Goal: Transaction & Acquisition: Purchase product/service

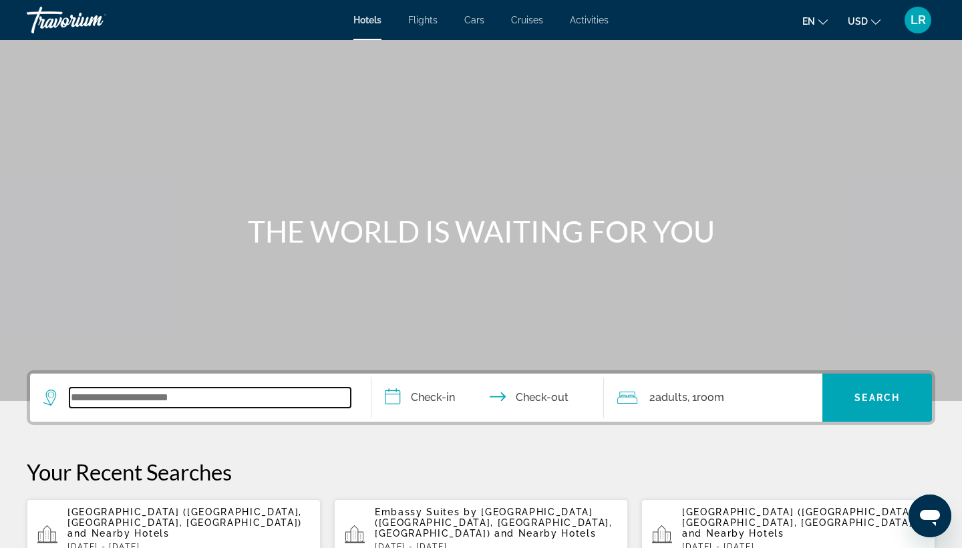
click at [273, 397] on input "Search widget" at bounding box center [209, 397] width 281 height 20
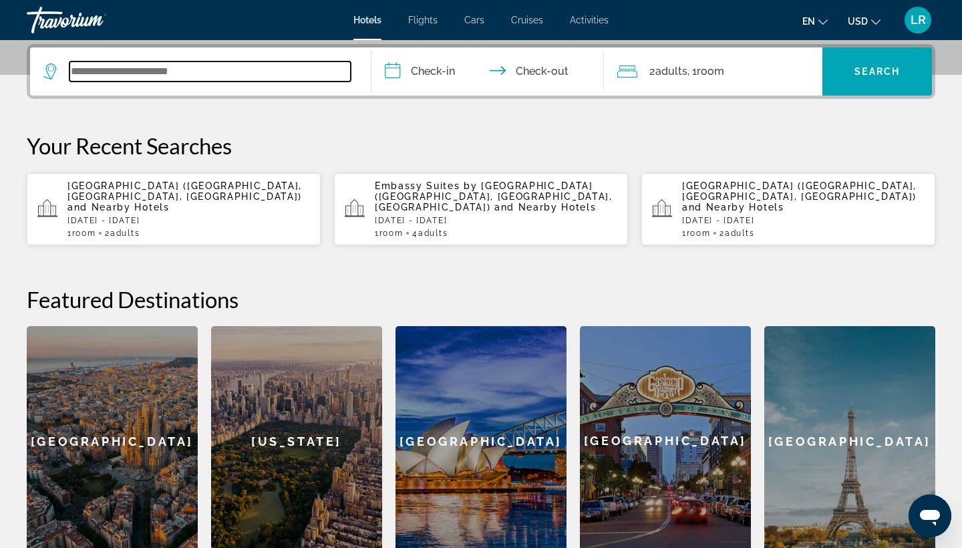
scroll to position [327, 0]
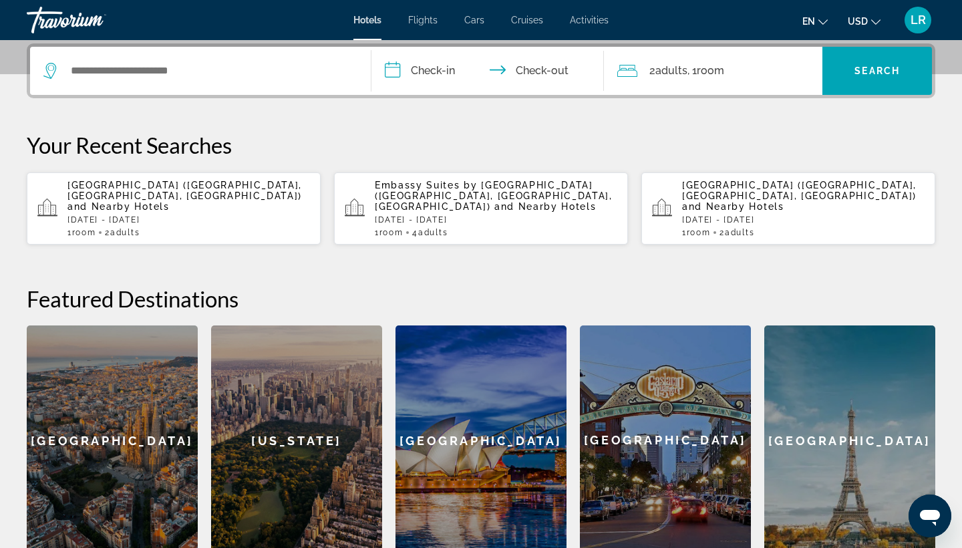
click at [914, 17] on span "LR" at bounding box center [917, 19] width 15 height 13
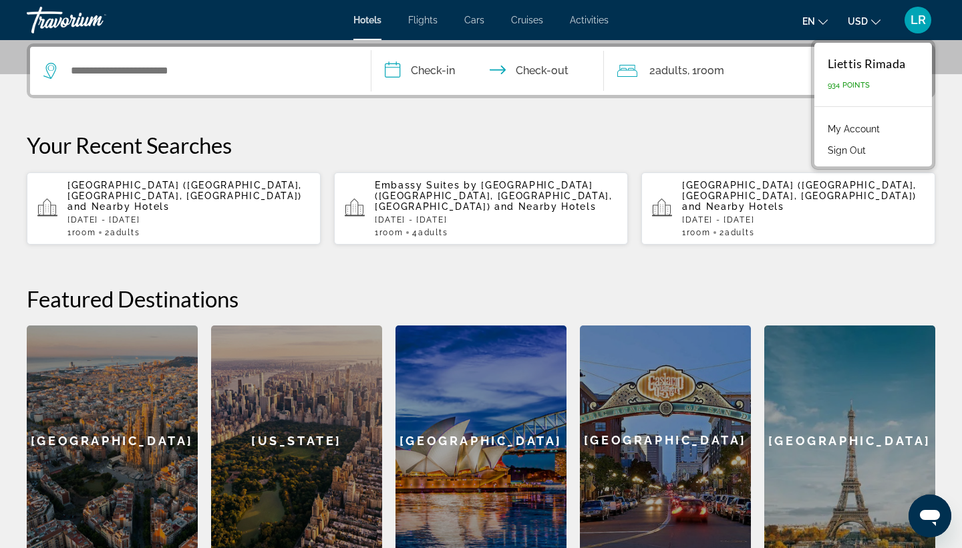
click at [914, 17] on span "LR" at bounding box center [917, 19] width 15 height 13
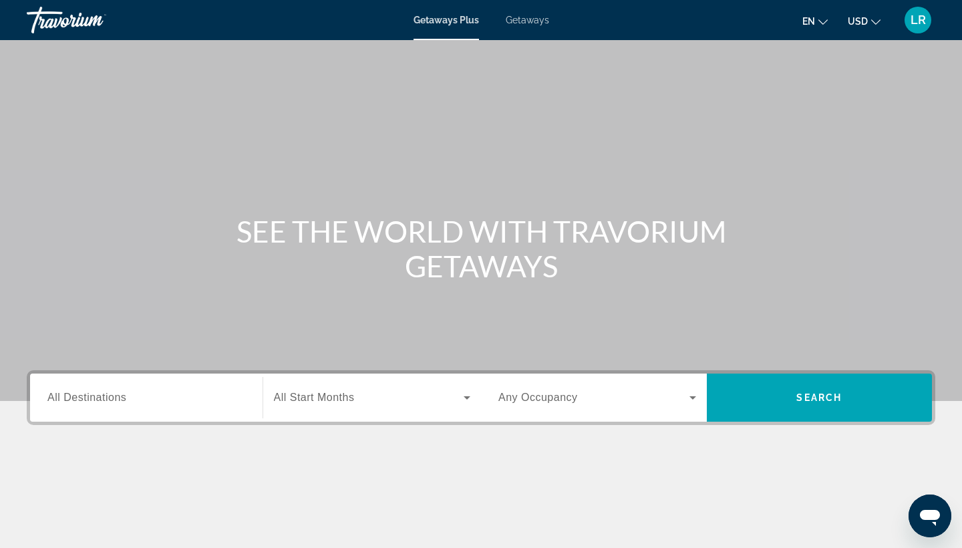
click at [143, 394] on input "Destination All Destinations" at bounding box center [146, 398] width 198 height 16
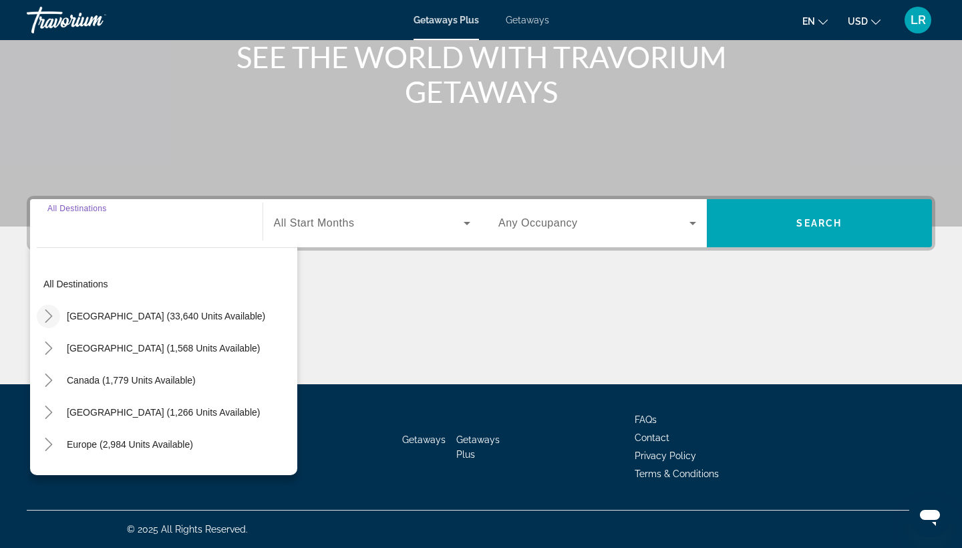
click at [49, 321] on icon "Toggle United States (33,640 units available)" at bounding box center [48, 315] width 13 height 13
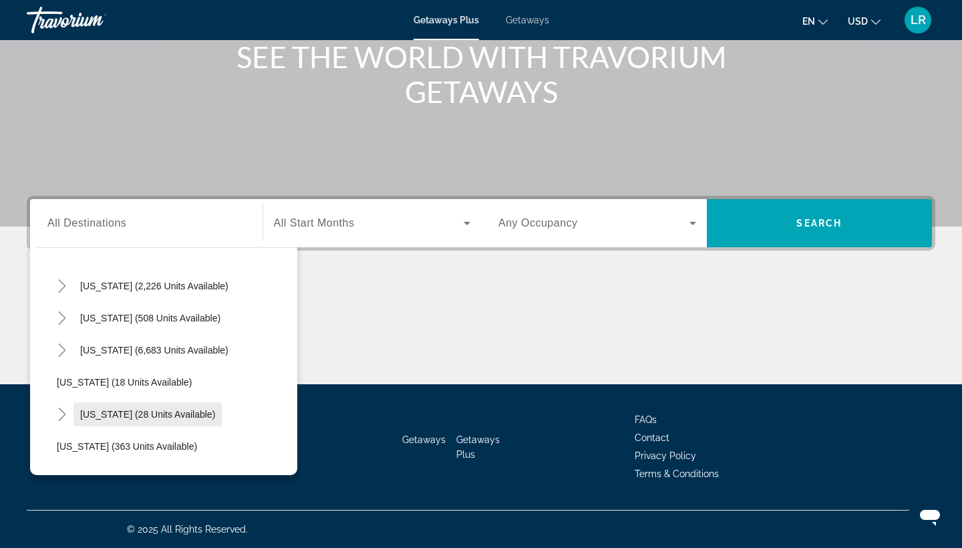
scroll to position [126, 0]
click at [66, 320] on icon "Toggle Colorado (508 units available)" at bounding box center [61, 318] width 13 height 13
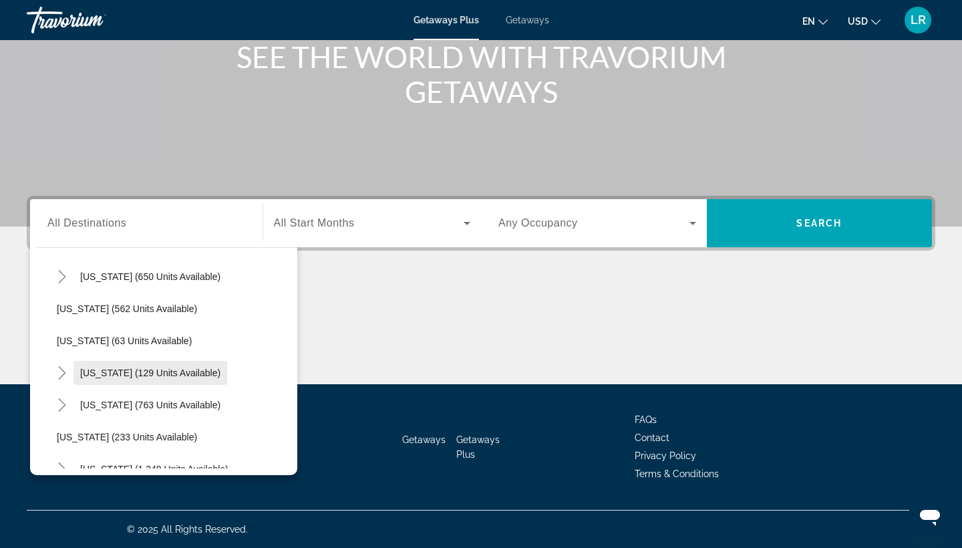
scroll to position [778, 0]
click at [64, 411] on mat-icon "Toggle North Carolina (763 units available)" at bounding box center [61, 403] width 23 height 23
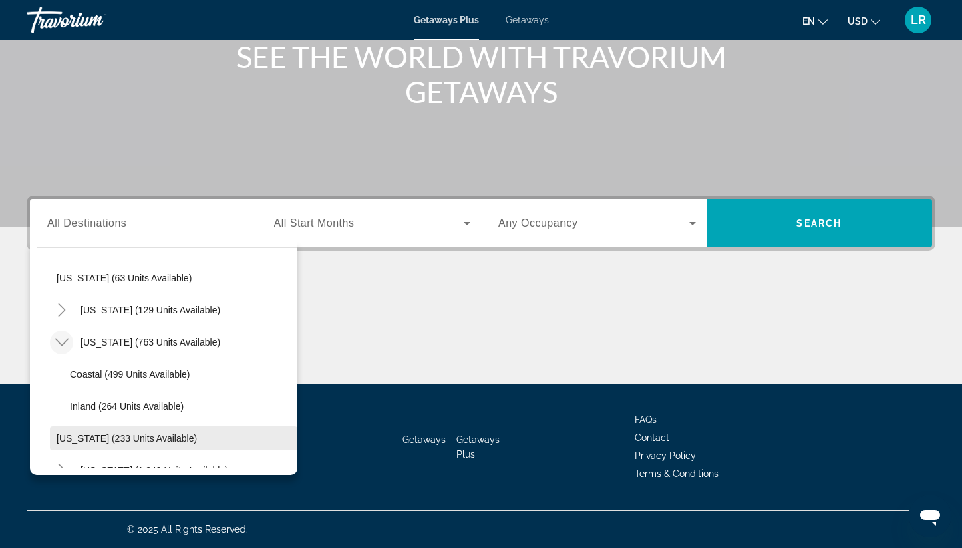
scroll to position [835, 0]
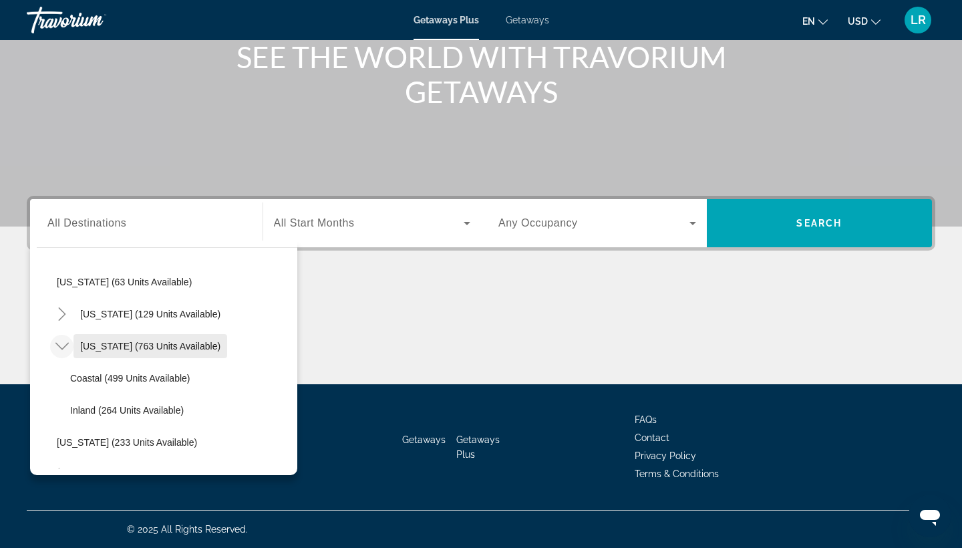
click at [108, 353] on span "Search widget" at bounding box center [150, 346] width 154 height 32
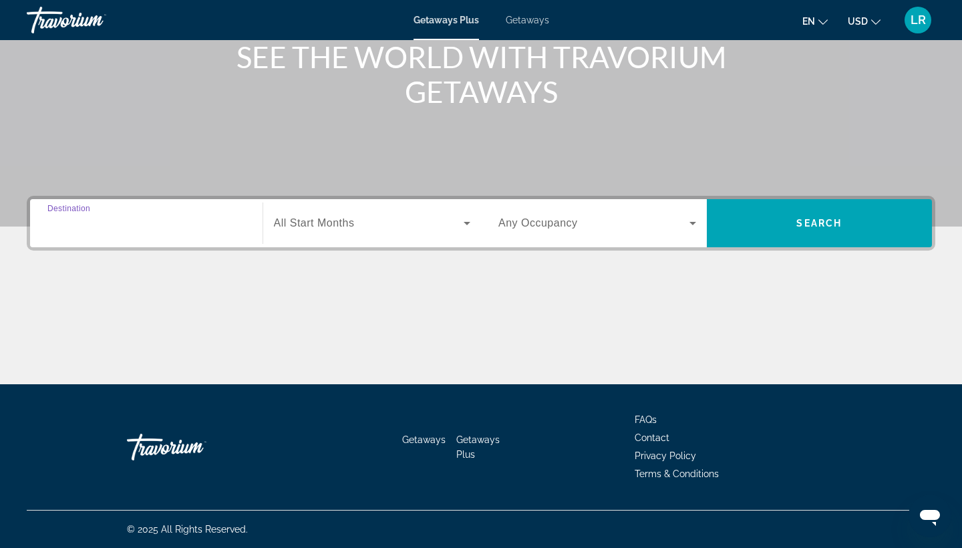
type input "**********"
click at [397, 224] on span "Search widget" at bounding box center [369, 223] width 190 height 16
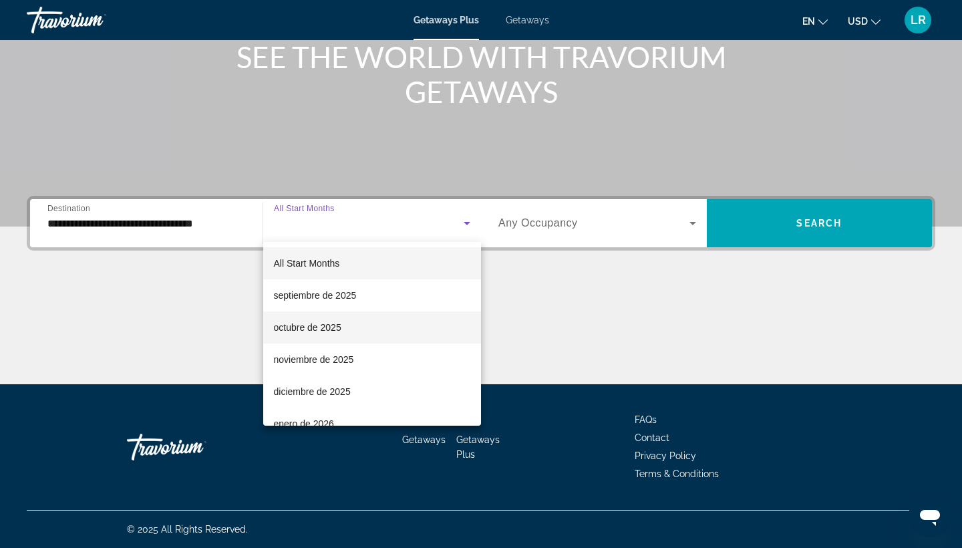
click at [335, 332] on span "octubre de 2025" at bounding box center [307, 327] width 67 height 16
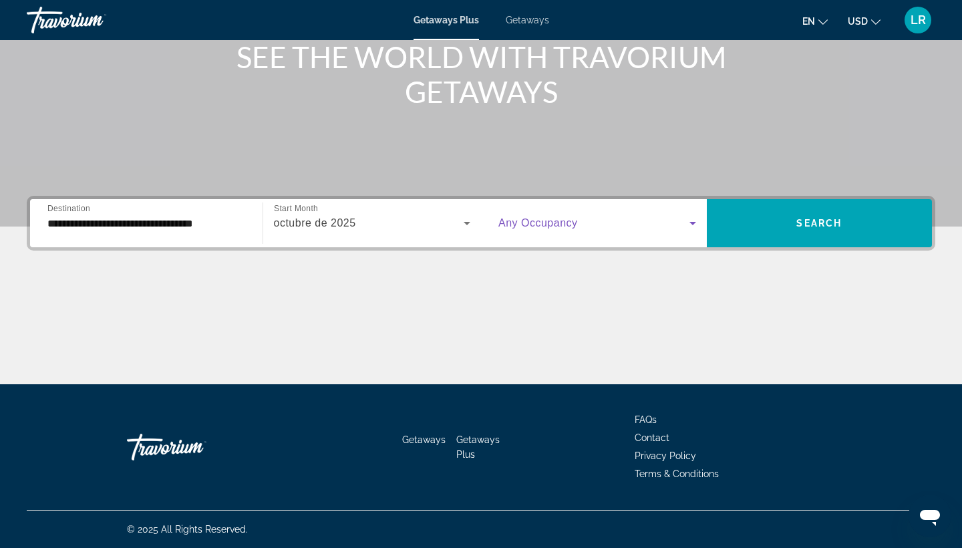
click at [653, 216] on span "Search widget" at bounding box center [593, 223] width 191 height 16
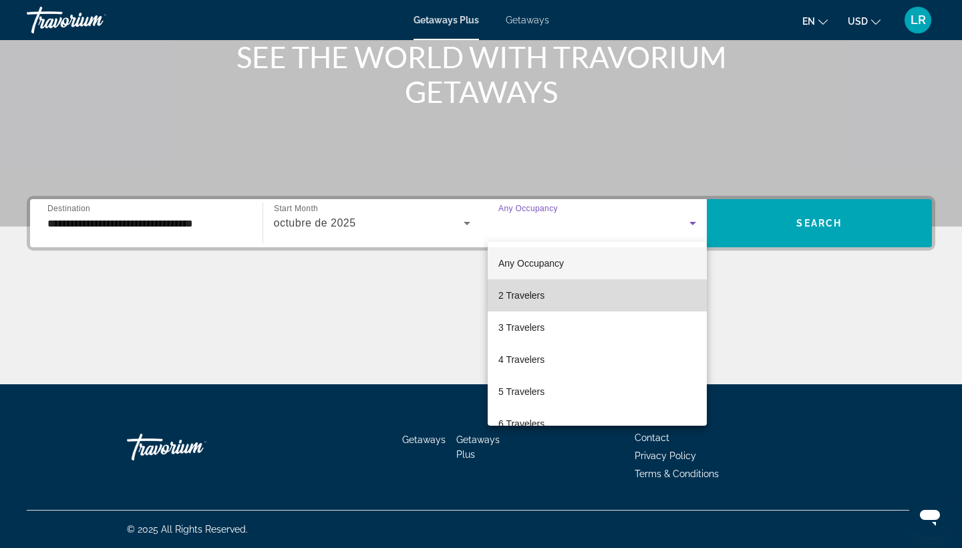
click at [546, 303] on mat-option "2 Travelers" at bounding box center [597, 295] width 219 height 32
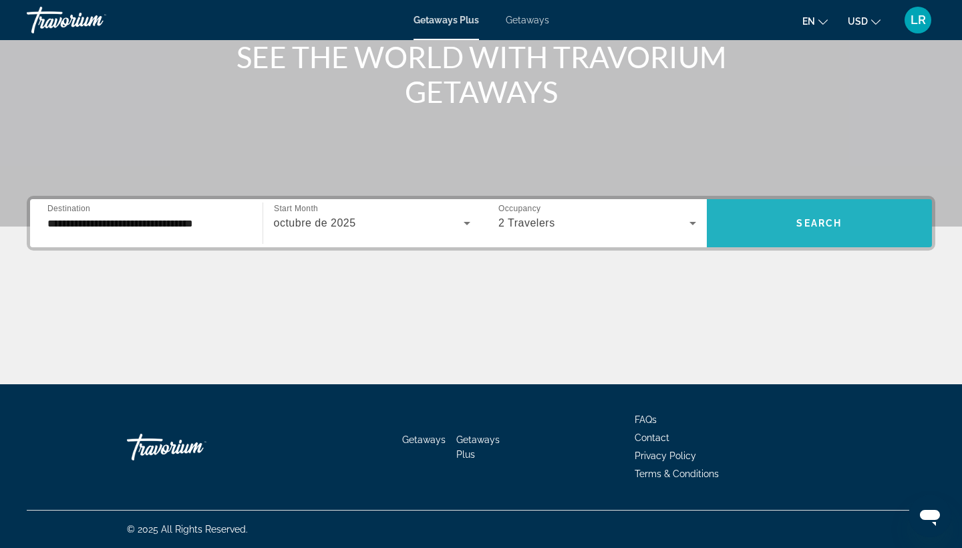
click at [775, 218] on span "Search widget" at bounding box center [820, 223] width 226 height 32
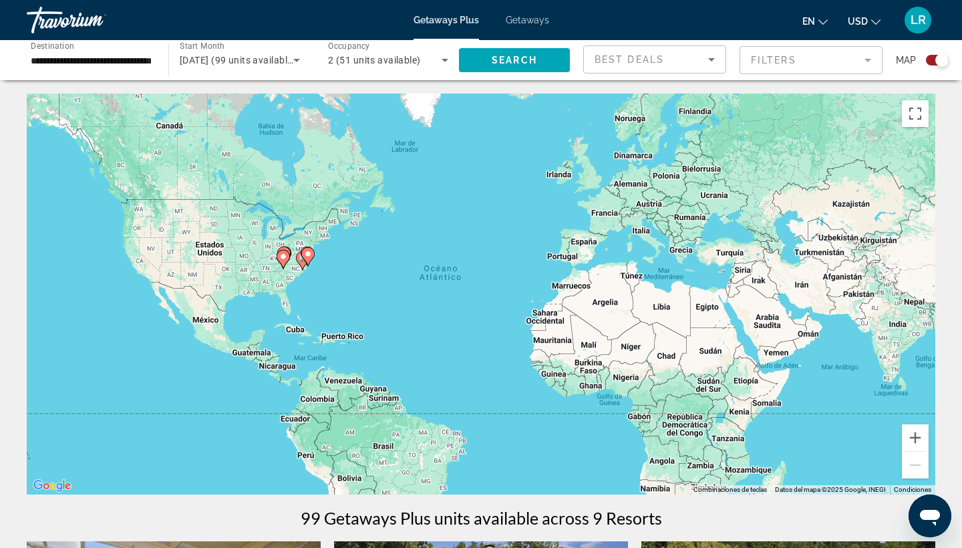
click at [154, 54] on div "**********" at bounding box center [91, 60] width 142 height 38
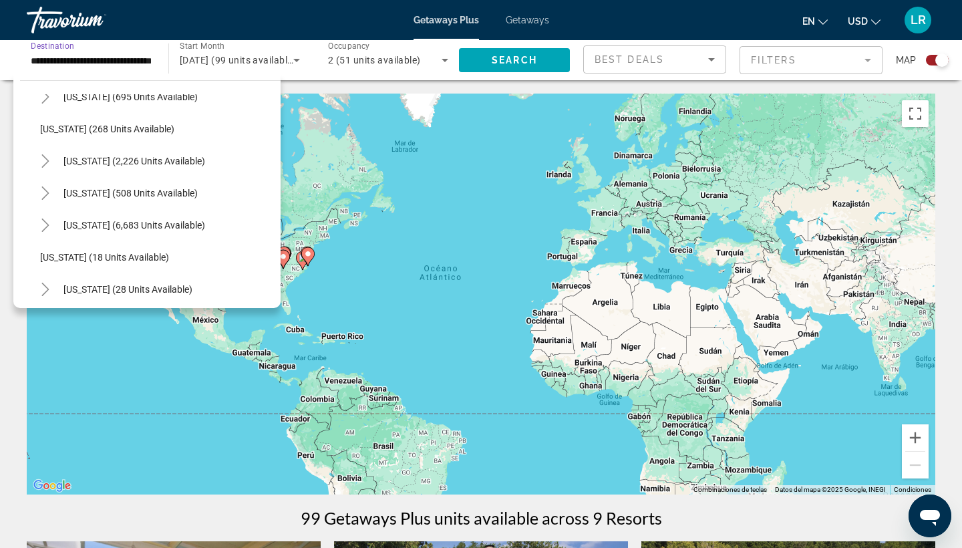
scroll to position [78, 0]
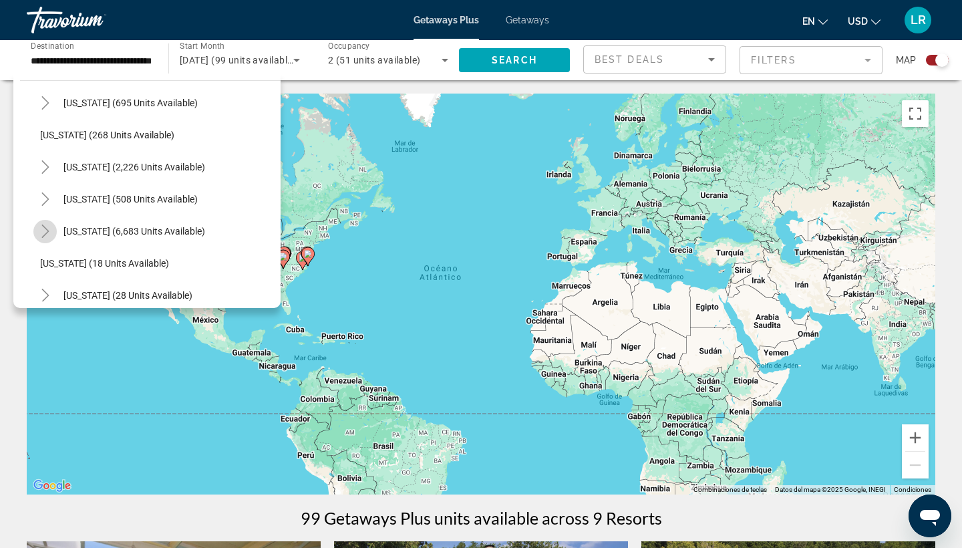
click at [45, 231] on icon "Toggle Florida (6,683 units available)" at bounding box center [45, 230] width 13 height 13
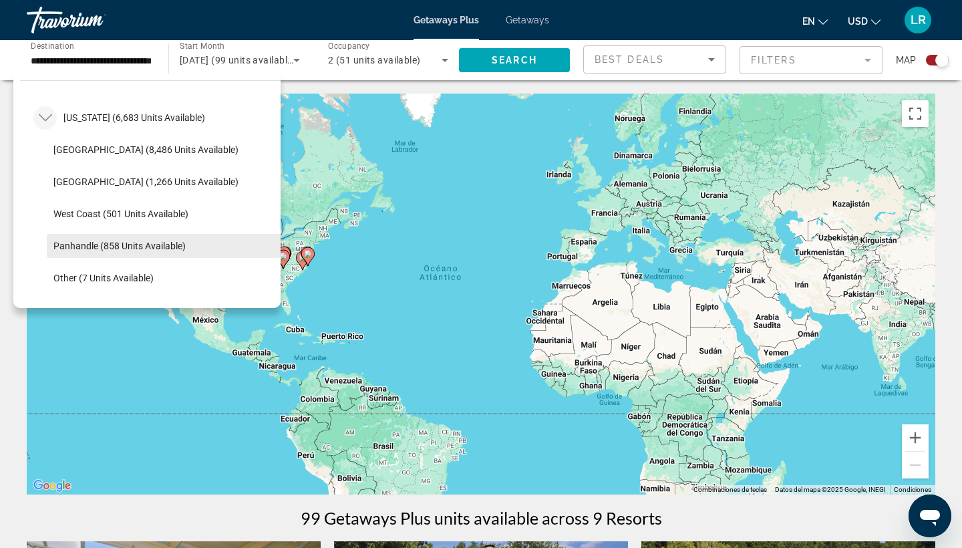
scroll to position [189, 0]
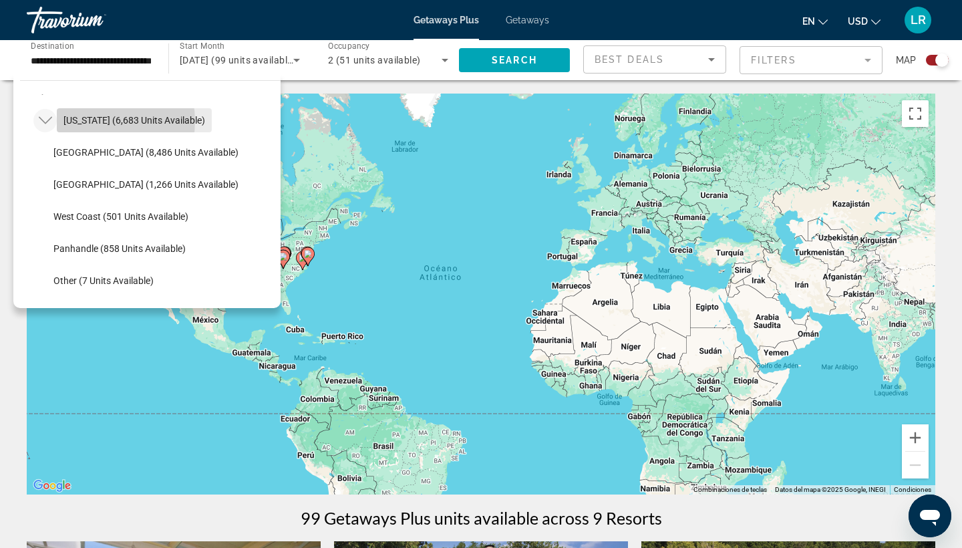
click at [99, 121] on span "Florida (6,683 units available)" at bounding box center [134, 120] width 142 height 11
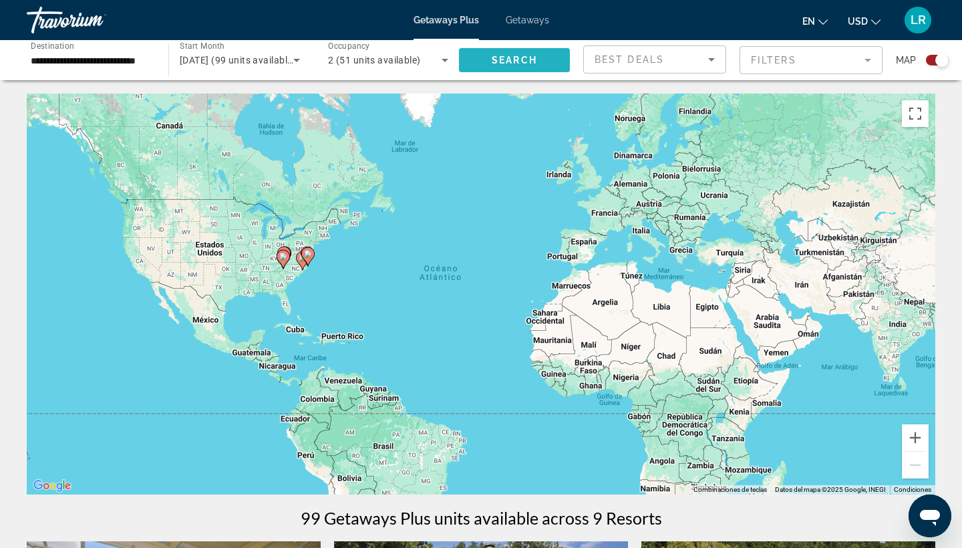
click at [495, 62] on span "Search" at bounding box center [514, 60] width 45 height 11
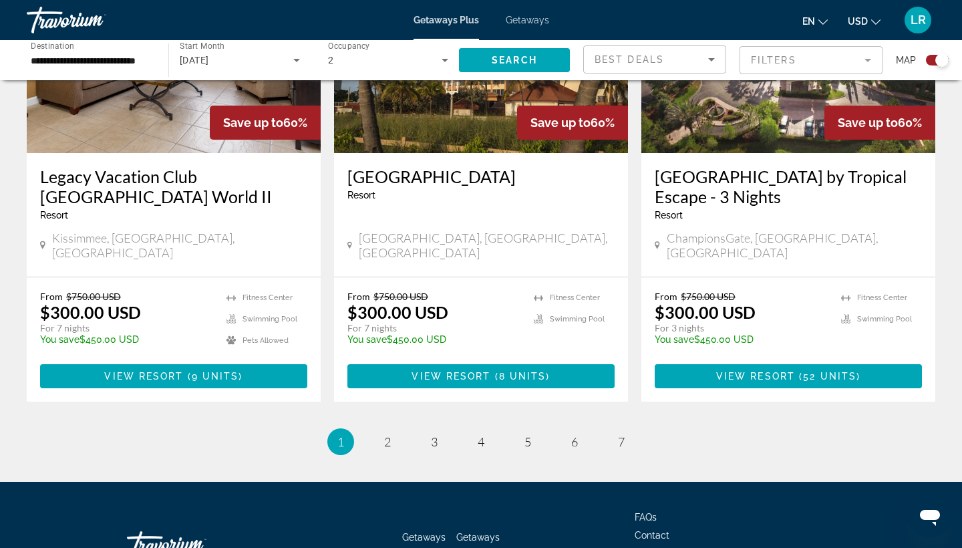
scroll to position [2088, 0]
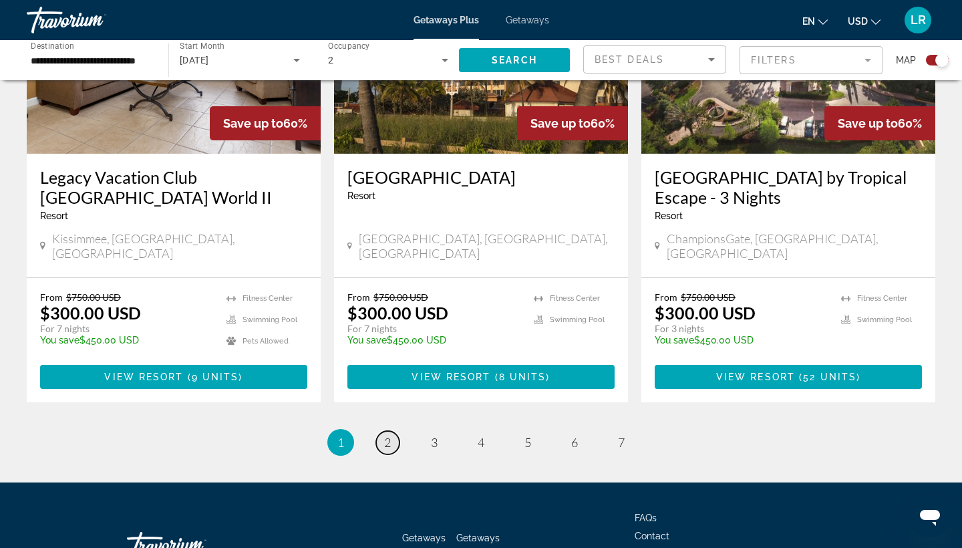
click at [389, 435] on span "2" at bounding box center [387, 442] width 7 height 15
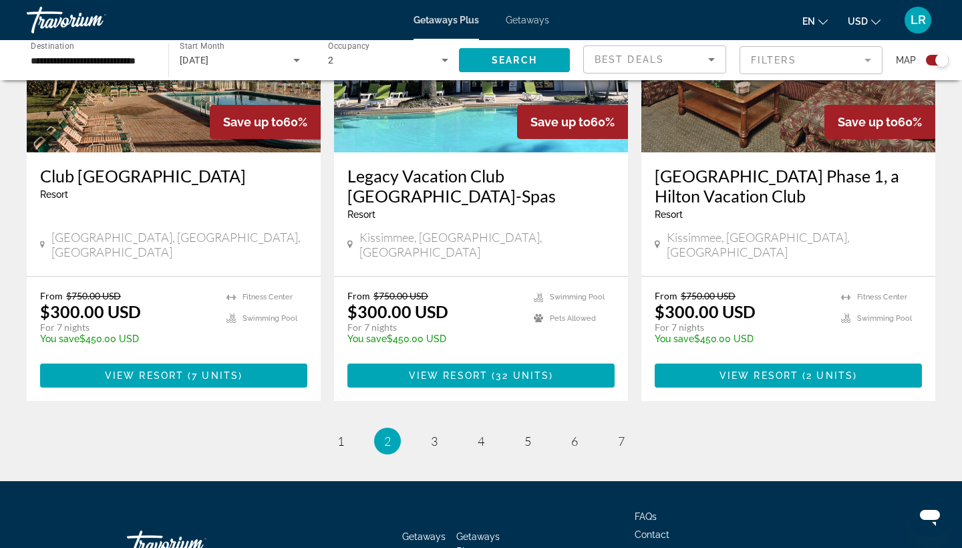
scroll to position [2088, 0]
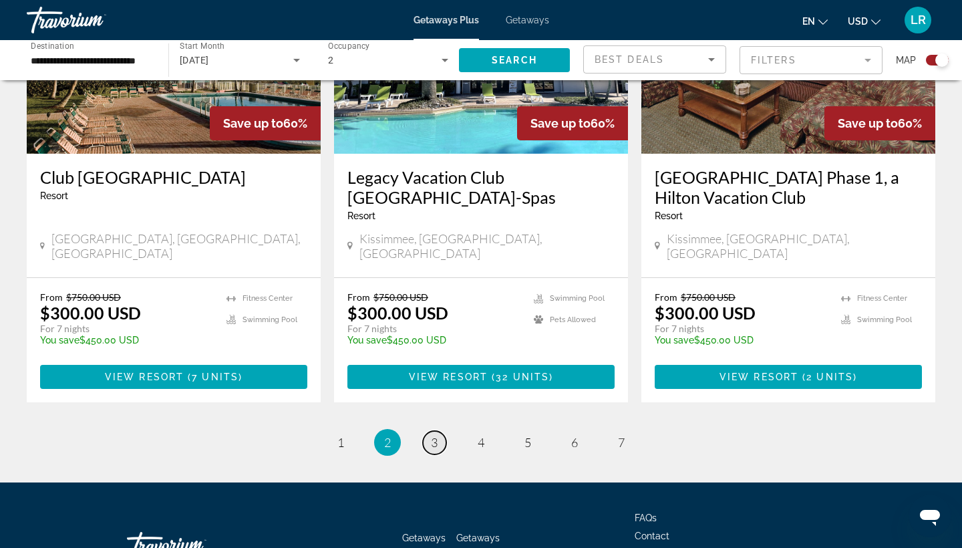
click at [435, 435] on span "3" at bounding box center [434, 442] width 7 height 15
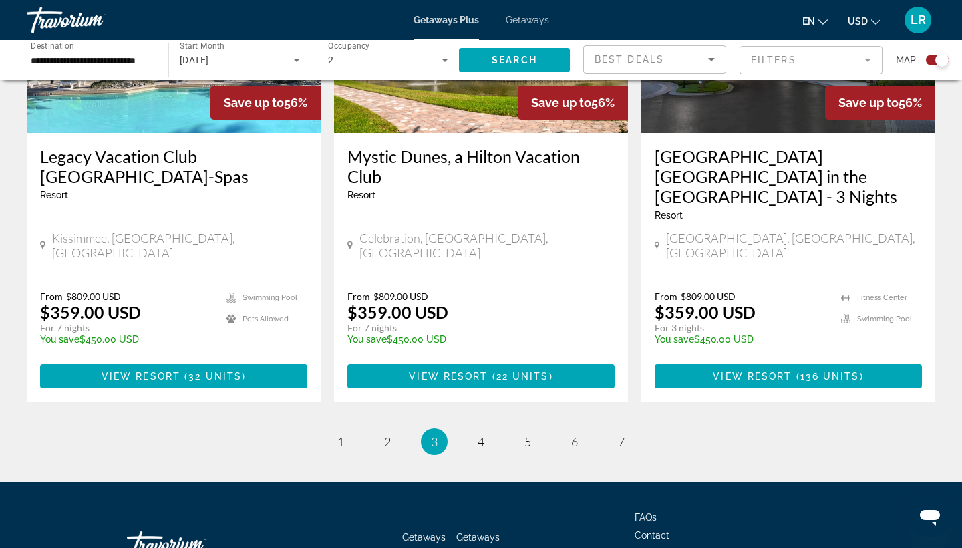
scroll to position [2128, 0]
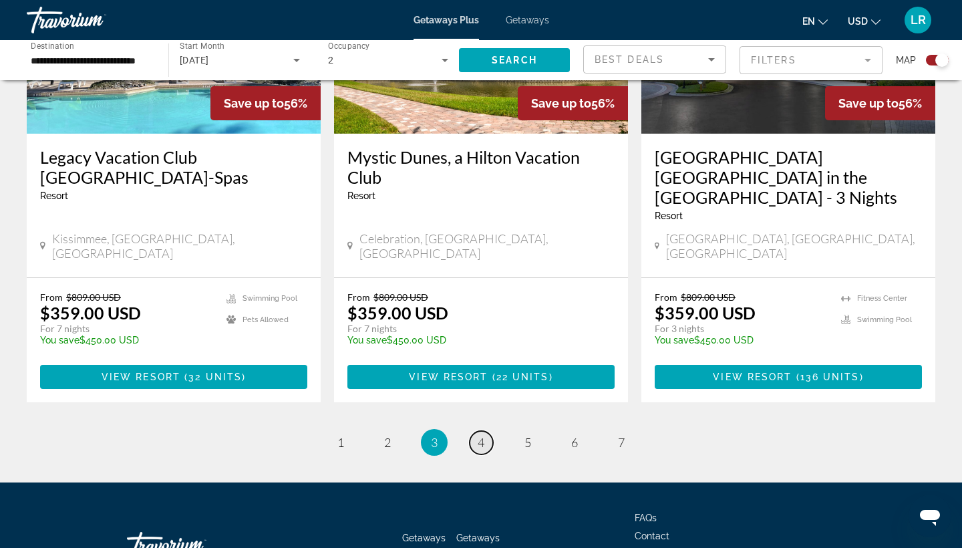
click at [482, 435] on span "4" at bounding box center [481, 442] width 7 height 15
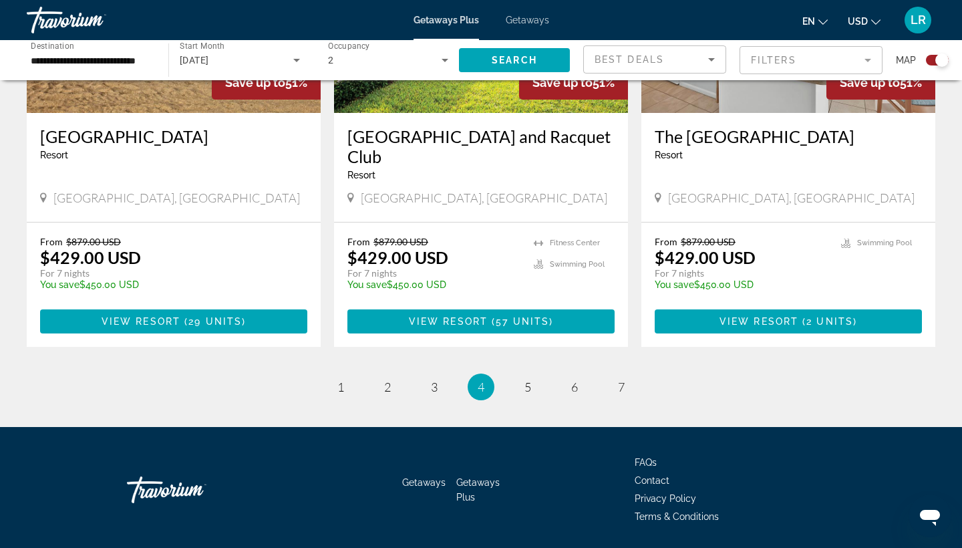
scroll to position [2088, 0]
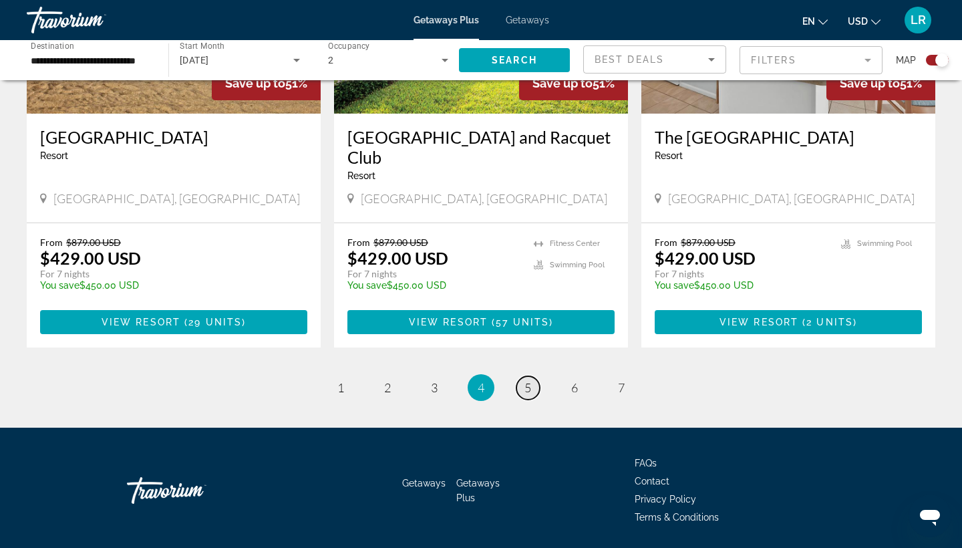
click at [522, 376] on link "page 5" at bounding box center [527, 387] width 23 height 23
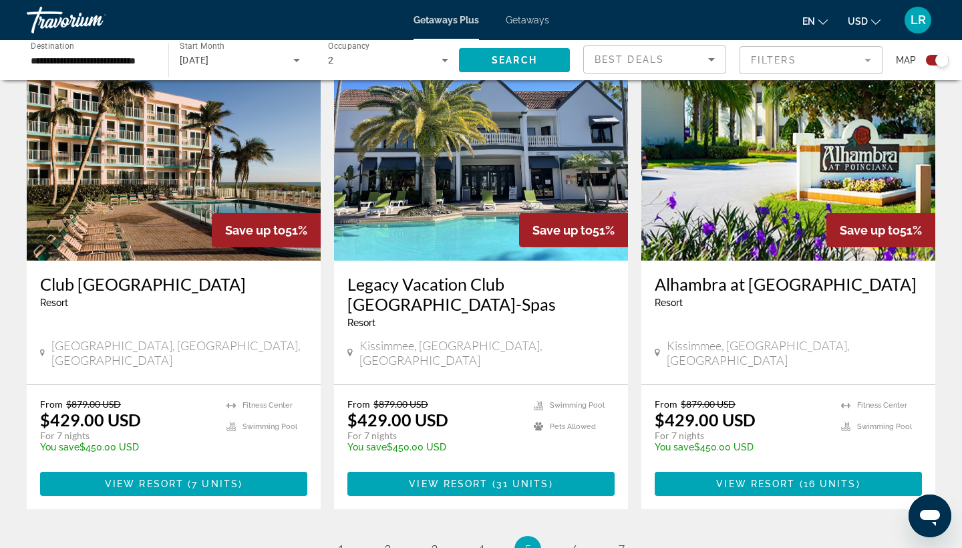
scroll to position [1969, 0]
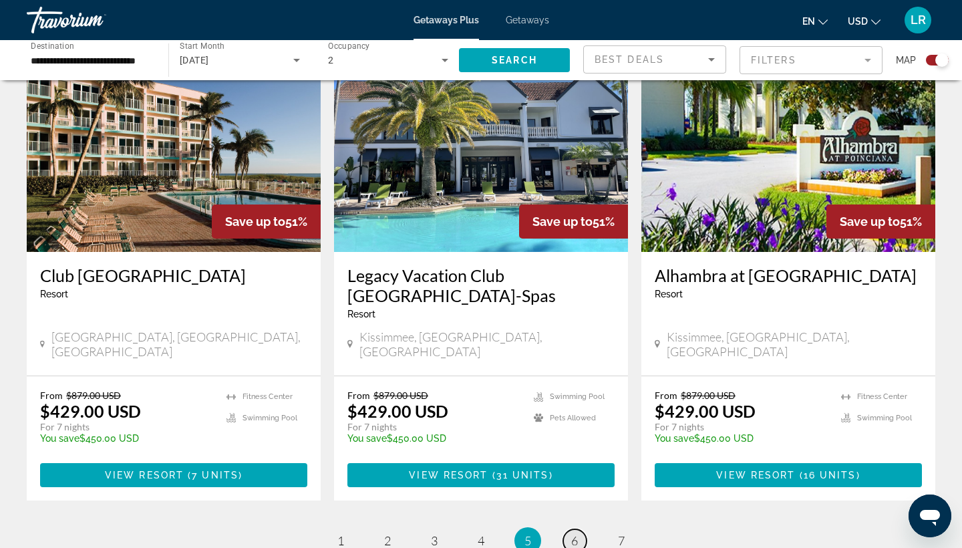
click at [572, 533] on span "6" at bounding box center [574, 540] width 7 height 15
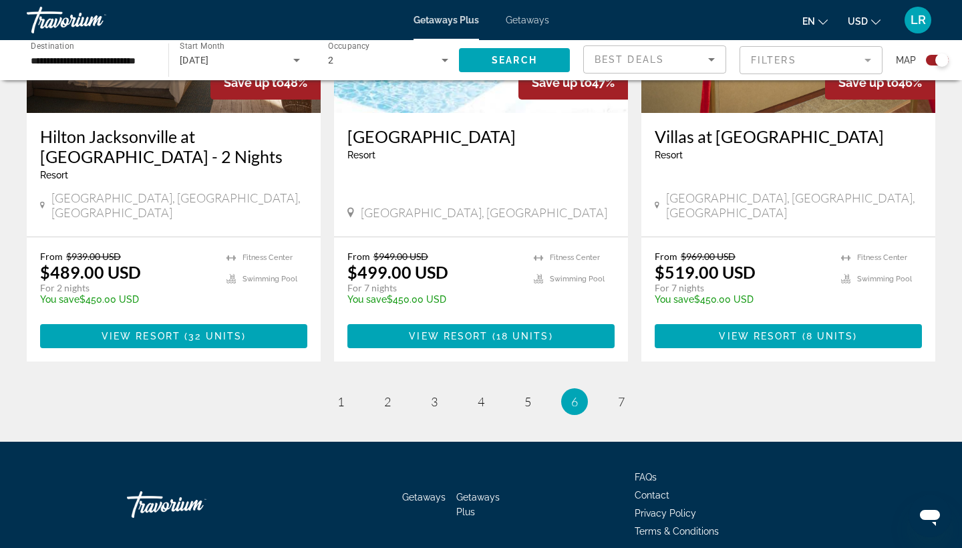
scroll to position [2088, 0]
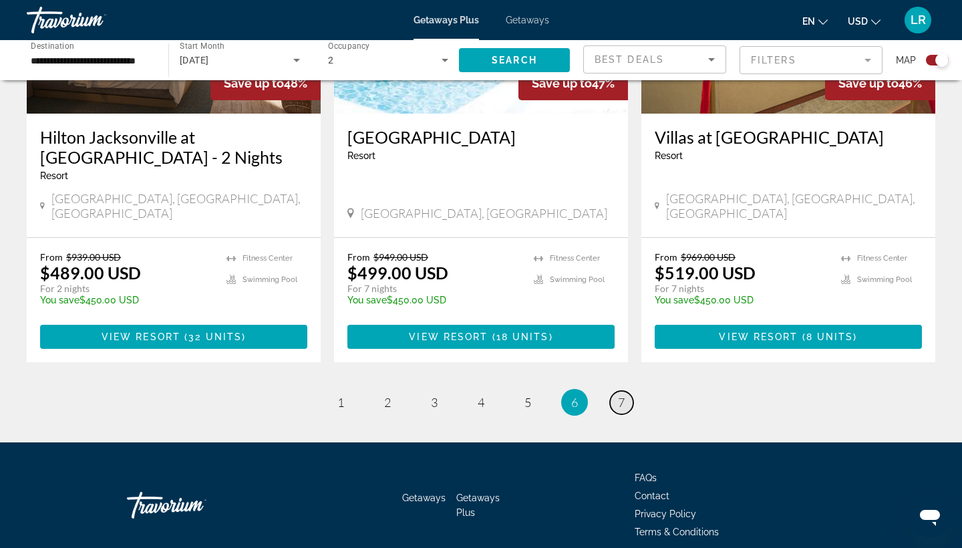
click at [628, 391] on link "page 7" at bounding box center [621, 402] width 23 height 23
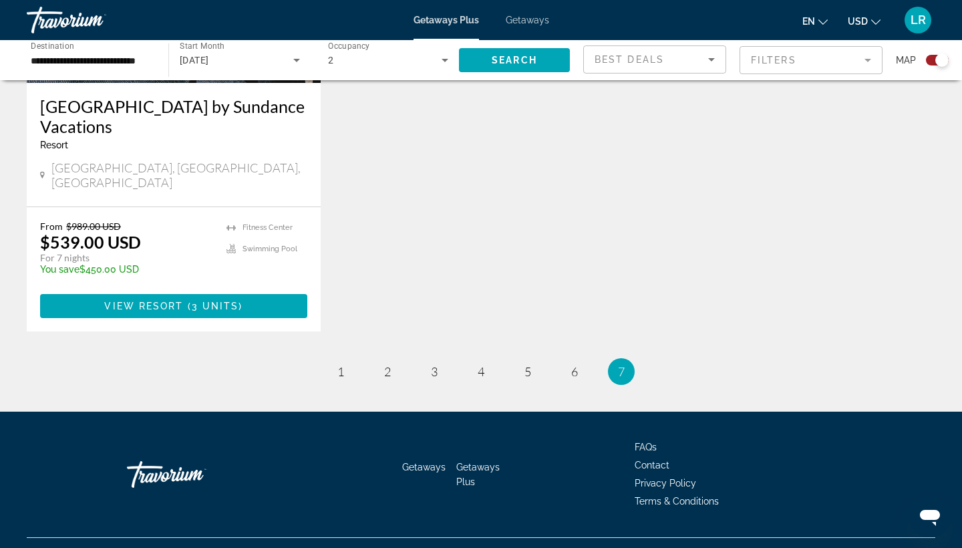
scroll to position [1139, 0]
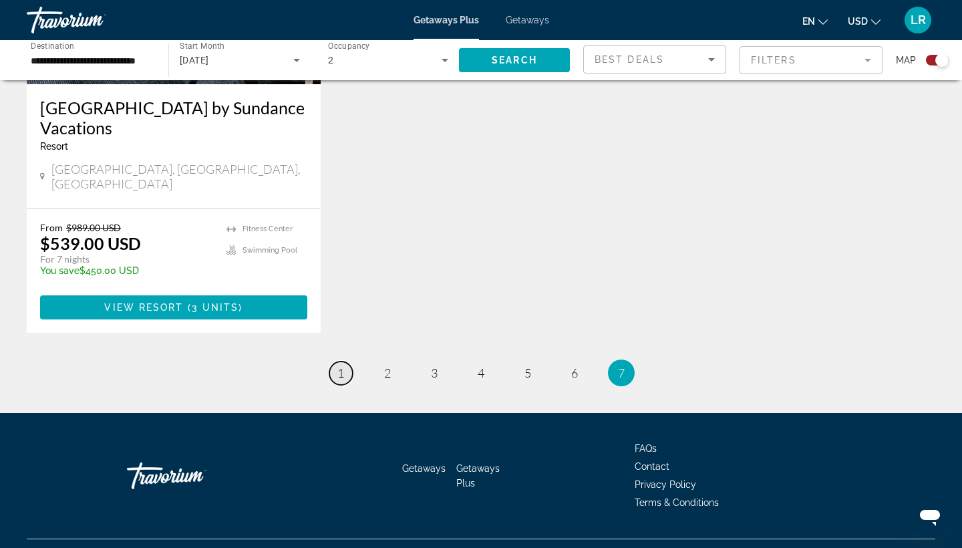
click at [346, 361] on link "page 1" at bounding box center [340, 372] width 23 height 23
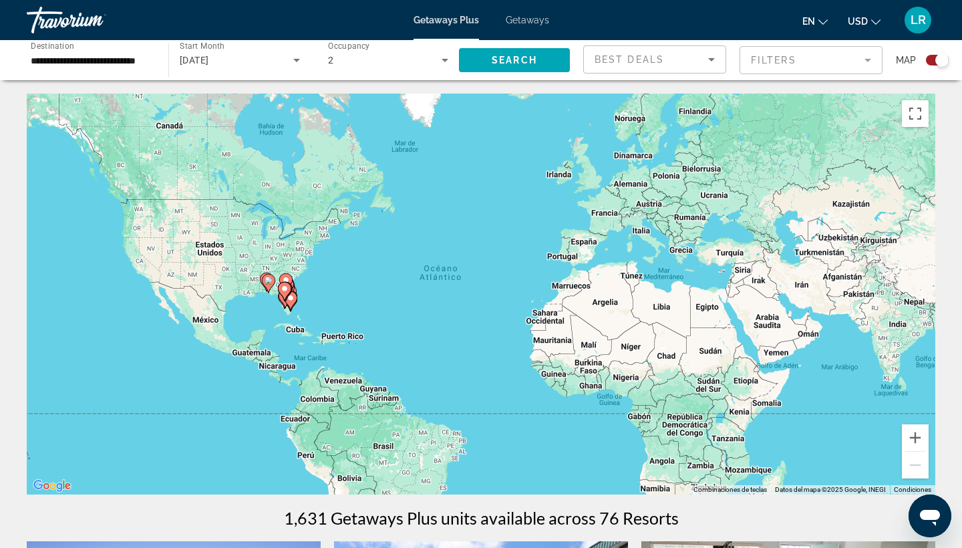
click at [137, 59] on input "**********" at bounding box center [91, 61] width 120 height 16
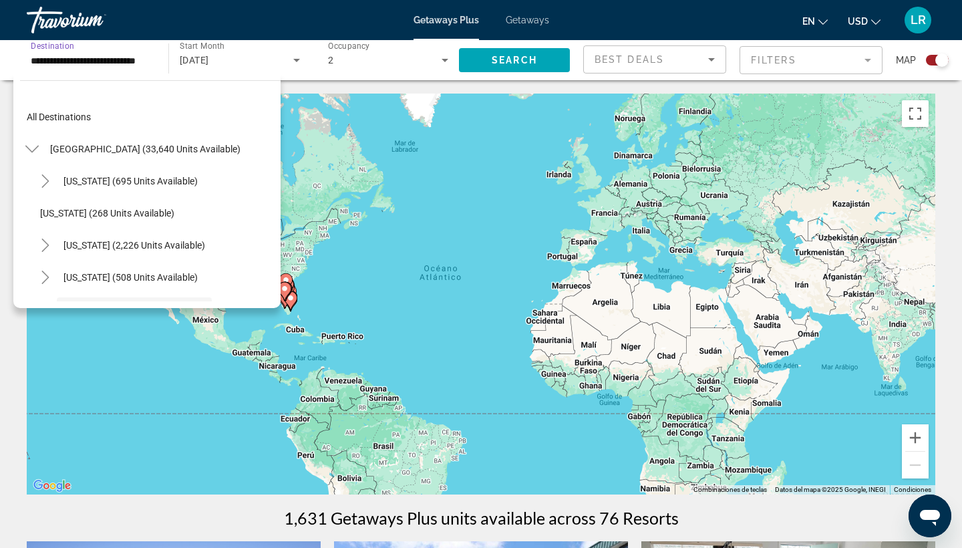
scroll to position [112, 0]
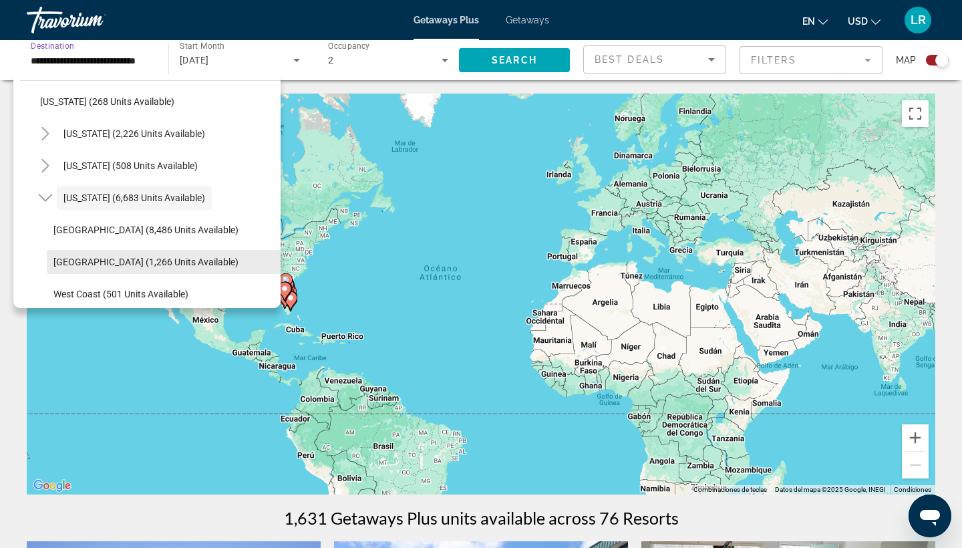
click at [65, 260] on span "East Coast (1,266 units available)" at bounding box center [145, 261] width 185 height 11
type input "**********"
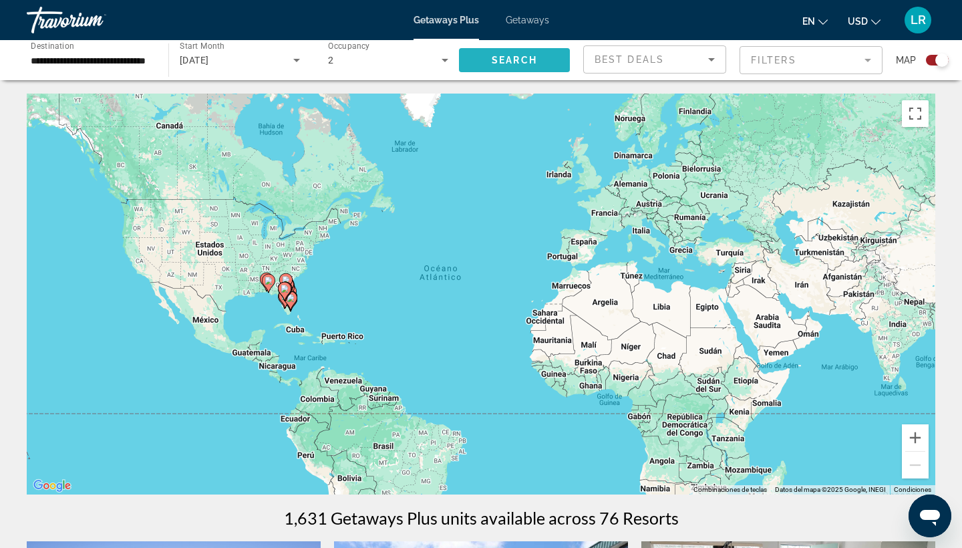
click at [479, 61] on span "Search widget" at bounding box center [514, 60] width 111 height 32
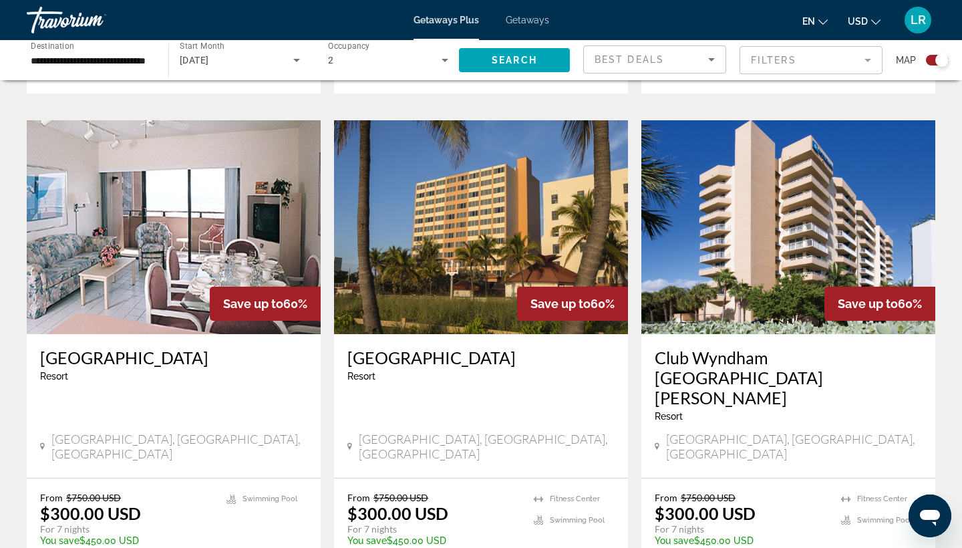
scroll to position [891, 0]
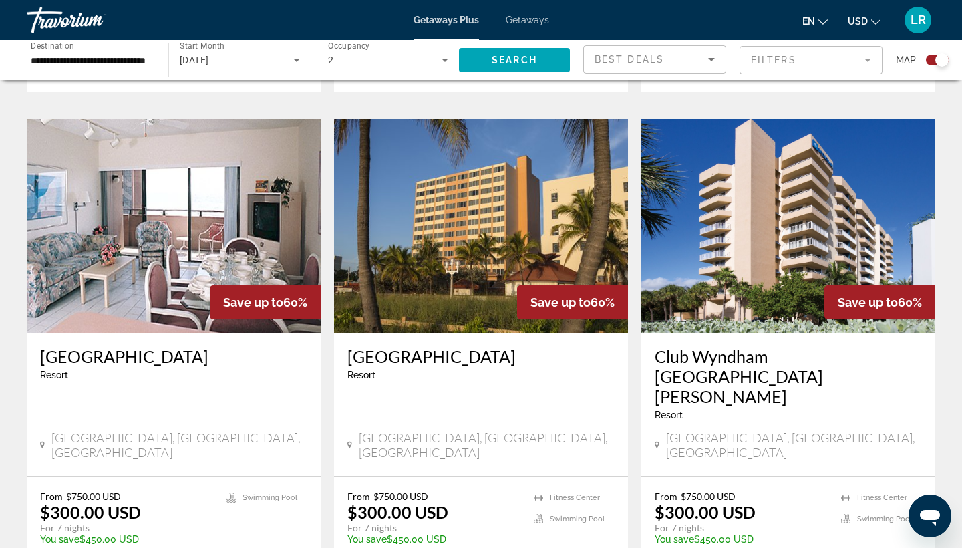
click at [445, 269] on img "Main content" at bounding box center [481, 226] width 294 height 214
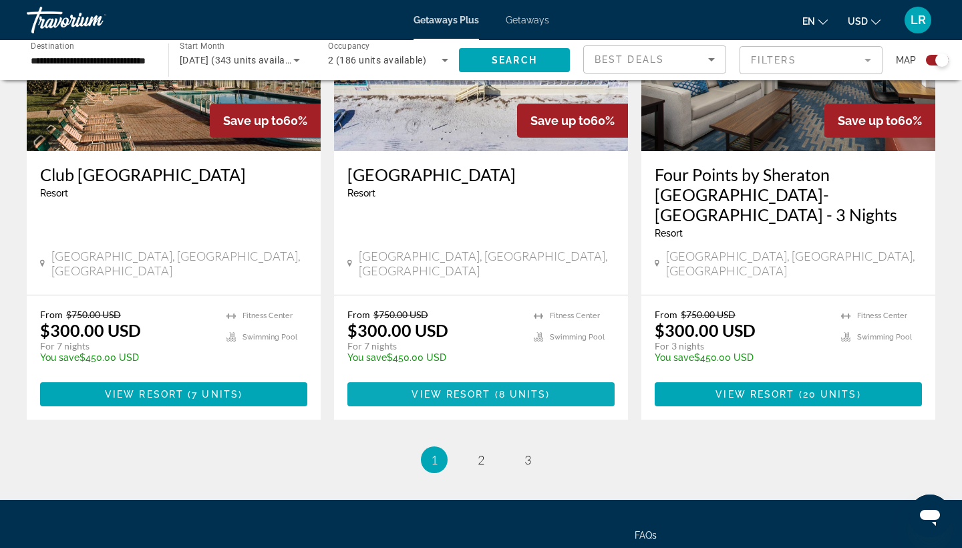
scroll to position [2069, 0]
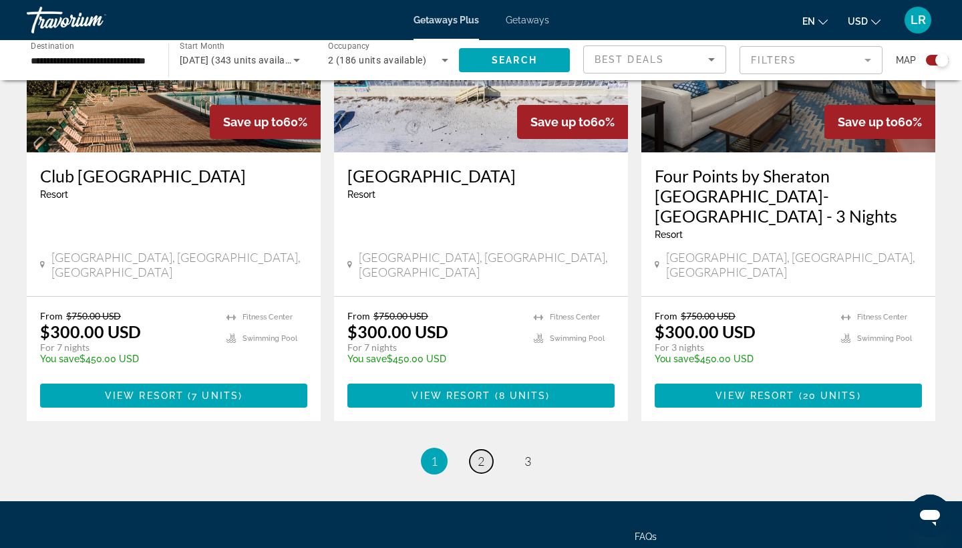
click at [473, 449] on link "page 2" at bounding box center [480, 460] width 23 height 23
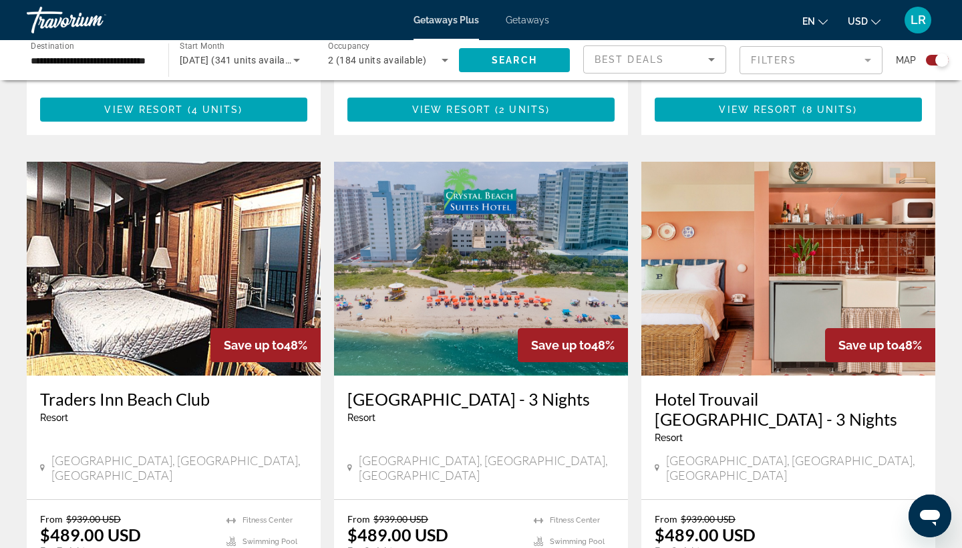
scroll to position [1989, 0]
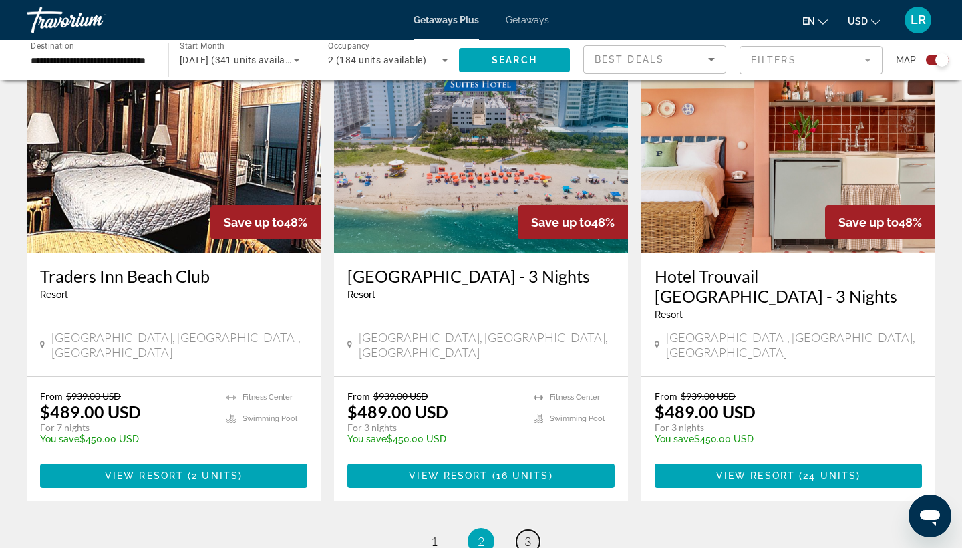
click at [518, 530] on link "page 3" at bounding box center [527, 541] width 23 height 23
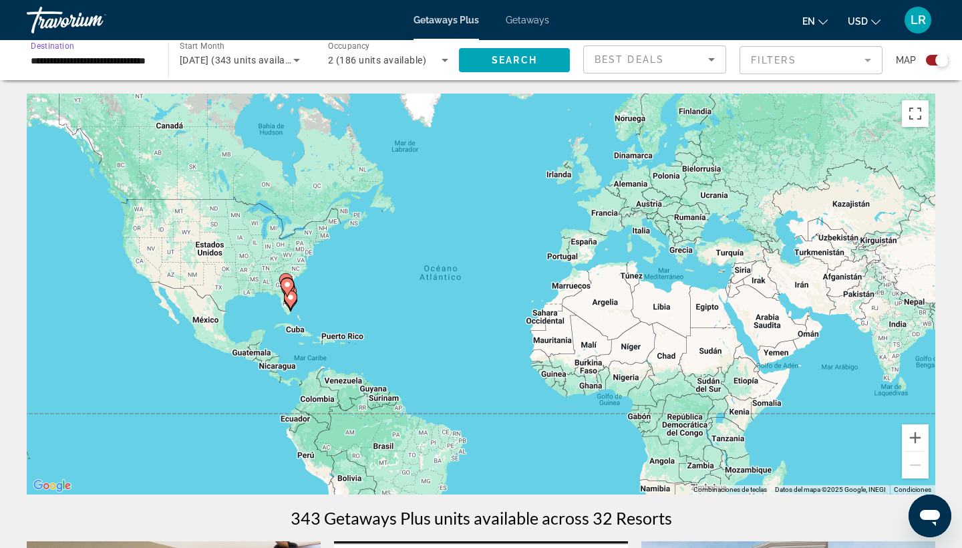
click at [93, 65] on input "**********" at bounding box center [91, 61] width 120 height 16
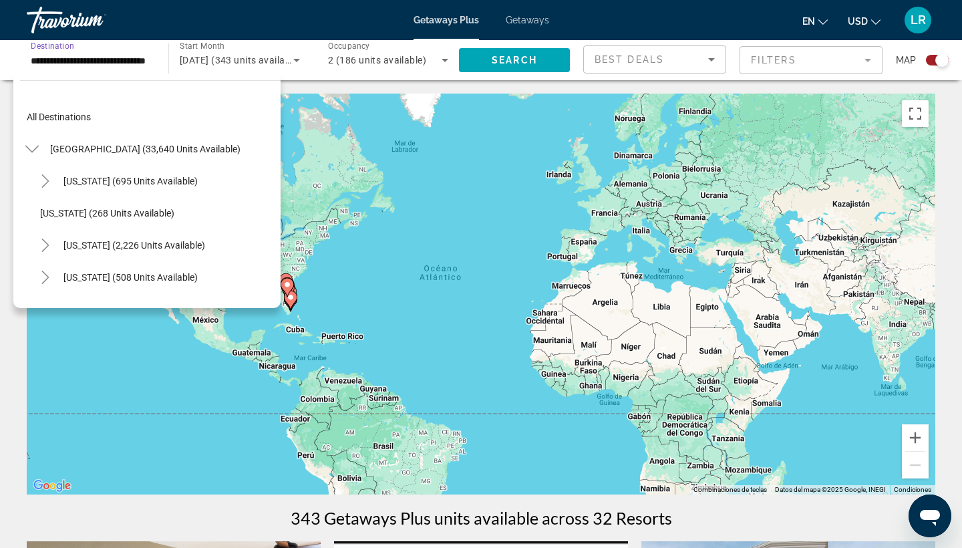
scroll to position [176, 0]
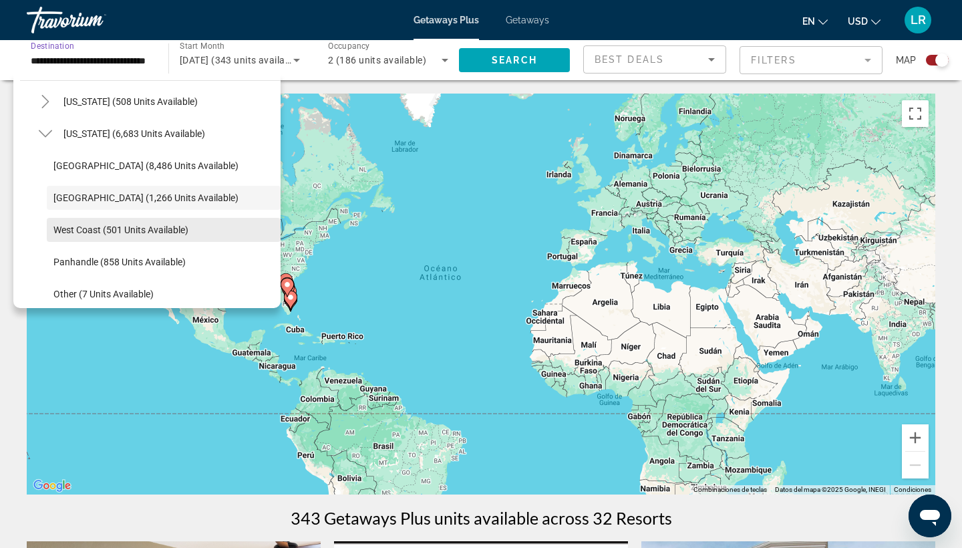
click at [94, 240] on span "Search widget" at bounding box center [164, 230] width 234 height 32
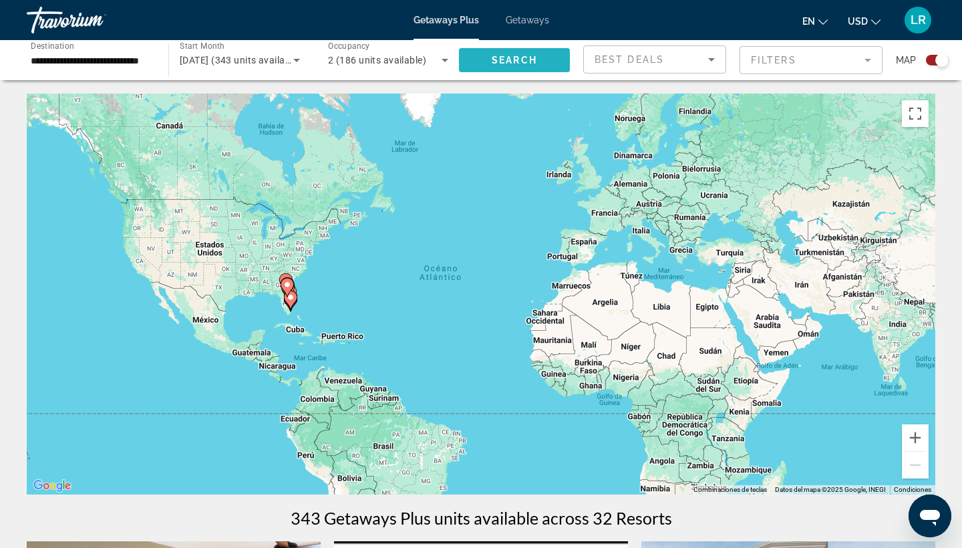
click at [482, 57] on span "Search widget" at bounding box center [514, 60] width 111 height 32
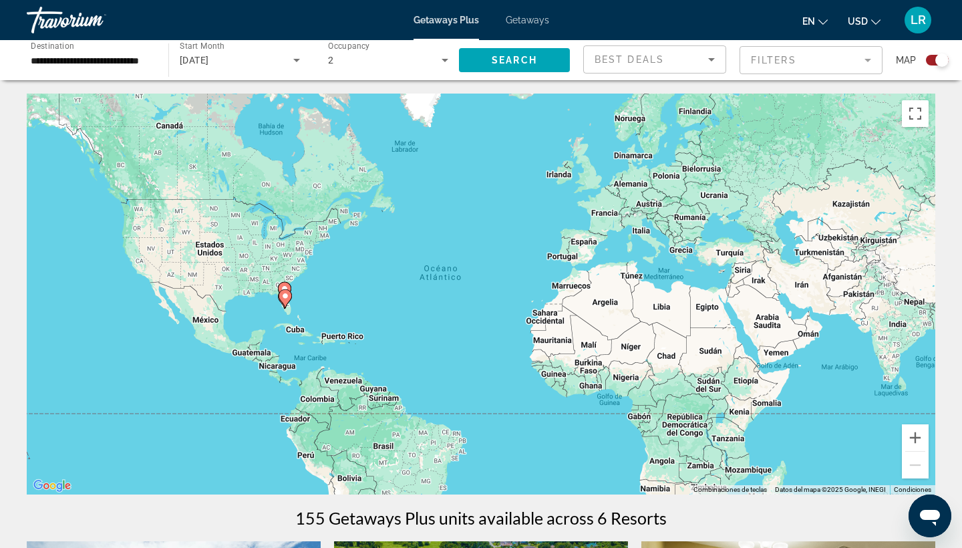
click at [128, 65] on input "**********" at bounding box center [91, 61] width 120 height 16
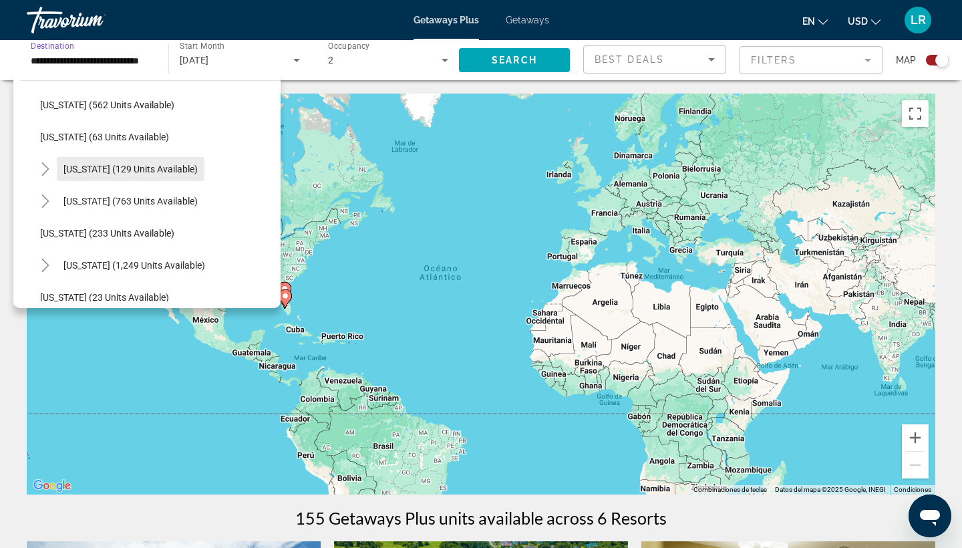
scroll to position [912, 0]
click at [65, 176] on span "Search widget" at bounding box center [131, 167] width 148 height 32
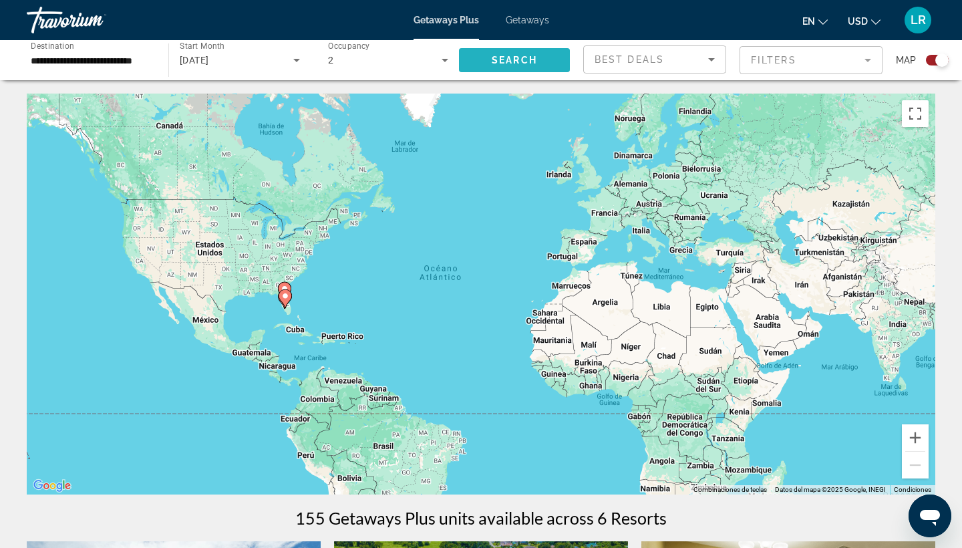
click at [486, 66] on span "Search widget" at bounding box center [514, 60] width 111 height 32
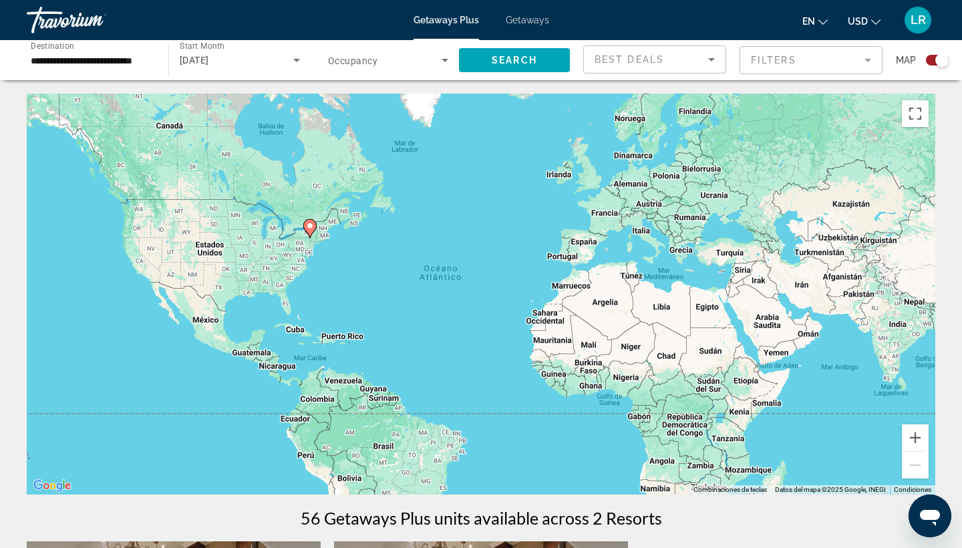
click at [130, 60] on input "**********" at bounding box center [91, 61] width 120 height 16
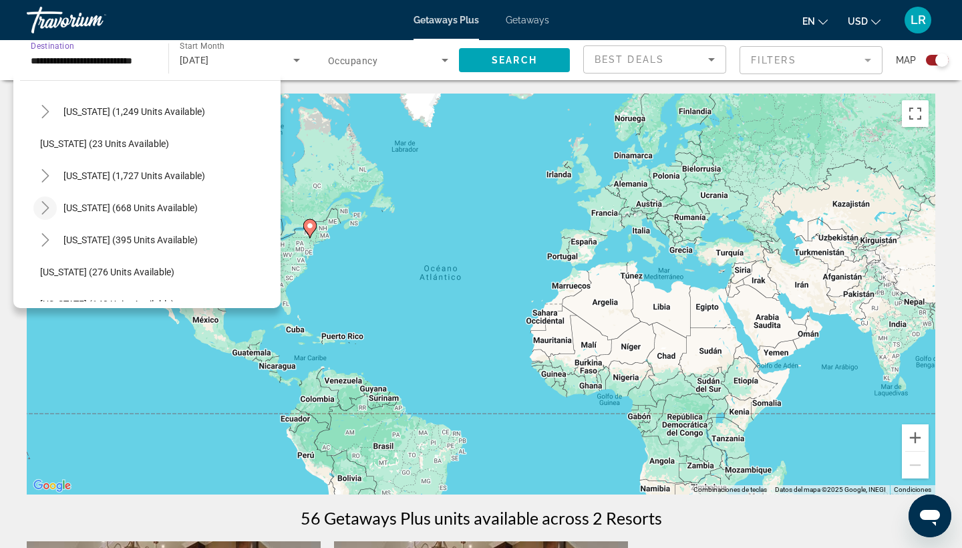
scroll to position [944, 0]
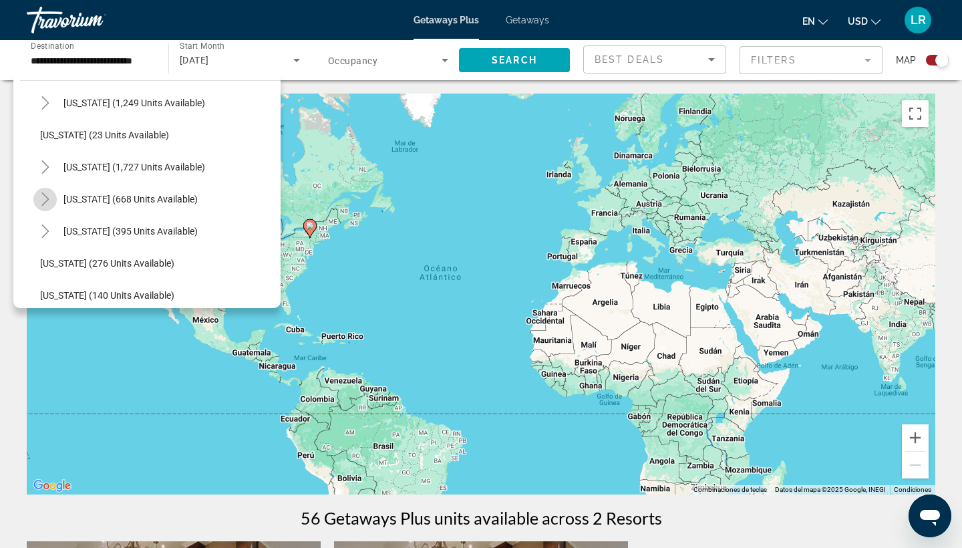
click at [43, 204] on icon "Toggle Tennessee (668 units available)" at bounding box center [44, 198] width 7 height 13
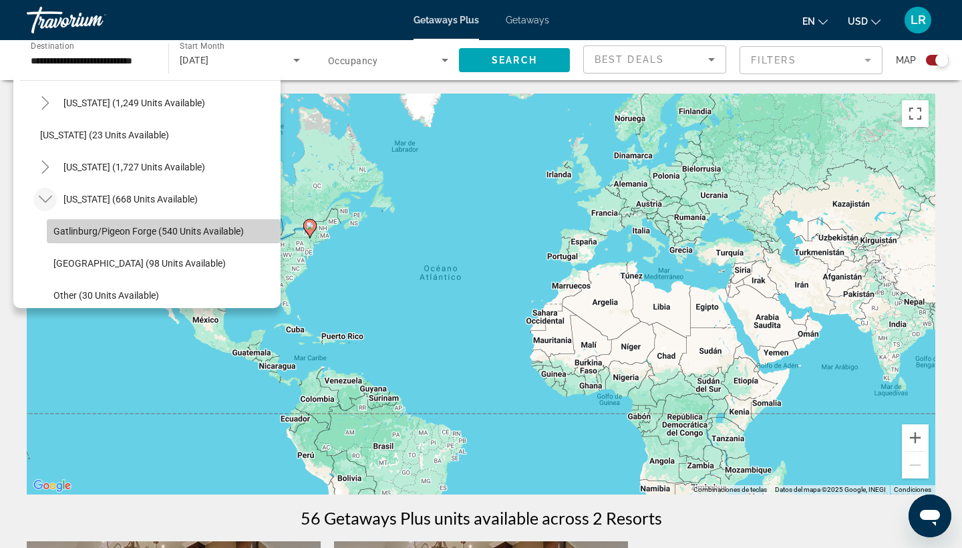
click at [94, 236] on span "Gatlinburg/Pigeon Forge (540 units available)" at bounding box center [148, 231] width 190 height 11
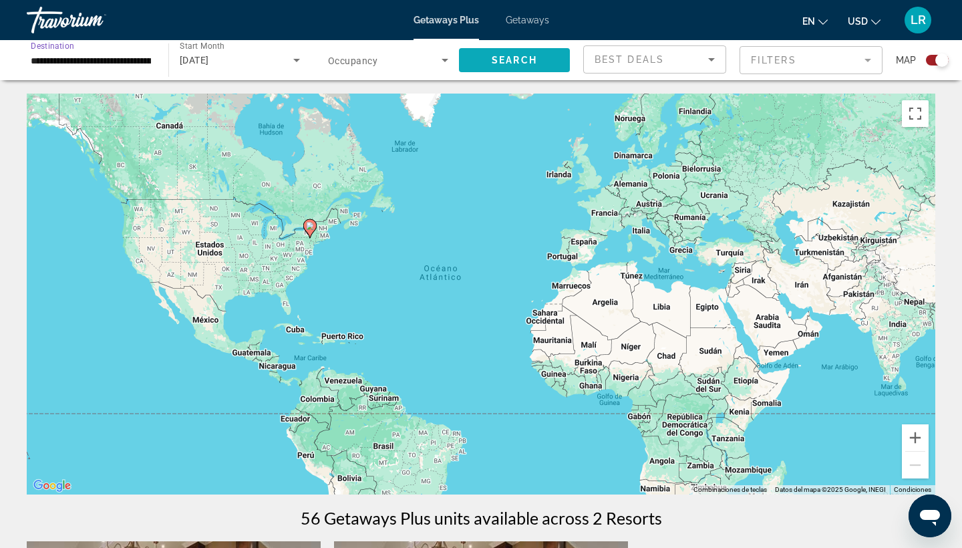
click at [493, 65] on span "Search" at bounding box center [514, 60] width 45 height 11
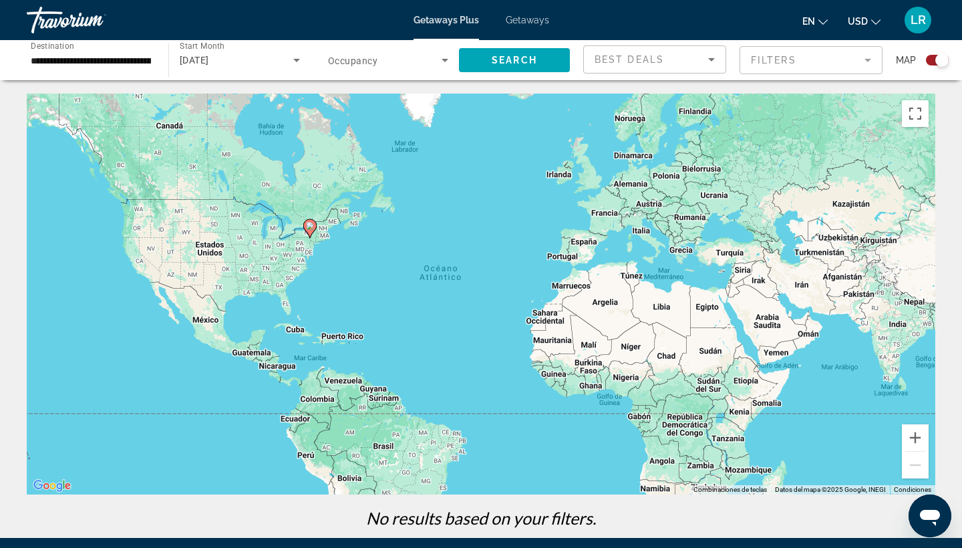
click at [118, 67] on input "**********" at bounding box center [91, 61] width 120 height 16
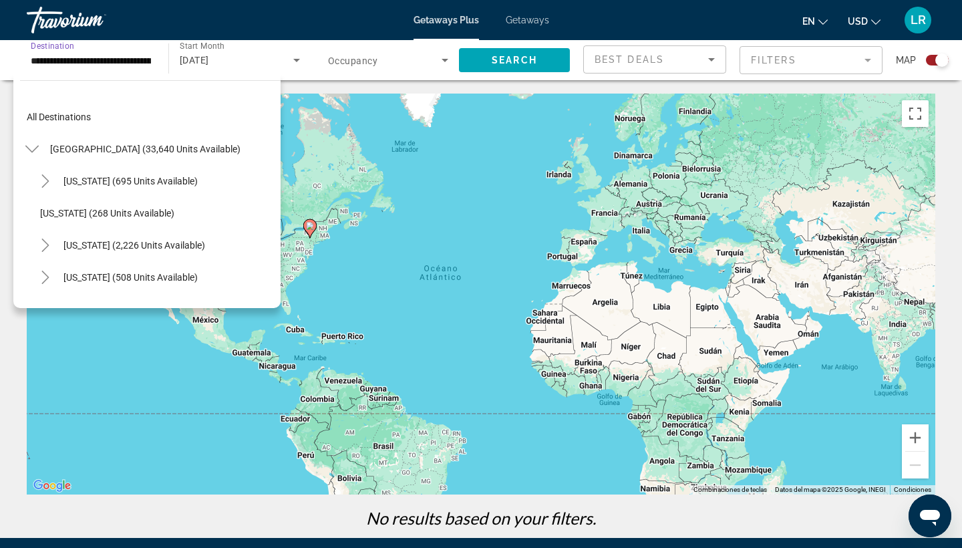
scroll to position [945, 0]
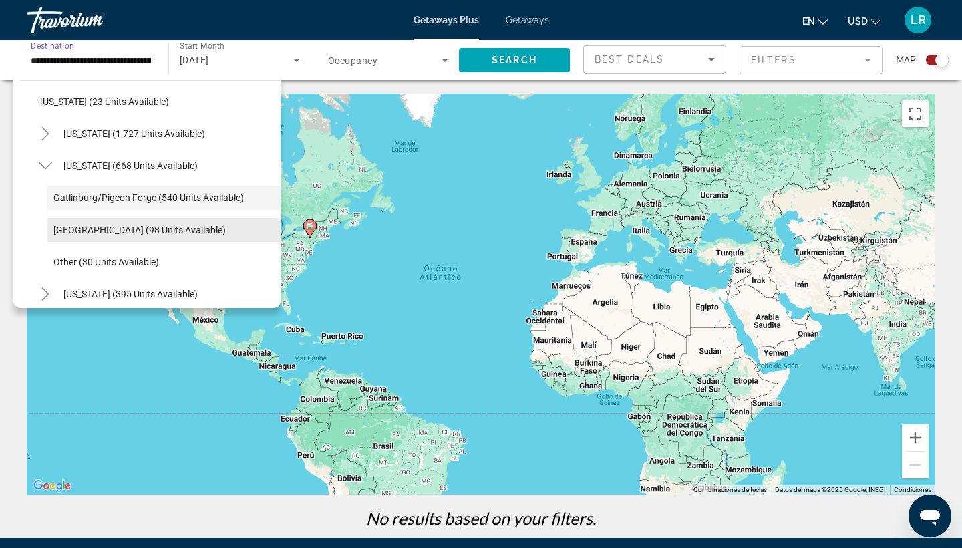
click at [124, 234] on span "Nashville (98 units available)" at bounding box center [139, 229] width 172 height 11
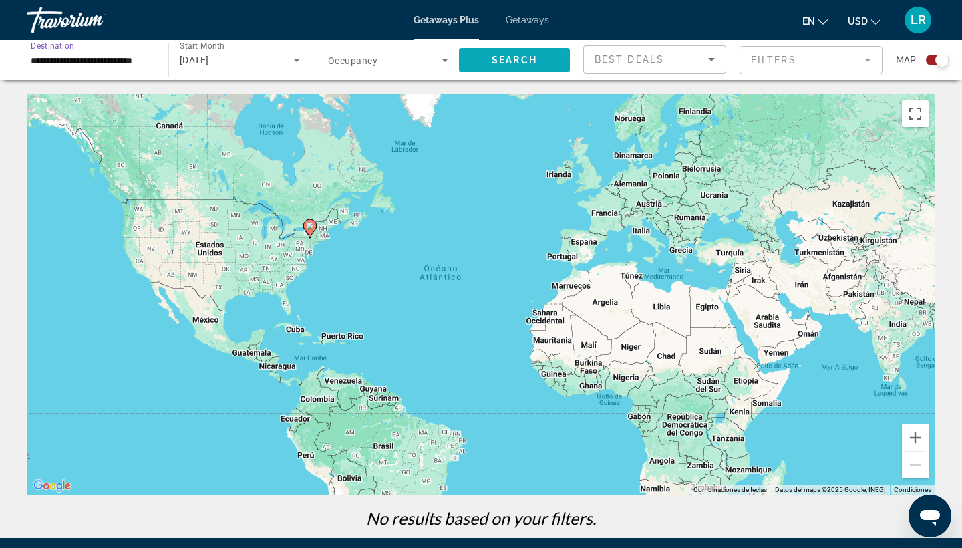
click at [485, 55] on span "Search widget" at bounding box center [514, 60] width 111 height 32
click at [126, 49] on div "**********" at bounding box center [91, 60] width 120 height 38
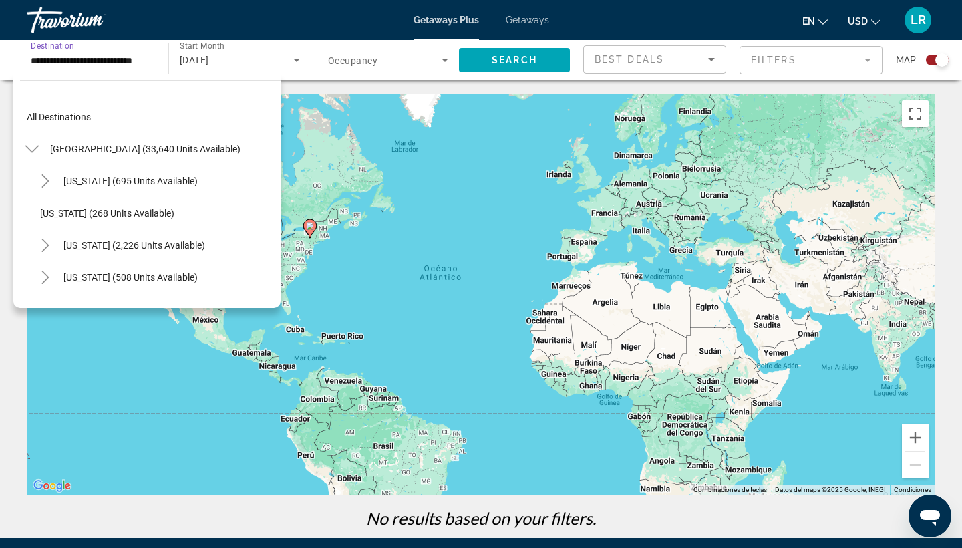
scroll to position [977, 0]
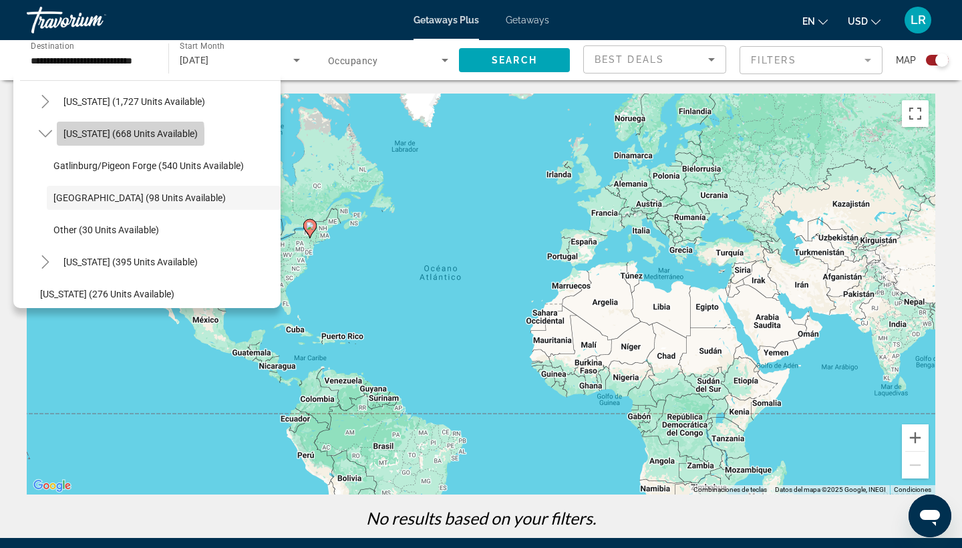
click at [82, 142] on span "Search widget" at bounding box center [131, 134] width 148 height 32
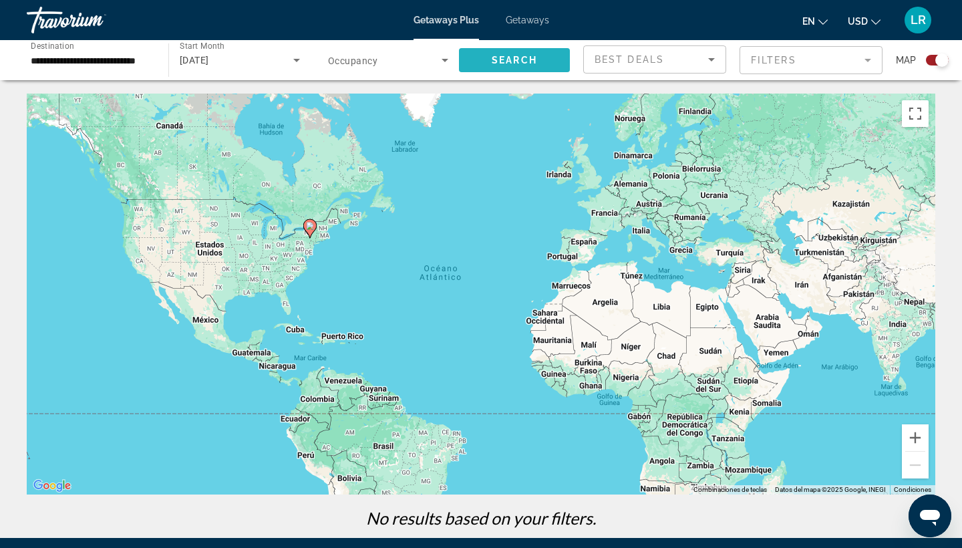
click at [484, 72] on span "Search widget" at bounding box center [514, 60] width 111 height 32
click at [143, 66] on input "**********" at bounding box center [91, 61] width 120 height 16
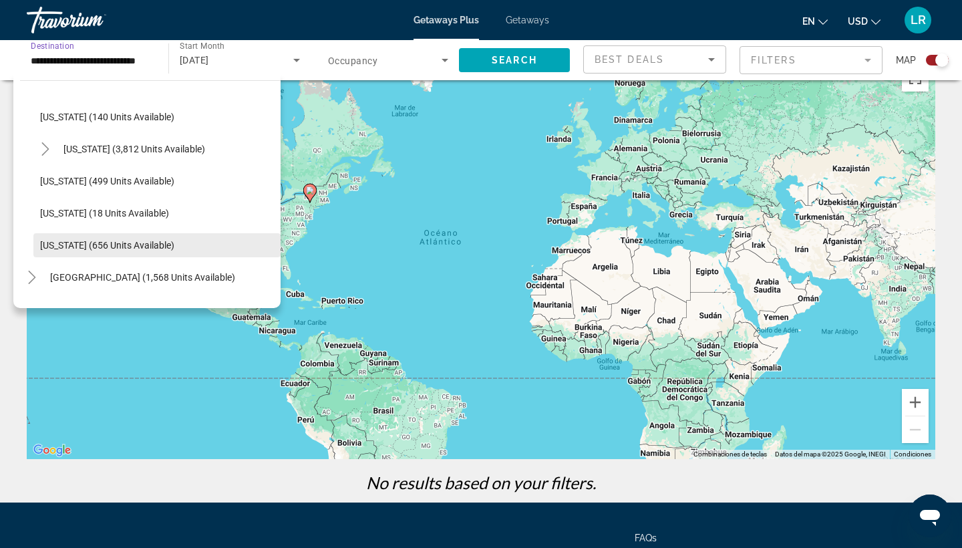
scroll to position [1185, 0]
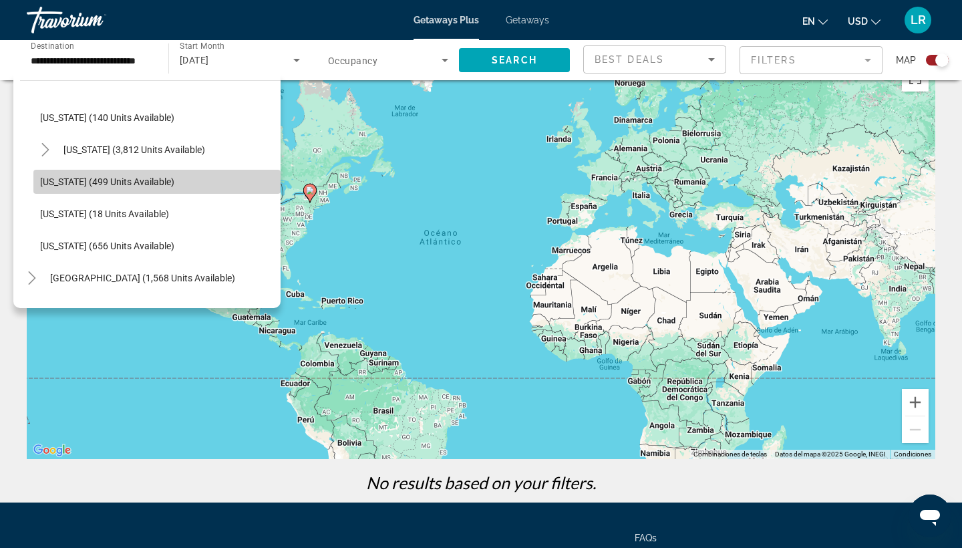
click at [58, 183] on span "Washington (499 units available)" at bounding box center [107, 181] width 134 height 11
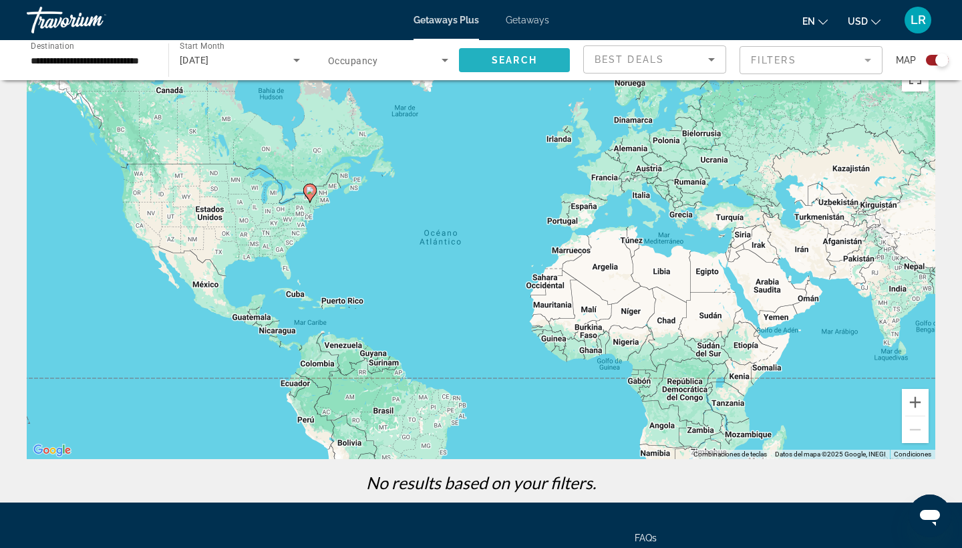
click at [509, 59] on span "Search" at bounding box center [514, 60] width 45 height 11
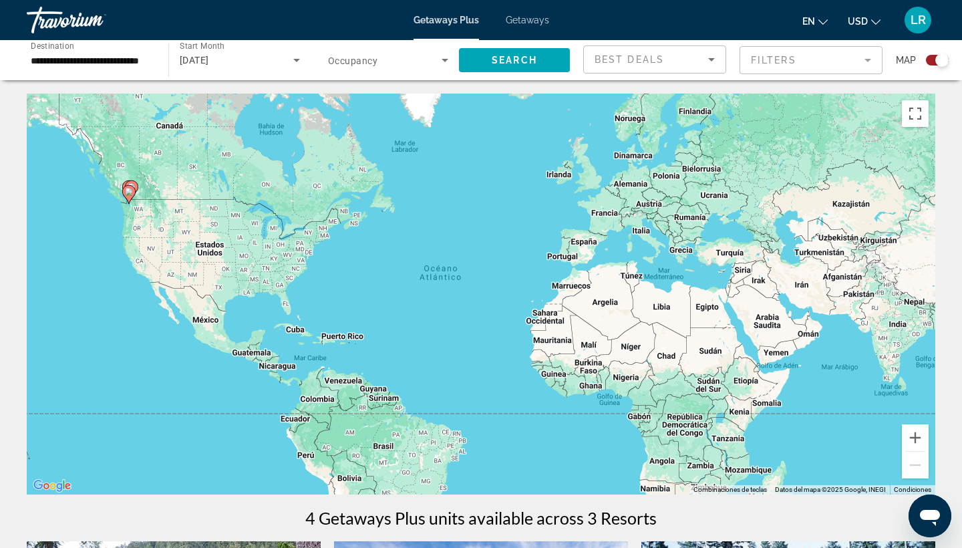
click at [128, 61] on input "**********" at bounding box center [91, 61] width 120 height 16
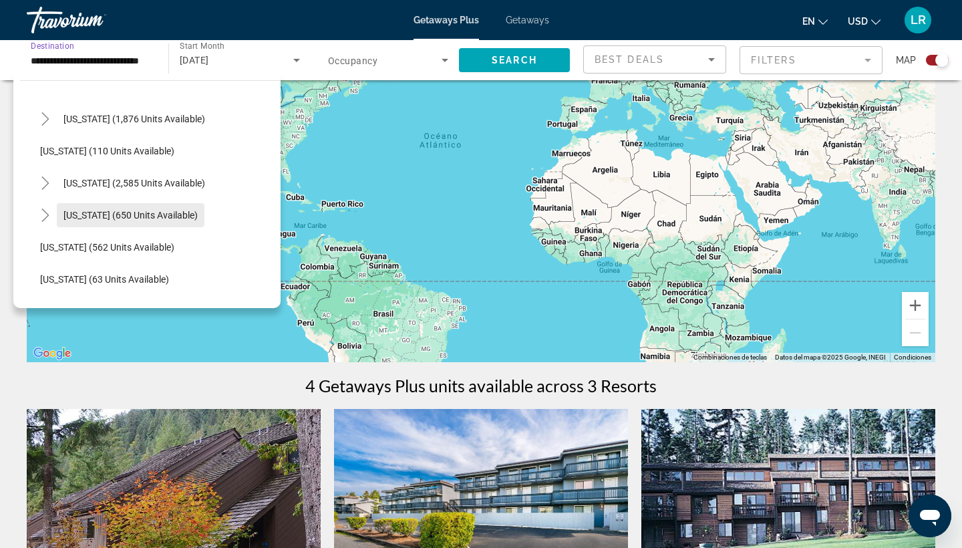
scroll to position [609, 0]
click at [48, 213] on icon "Toggle New Hampshire (650 units available)" at bounding box center [44, 212] width 7 height 13
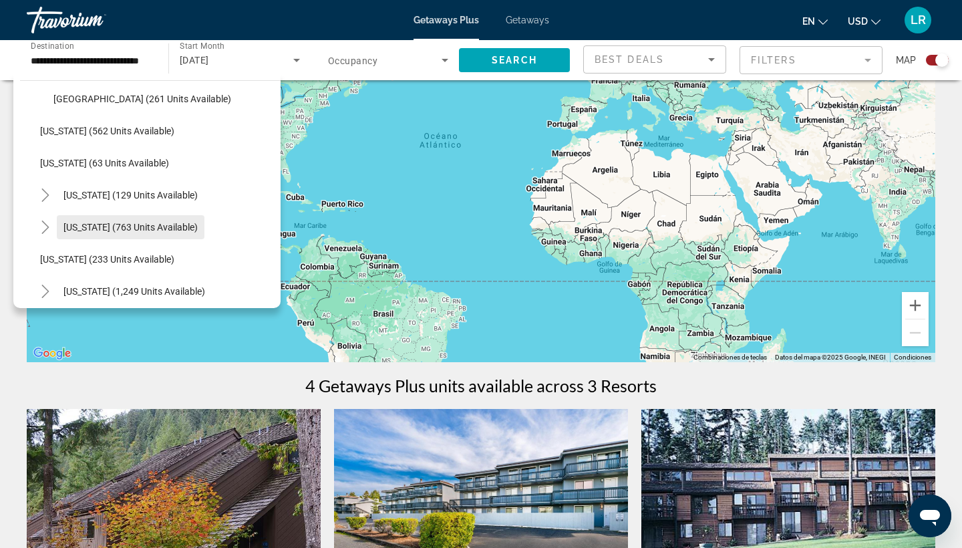
scroll to position [808, 0]
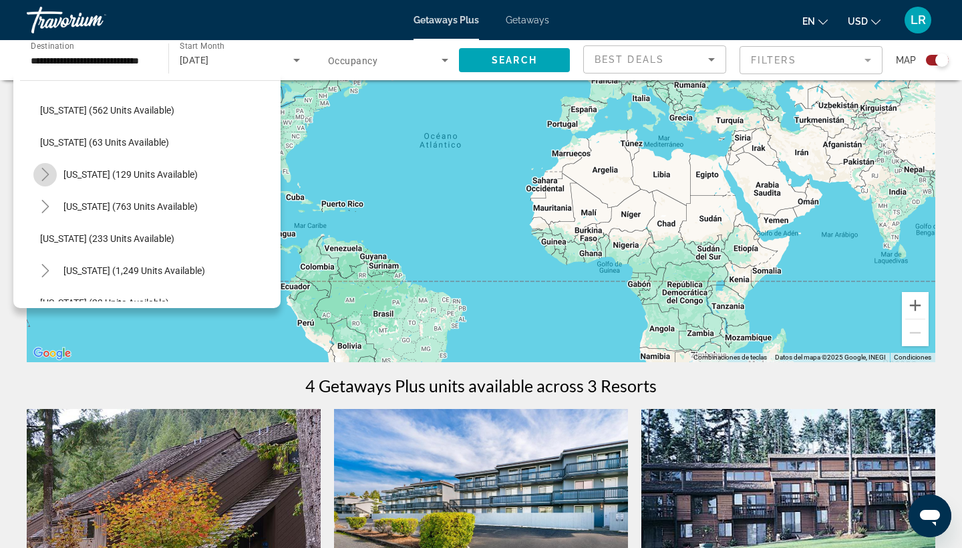
click at [47, 174] on icon "Toggle New York (129 units available)" at bounding box center [44, 174] width 7 height 13
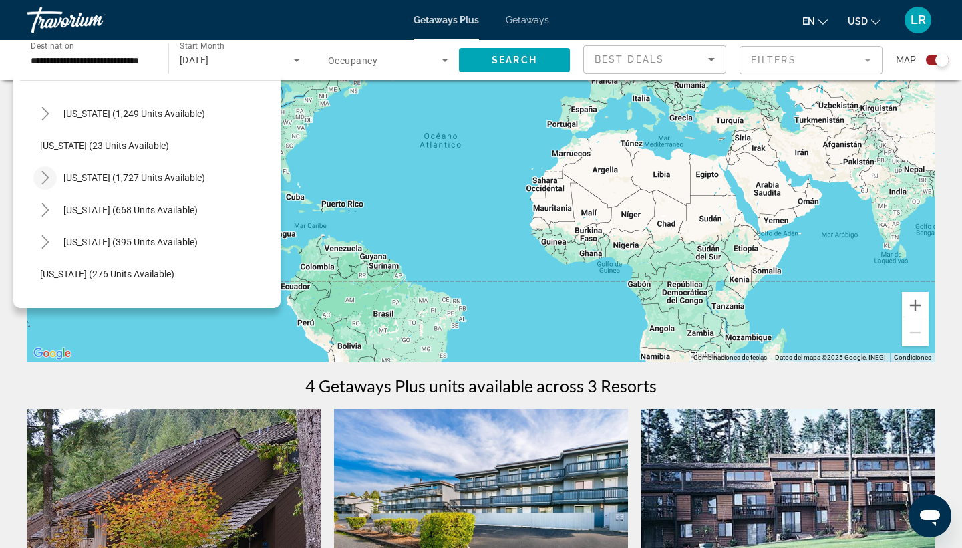
scroll to position [999, 0]
click at [104, 208] on span "Tennessee (668 units available)" at bounding box center [130, 207] width 134 height 11
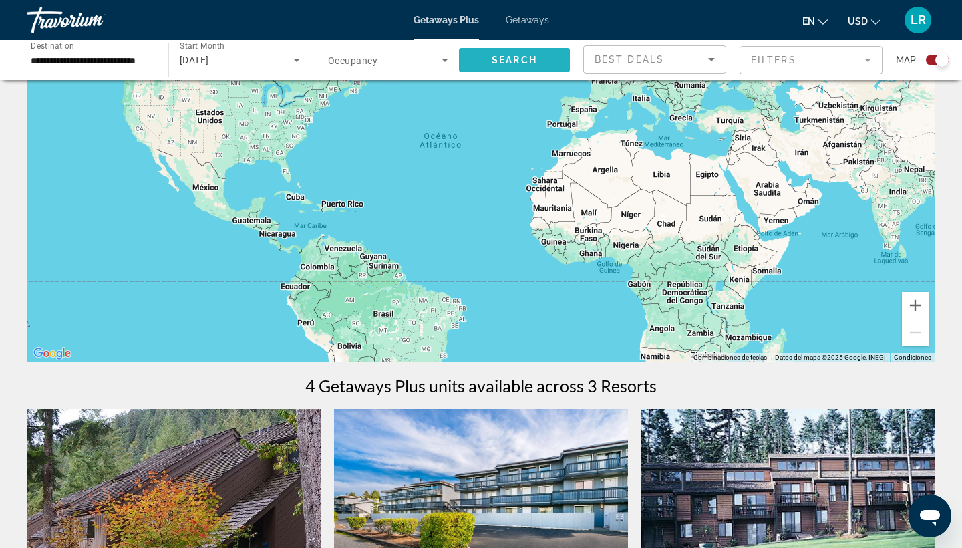
click at [526, 67] on span "Search widget" at bounding box center [514, 60] width 111 height 32
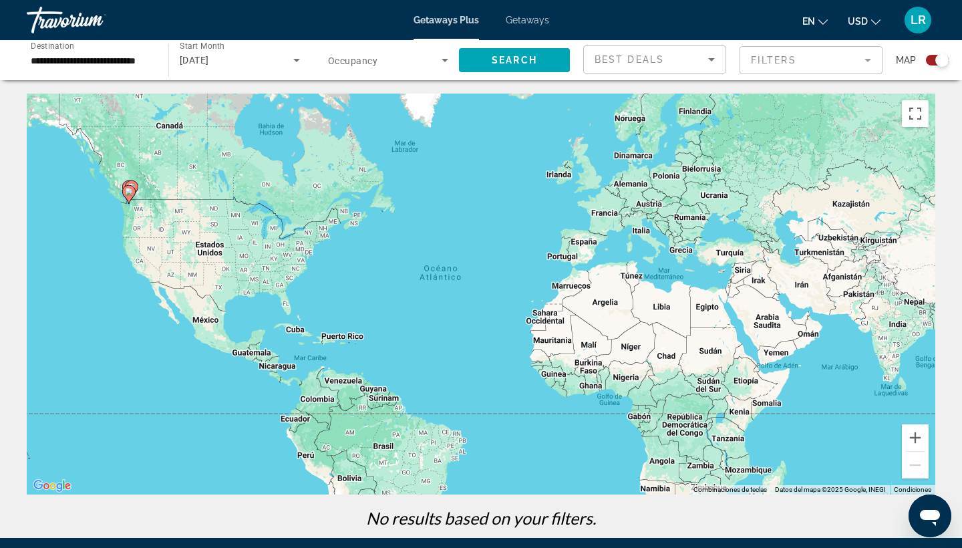
click at [127, 61] on input "**********" at bounding box center [91, 61] width 120 height 16
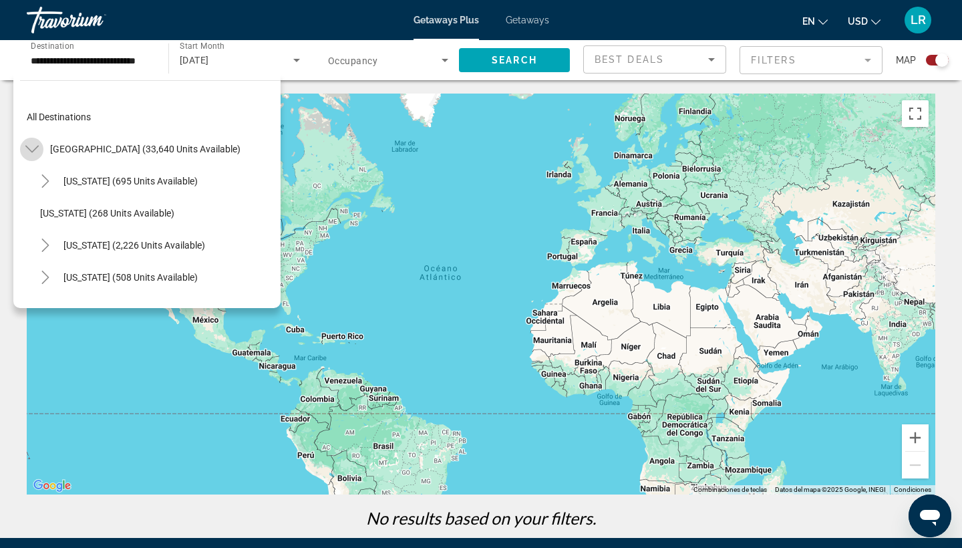
click at [34, 148] on icon "Toggle United States (33,640 units available)" at bounding box center [31, 148] width 13 height 13
click at [31, 156] on mat-icon "Toggle United States (33,640 units available)" at bounding box center [31, 149] width 23 height 23
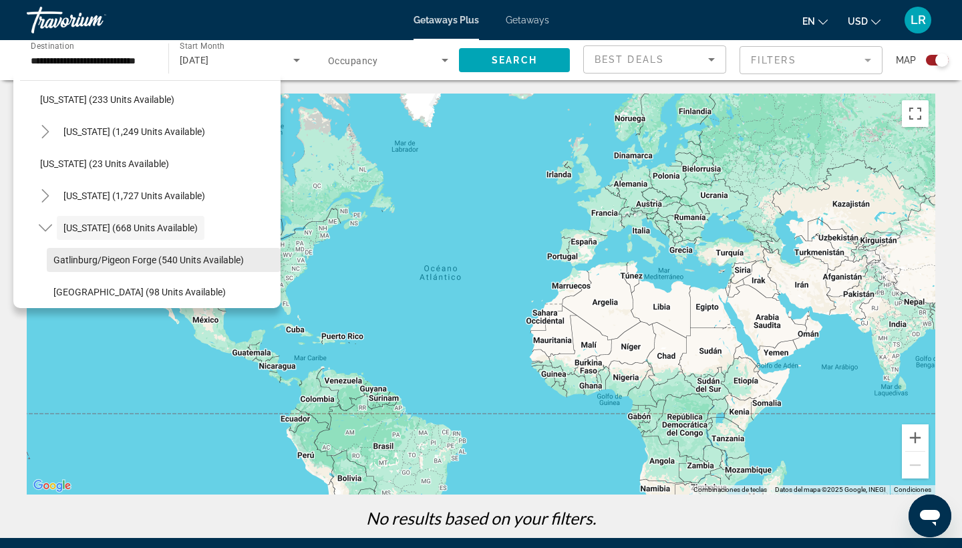
scroll to position [878, 0]
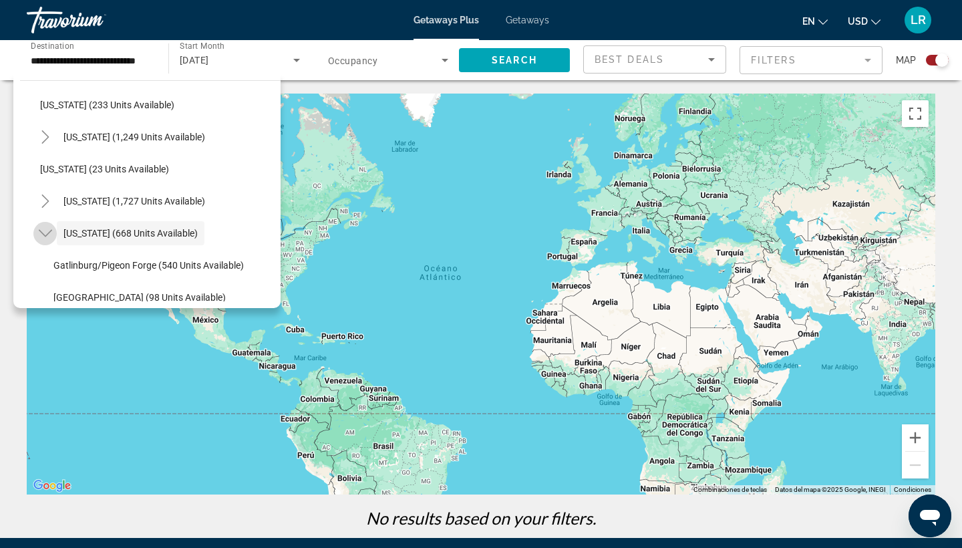
click at [51, 231] on icon "Toggle Tennessee (668 units available)" at bounding box center [44, 233] width 13 height 7
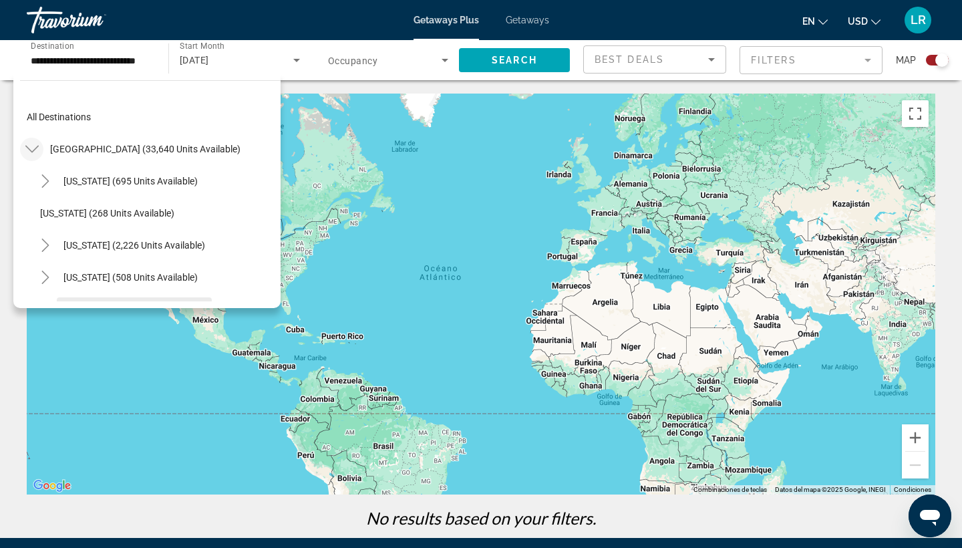
scroll to position [0, 0]
click at [90, 150] on span "United States (33,640 units available)" at bounding box center [145, 149] width 190 height 11
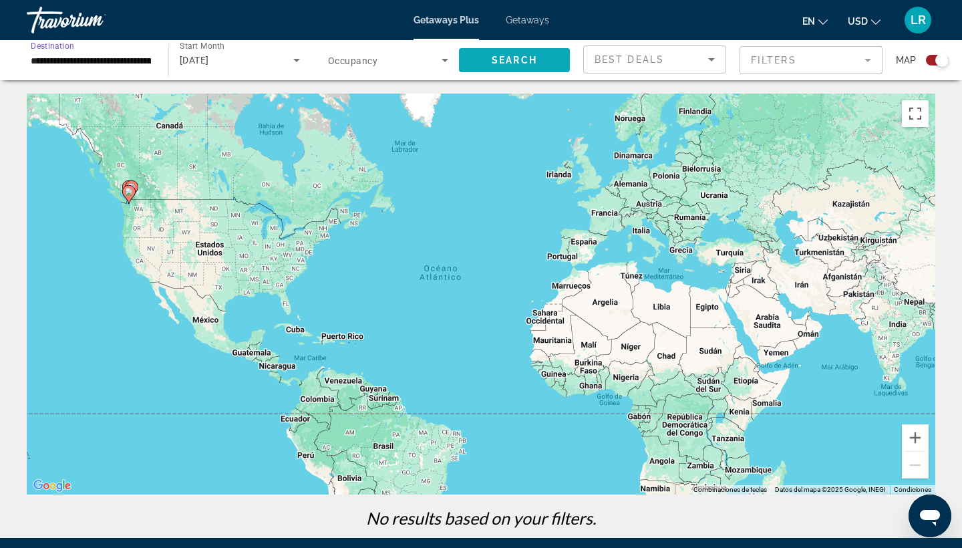
click at [505, 56] on span "Search" at bounding box center [514, 60] width 45 height 11
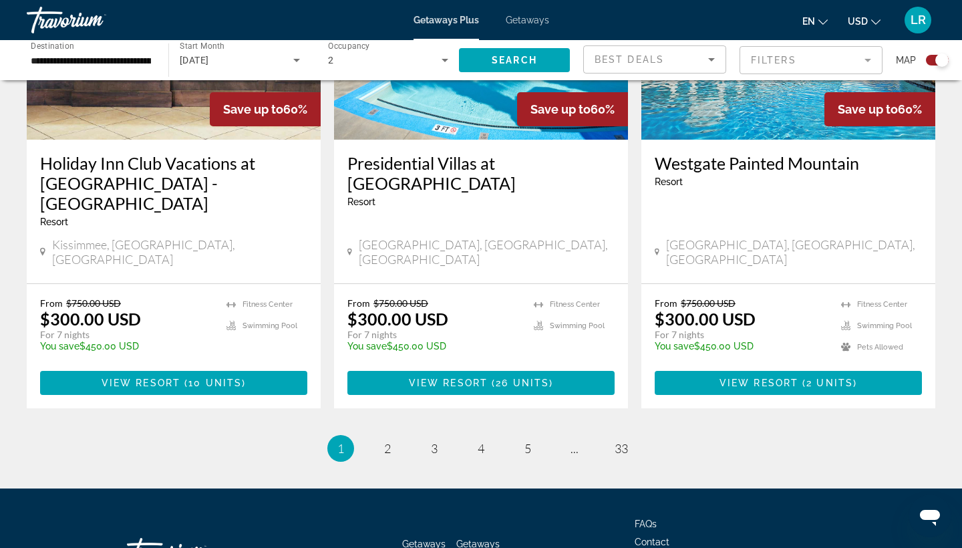
scroll to position [2082, 0]
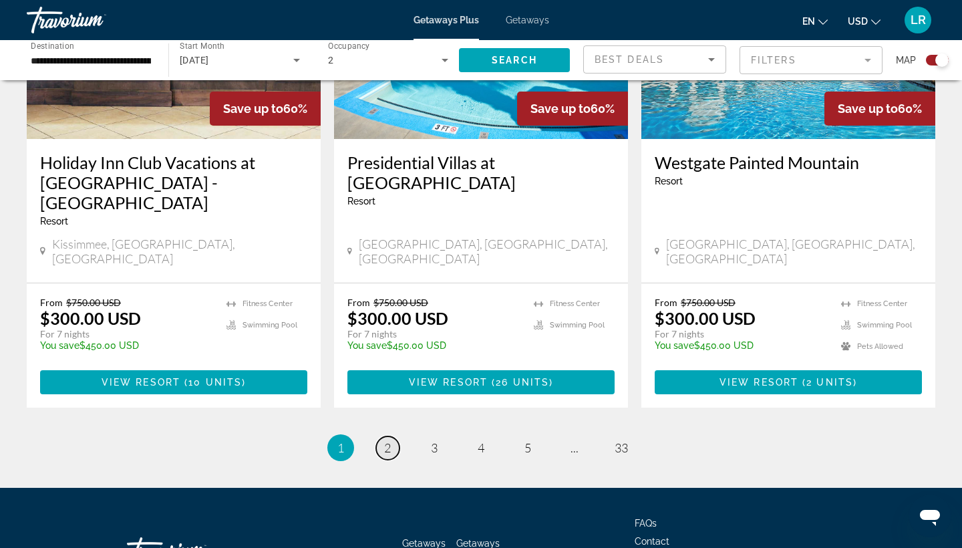
click at [386, 440] on span "2" at bounding box center [387, 447] width 7 height 15
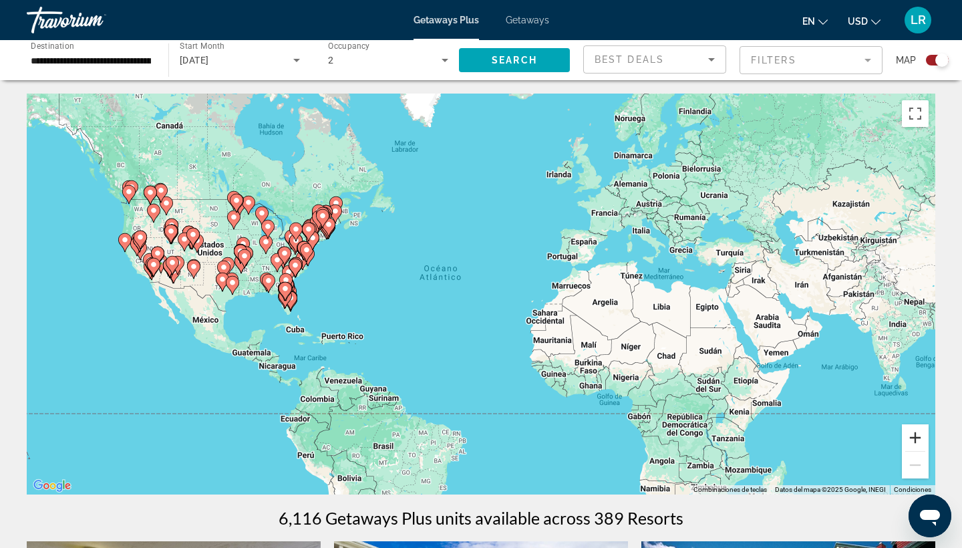
click at [923, 434] on button "Acercar" at bounding box center [915, 437] width 27 height 27
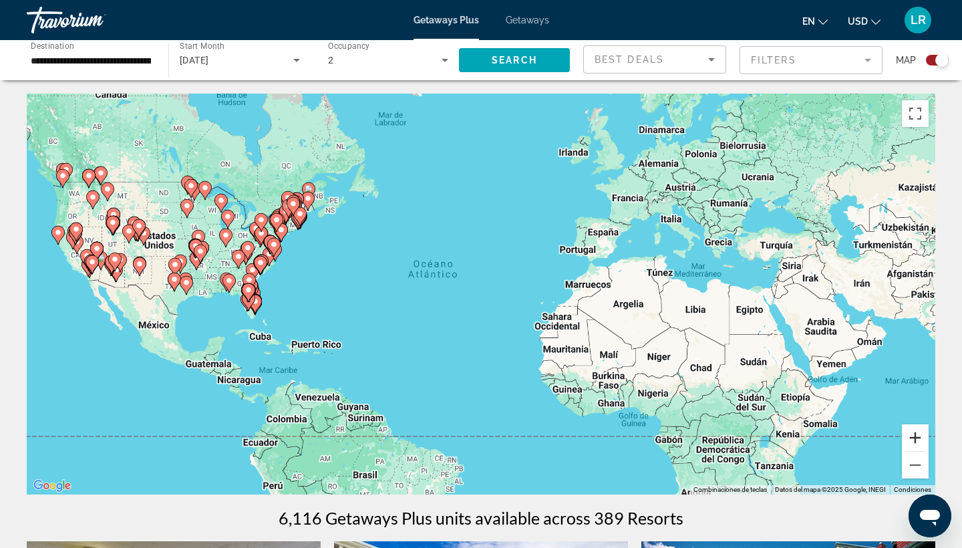
click at [923, 434] on button "Acercar" at bounding box center [915, 437] width 27 height 27
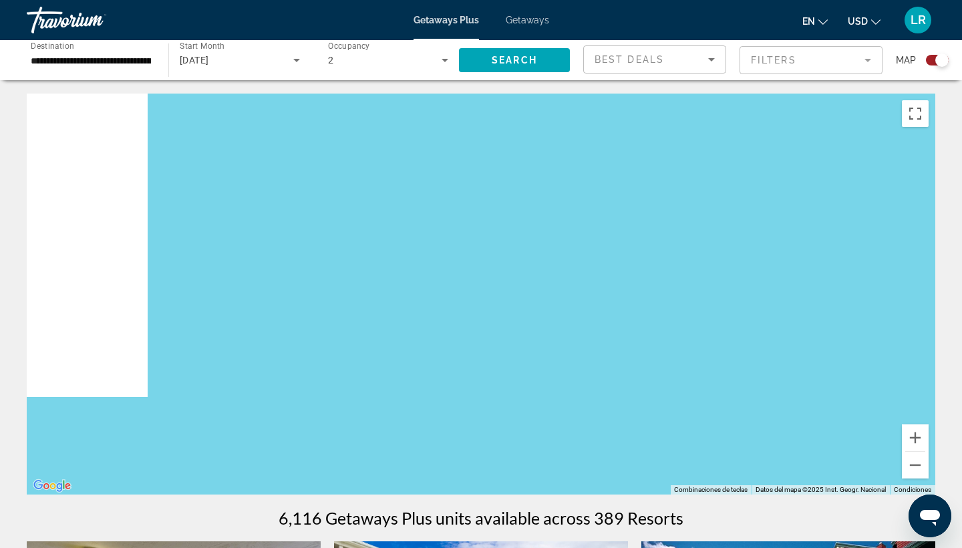
drag, startPoint x: 180, startPoint y: 275, endPoint x: 836, endPoint y: 286, distance: 656.6
click at [835, 286] on div "Main content" at bounding box center [481, 293] width 908 height 401
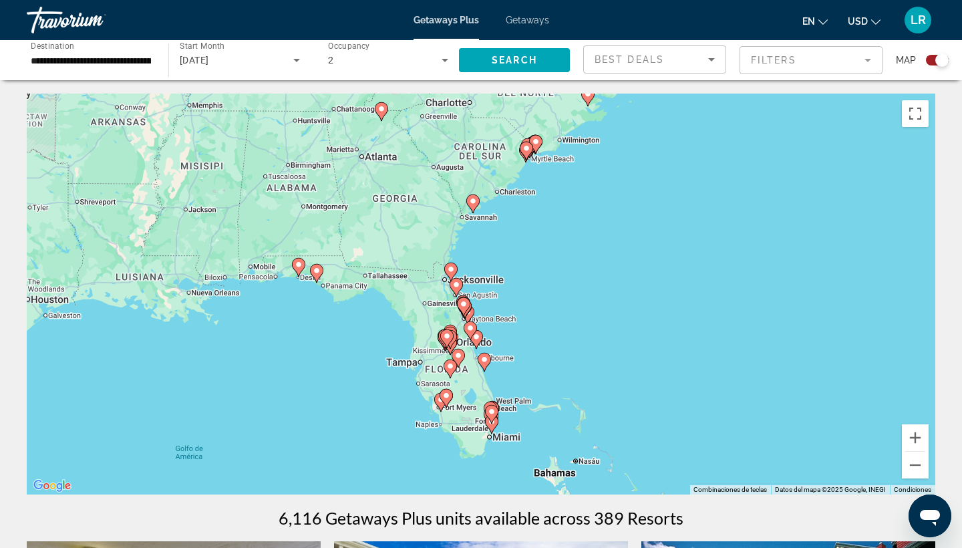
drag, startPoint x: 303, startPoint y: 319, endPoint x: 689, endPoint y: 254, distance: 390.9
click at [689, 254] on div "Para activar la función de arrastrar con el teclado, presiona Alt + Intro. Una …" at bounding box center [481, 293] width 908 height 401
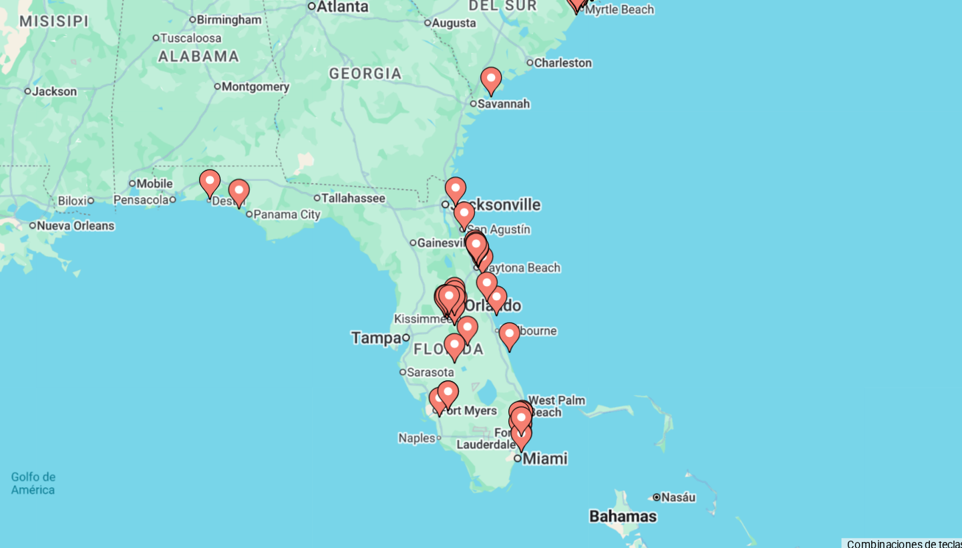
click at [437, 394] on image "Main content" at bounding box center [441, 398] width 8 height 8
type input "**********"
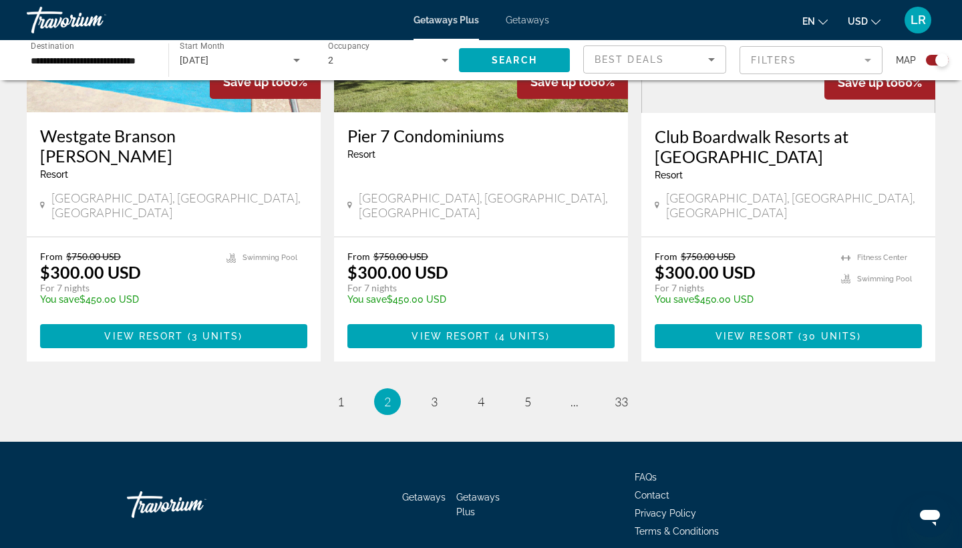
scroll to position [2088, 0]
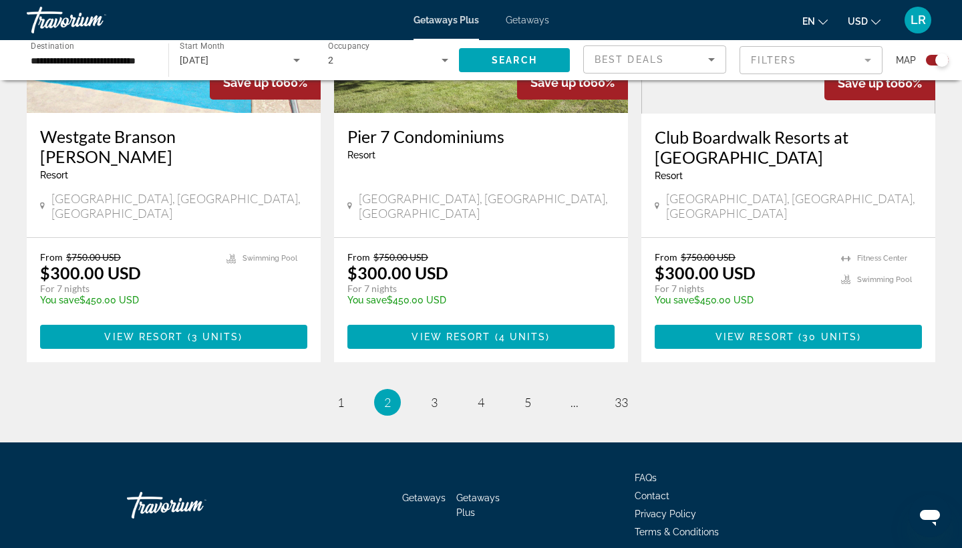
click at [508, 389] on ul "2 / 33 page 1 You're on page 2 page 3 page 4 page 5 page ... page 33" at bounding box center [481, 402] width 908 height 27
click at [527, 395] on span "5" at bounding box center [527, 402] width 7 height 15
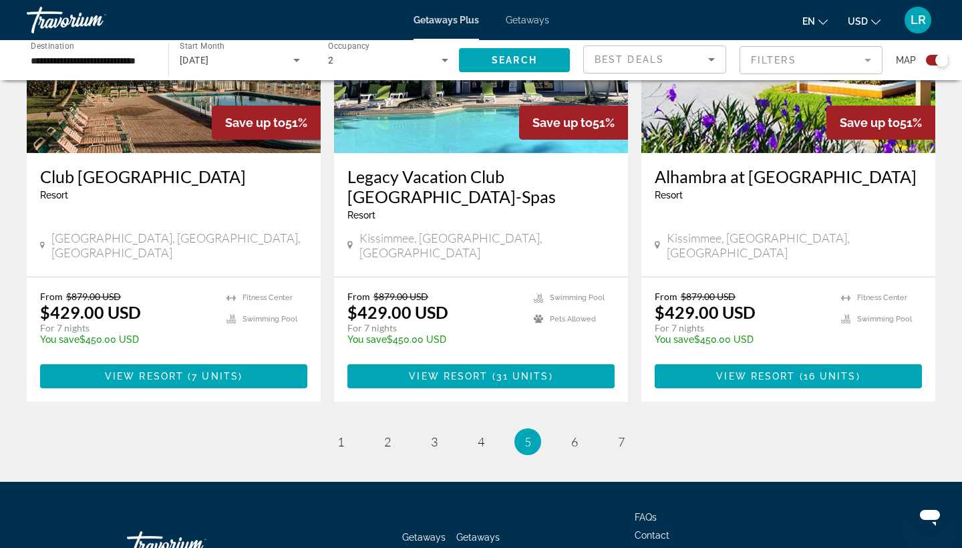
scroll to position [2068, 0]
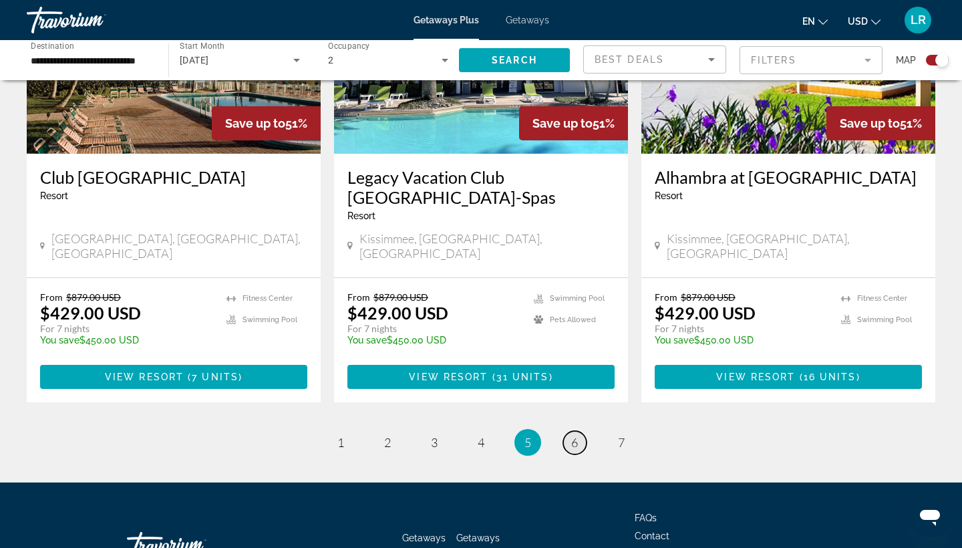
click at [577, 435] on span "6" at bounding box center [574, 442] width 7 height 15
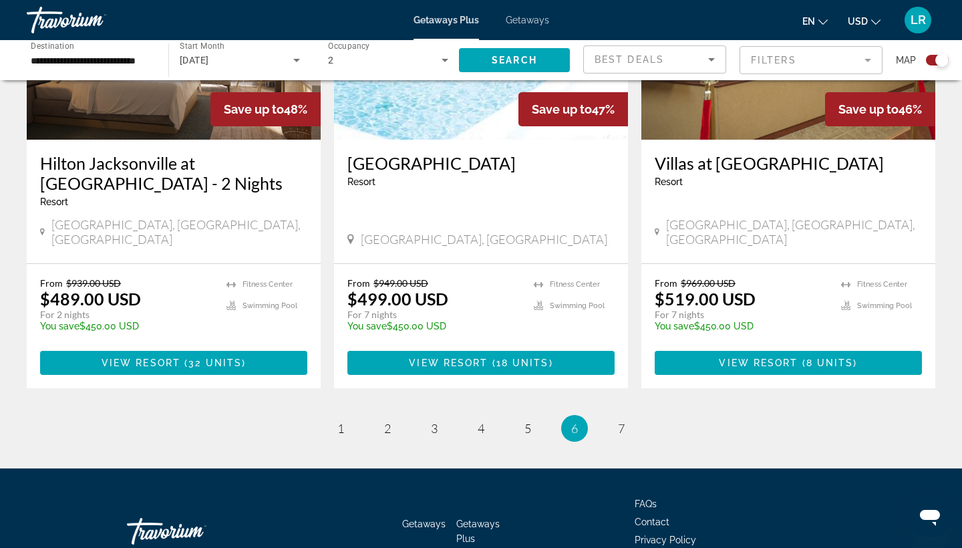
scroll to position [2063, 0]
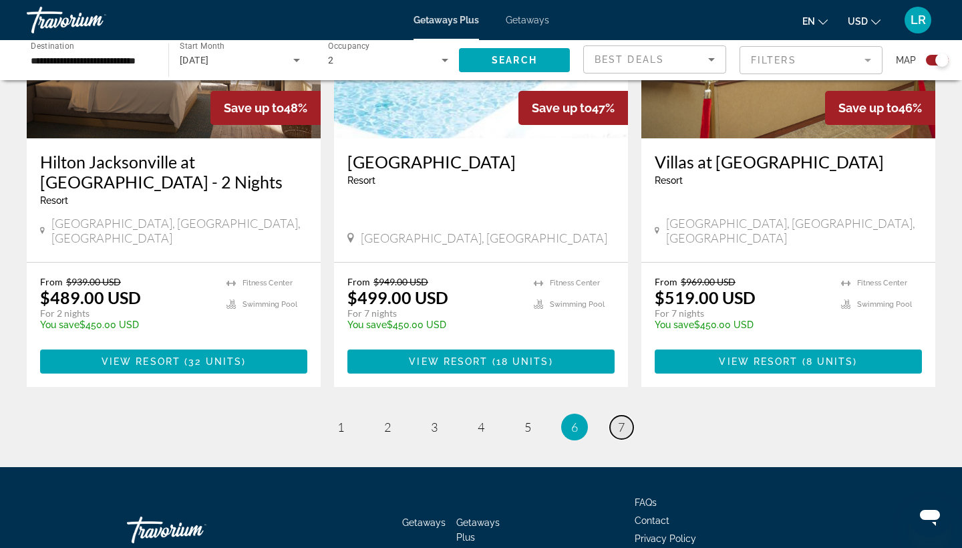
click at [622, 419] on span "7" at bounding box center [621, 426] width 7 height 15
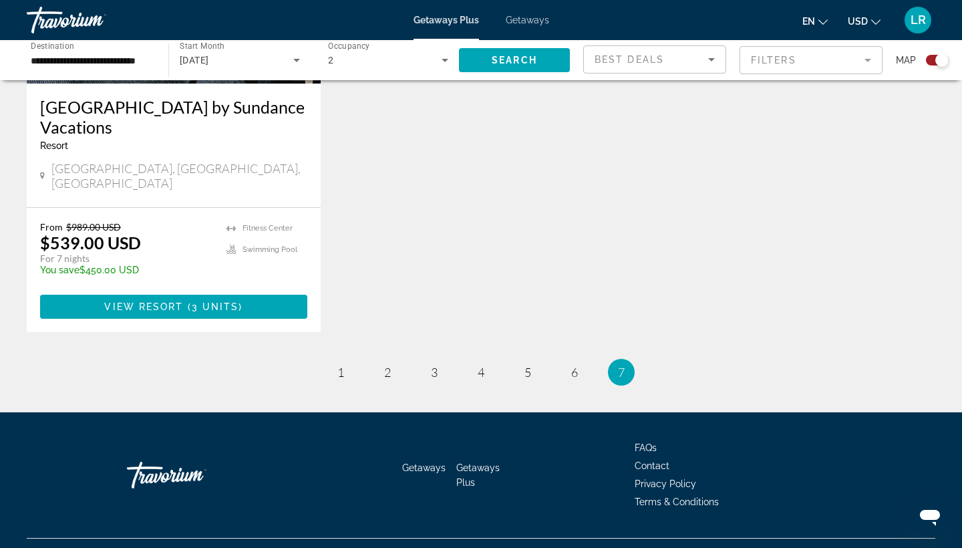
scroll to position [1139, 0]
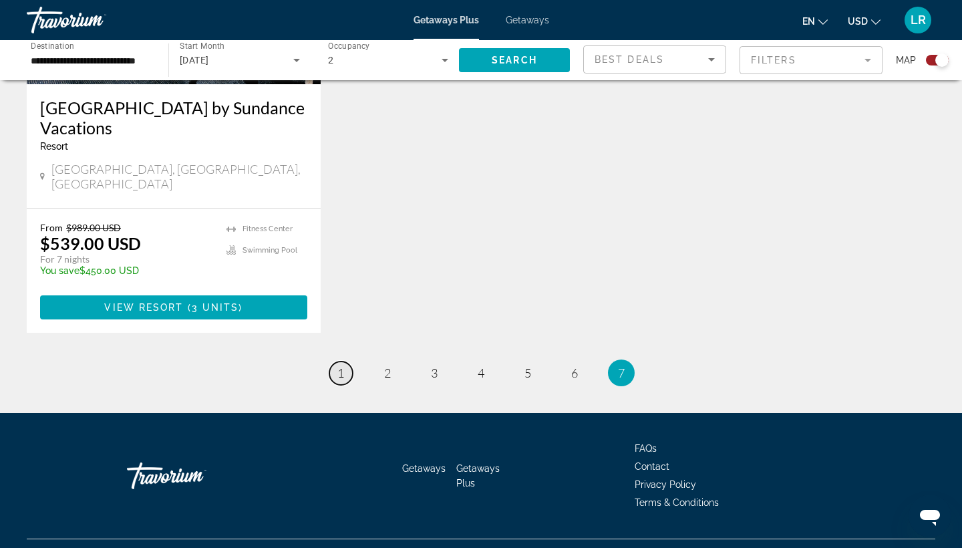
click at [335, 361] on link "page 1" at bounding box center [340, 372] width 23 height 23
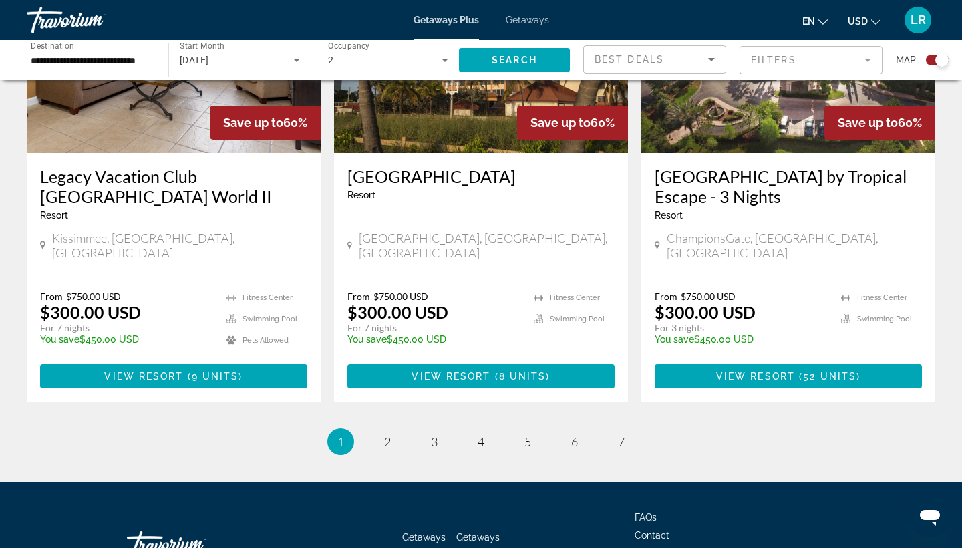
scroll to position [2088, 0]
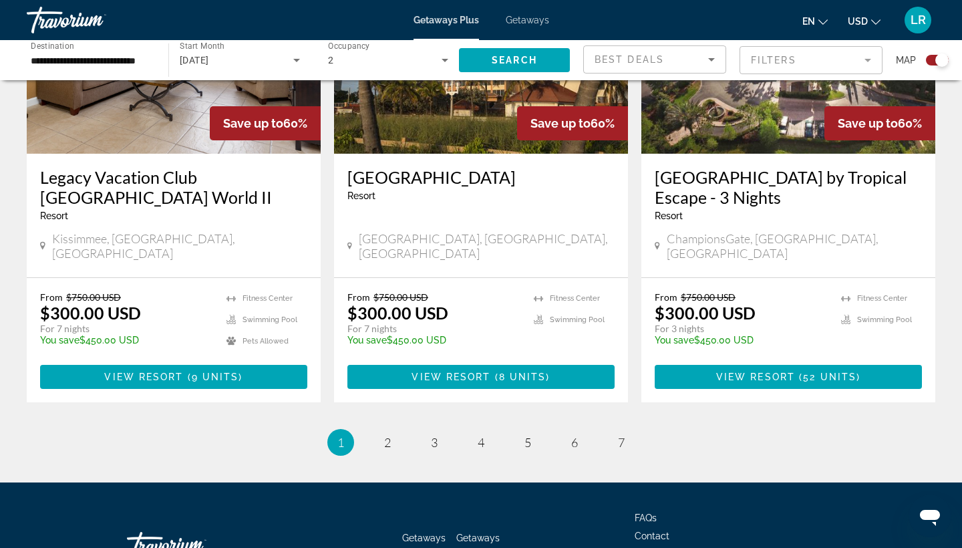
click at [520, 20] on span "Getaways" at bounding box center [527, 20] width 43 height 11
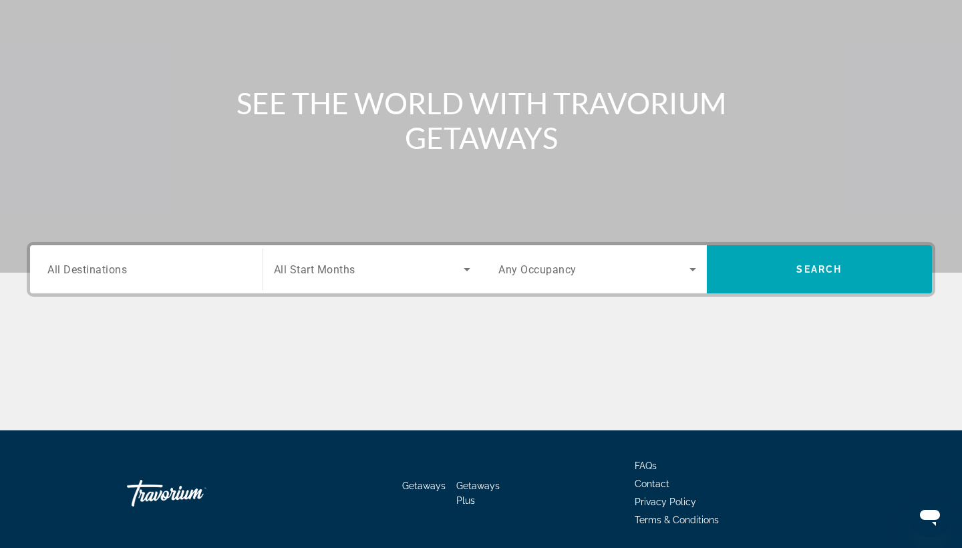
scroll to position [149, 0]
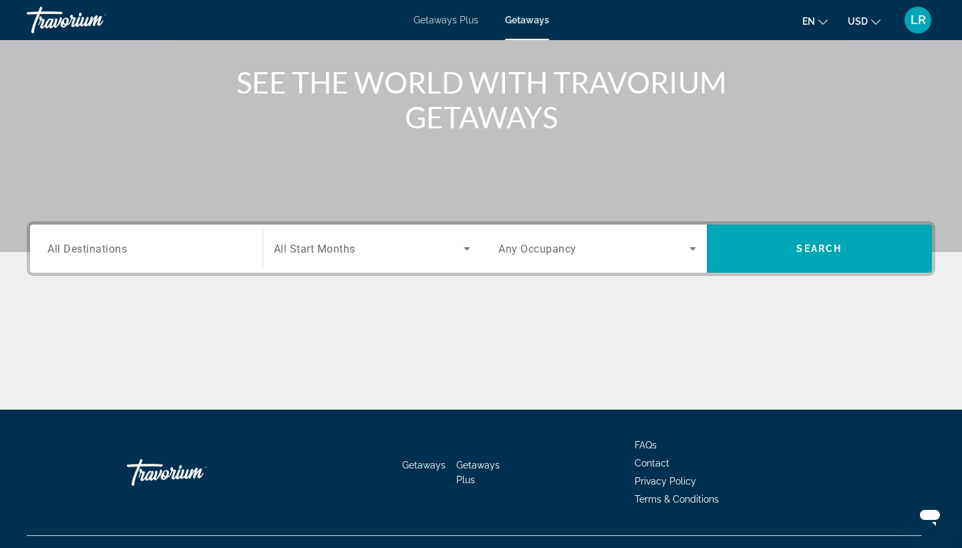
click at [206, 256] on div "Search widget" at bounding box center [146, 249] width 198 height 38
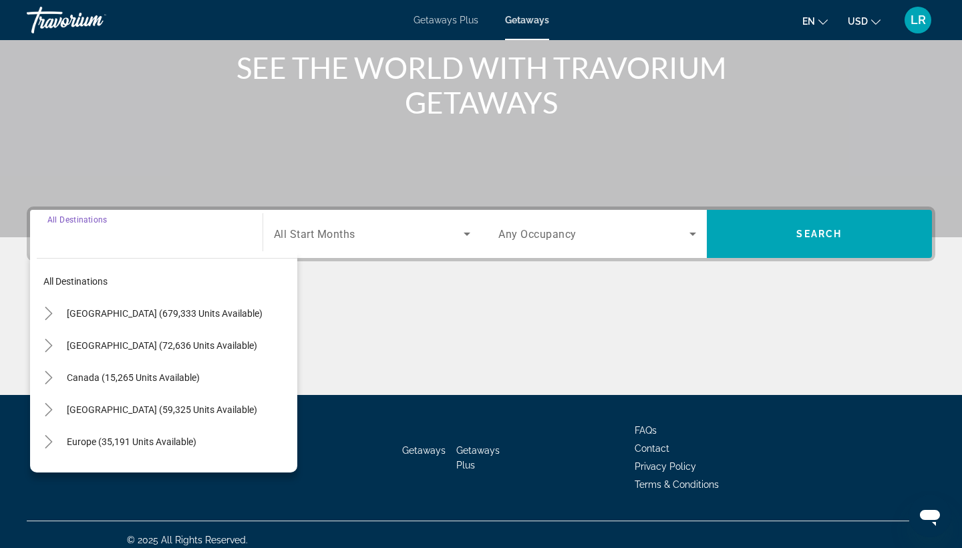
scroll to position [174, 0]
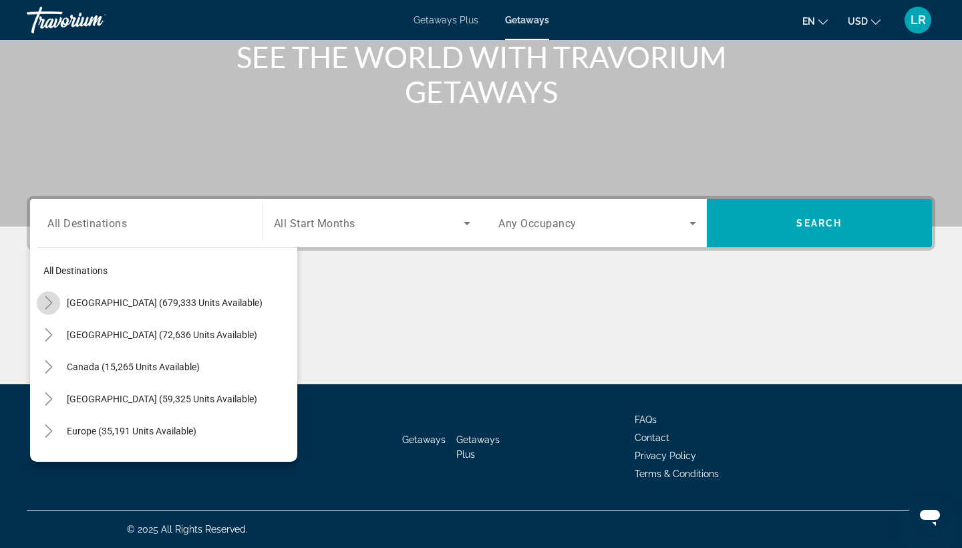
click at [46, 306] on icon "Toggle United States (679,333 units available)" at bounding box center [48, 302] width 13 height 13
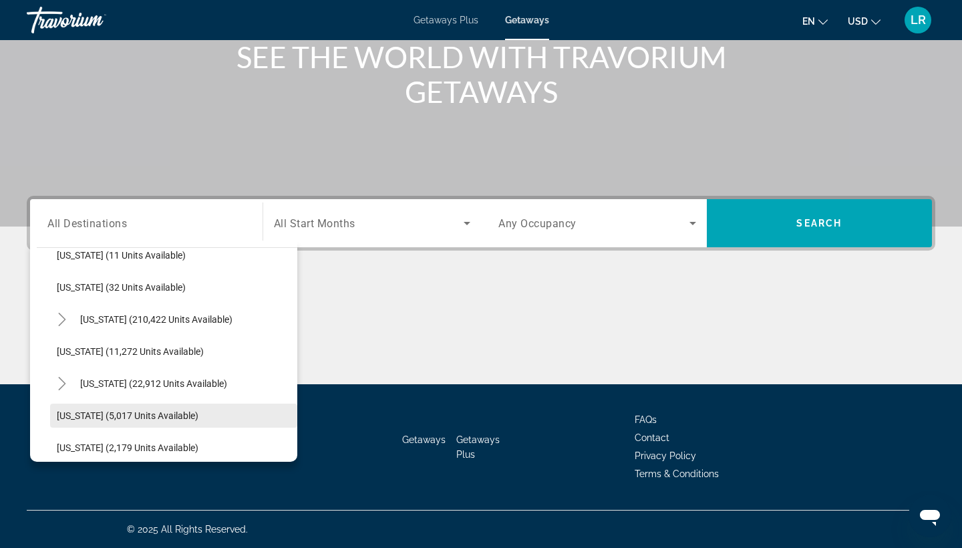
scroll to position [236, 0]
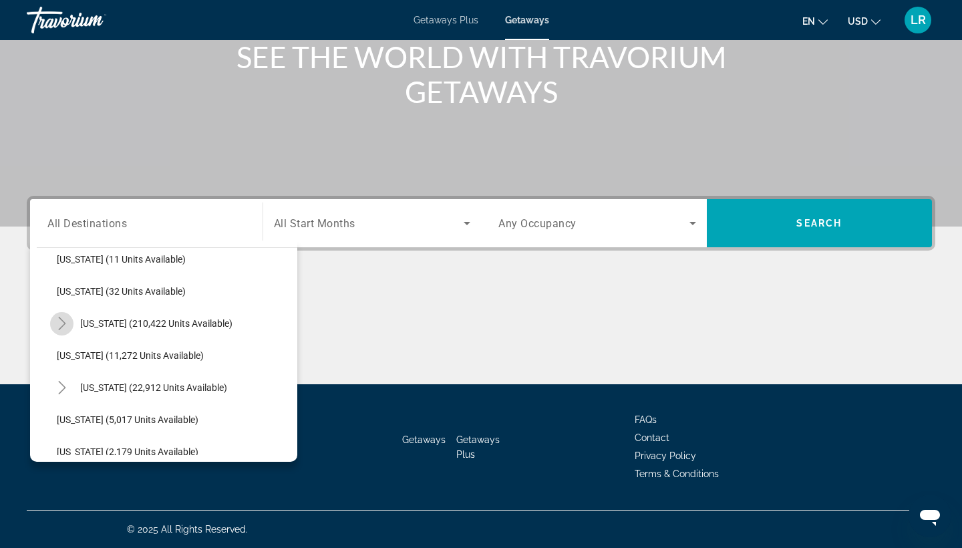
click at [59, 326] on icon "Toggle Florida (210,422 units available)" at bounding box center [61, 323] width 13 height 13
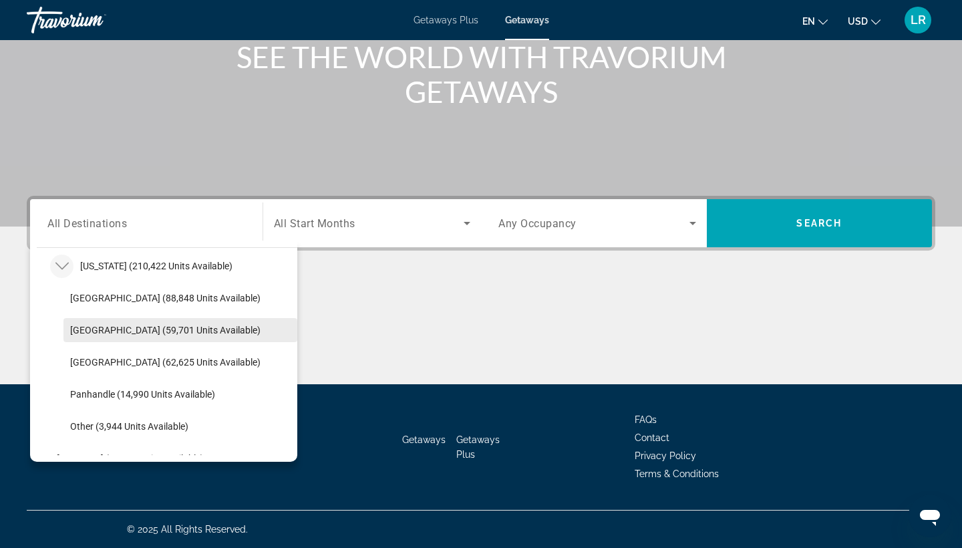
scroll to position [300, 0]
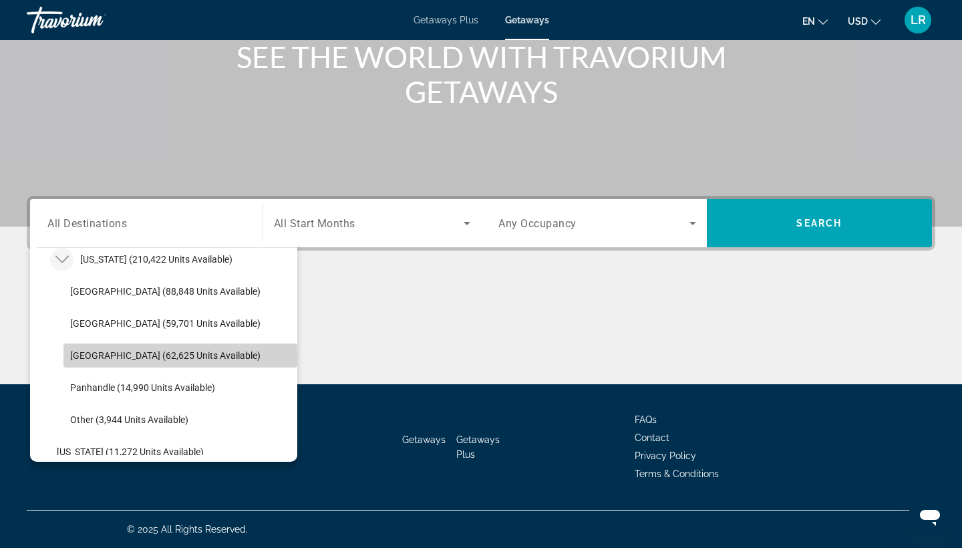
click at [129, 357] on span "West Coast (62,625 units available)" at bounding box center [165, 355] width 190 height 11
type input "**********"
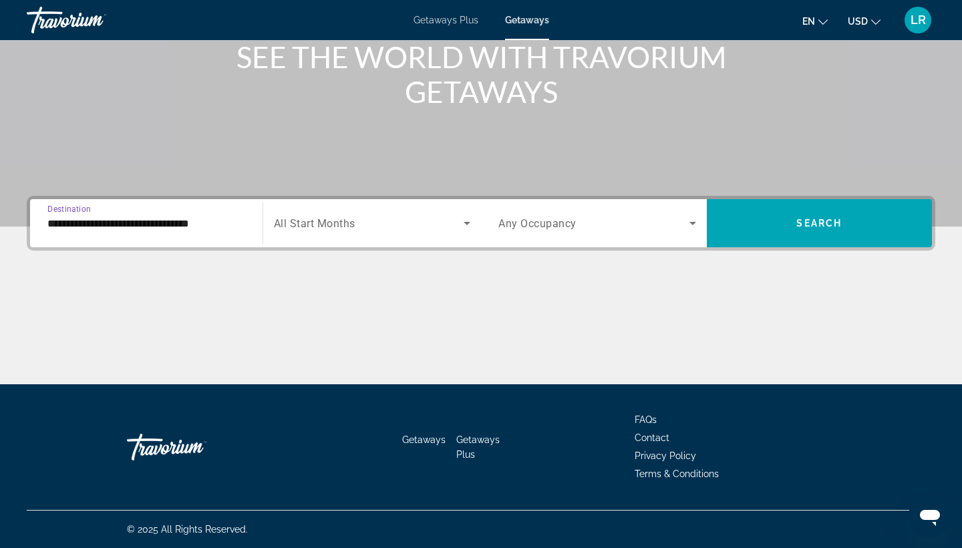
click at [391, 225] on span "Search widget" at bounding box center [369, 223] width 190 height 16
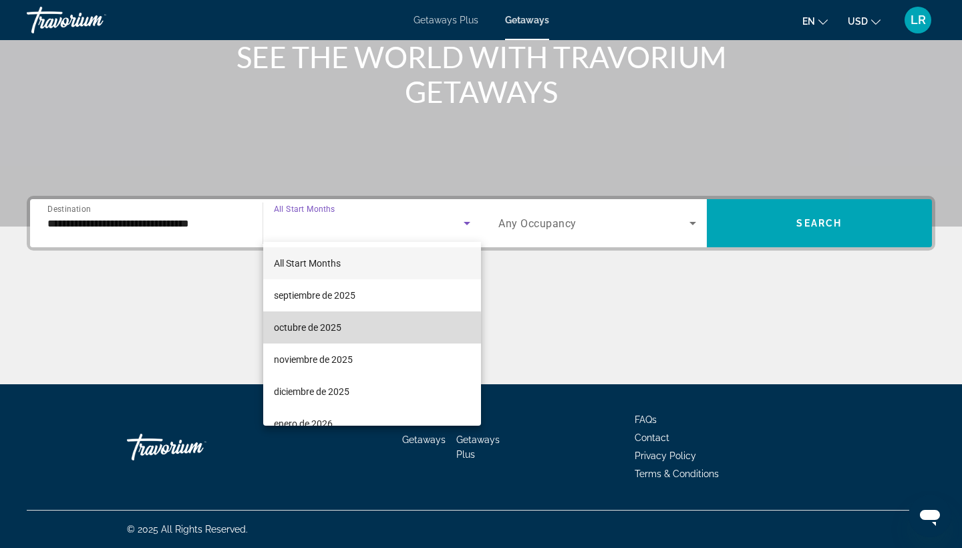
click at [330, 333] on span "octubre de 2025" at bounding box center [307, 327] width 67 height 16
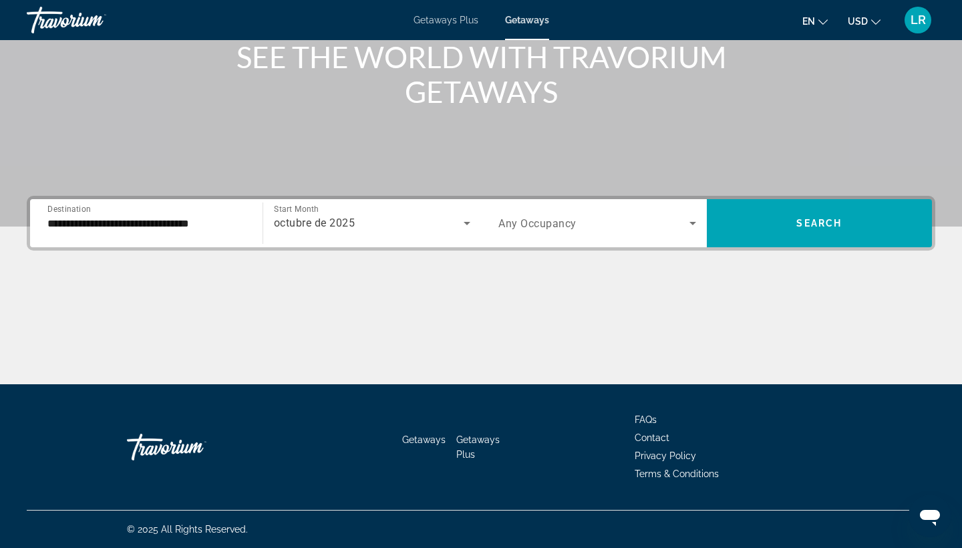
click at [543, 218] on span "Any Occupancy" at bounding box center [537, 223] width 78 height 13
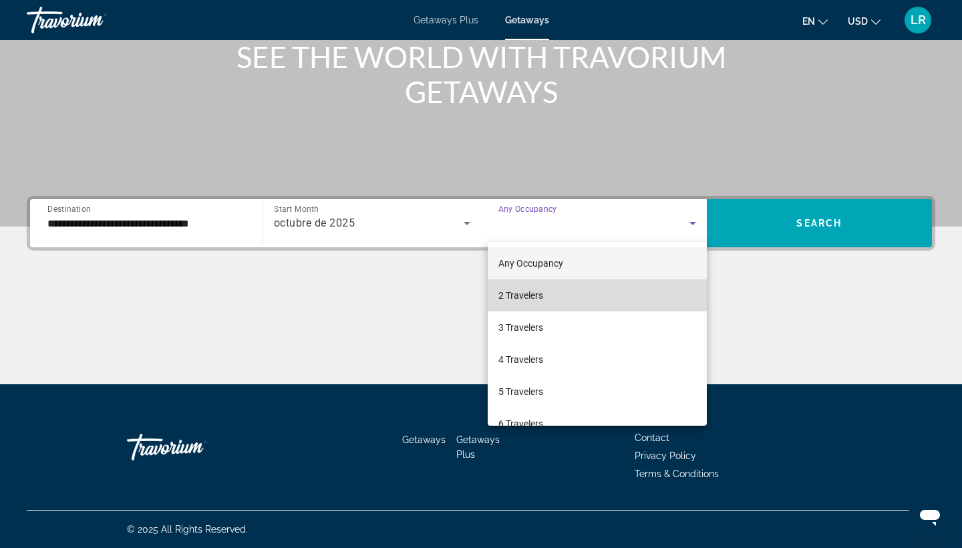
click at [518, 295] on span "2 Travelers" at bounding box center [520, 295] width 45 height 16
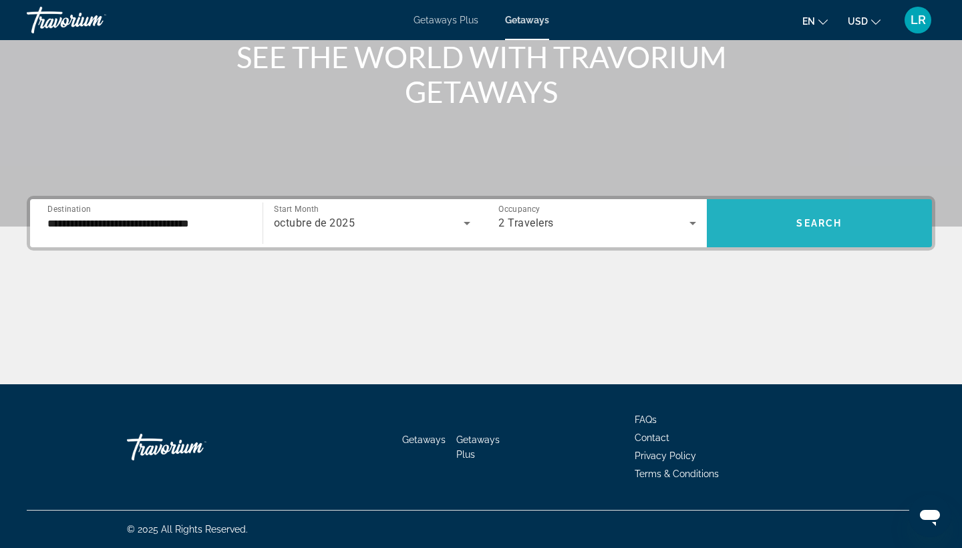
click at [763, 226] on span "Search widget" at bounding box center [820, 223] width 226 height 32
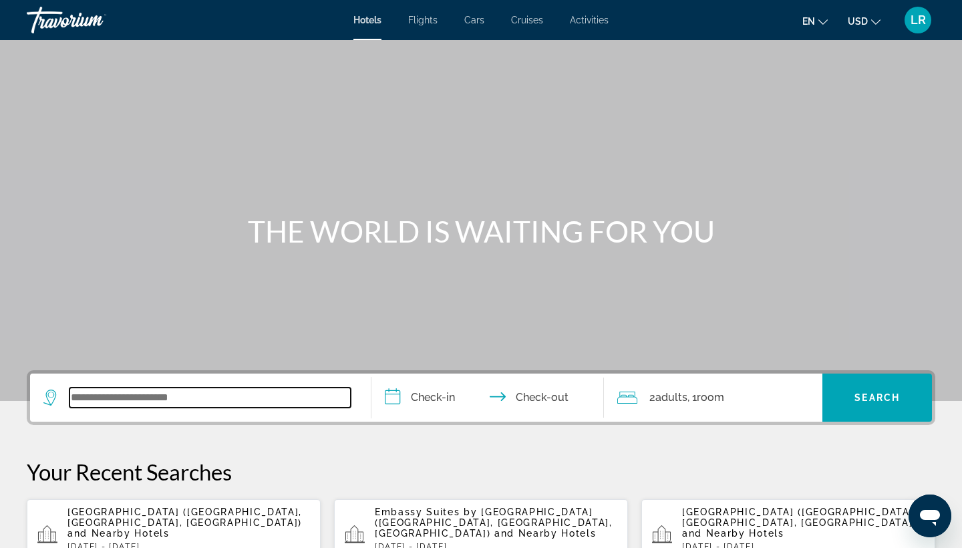
click at [172, 391] on input "Search widget" at bounding box center [209, 397] width 281 height 20
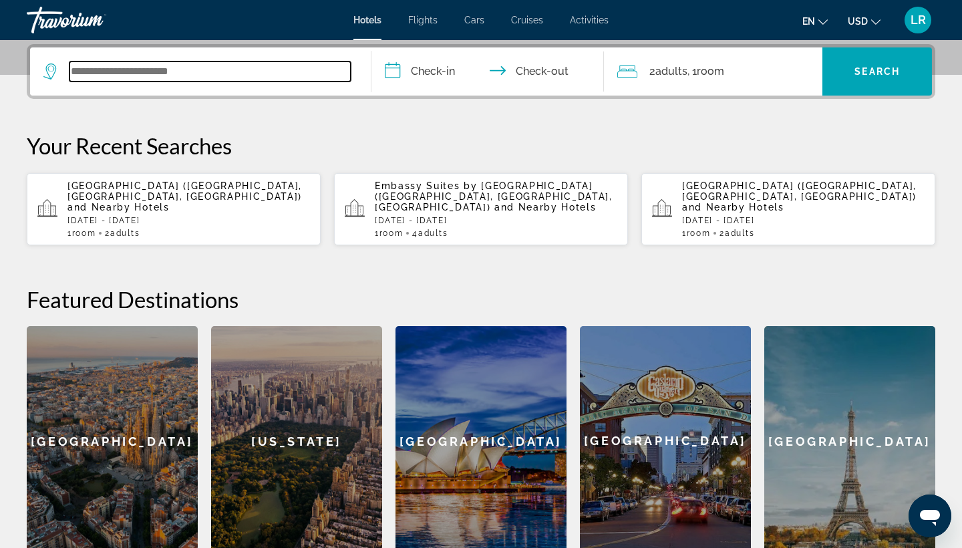
scroll to position [327, 0]
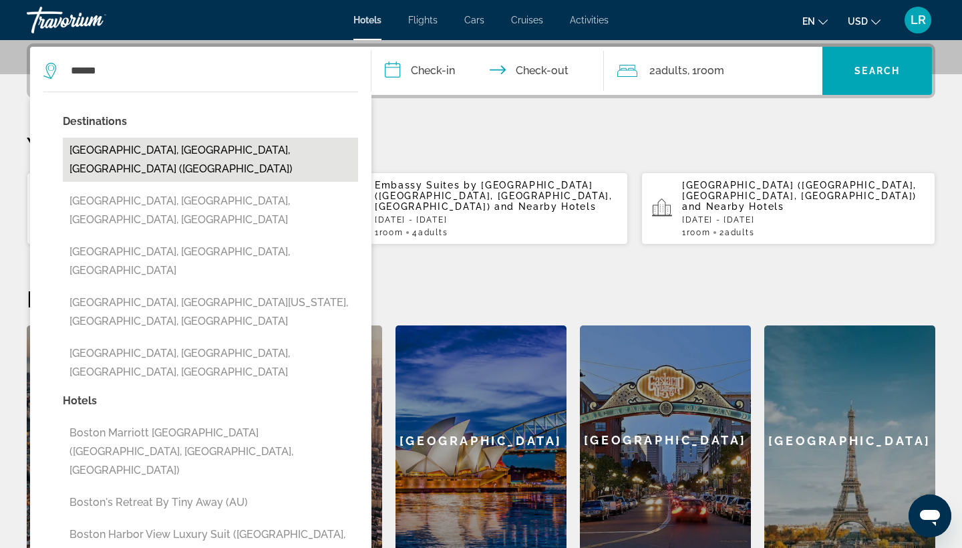
click at [187, 155] on button "[GEOGRAPHIC_DATA], [GEOGRAPHIC_DATA], [GEOGRAPHIC_DATA] ([GEOGRAPHIC_DATA])" at bounding box center [210, 160] width 295 height 44
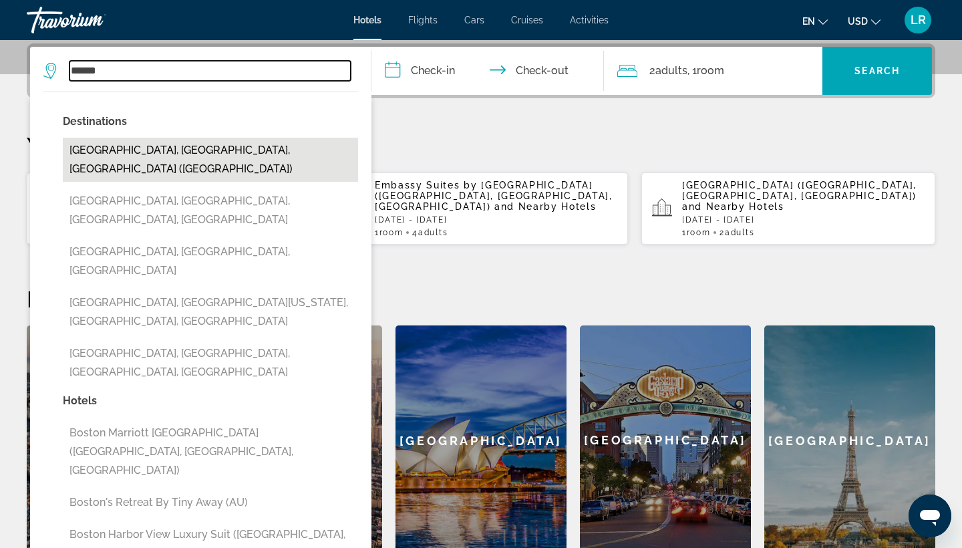
type input "**********"
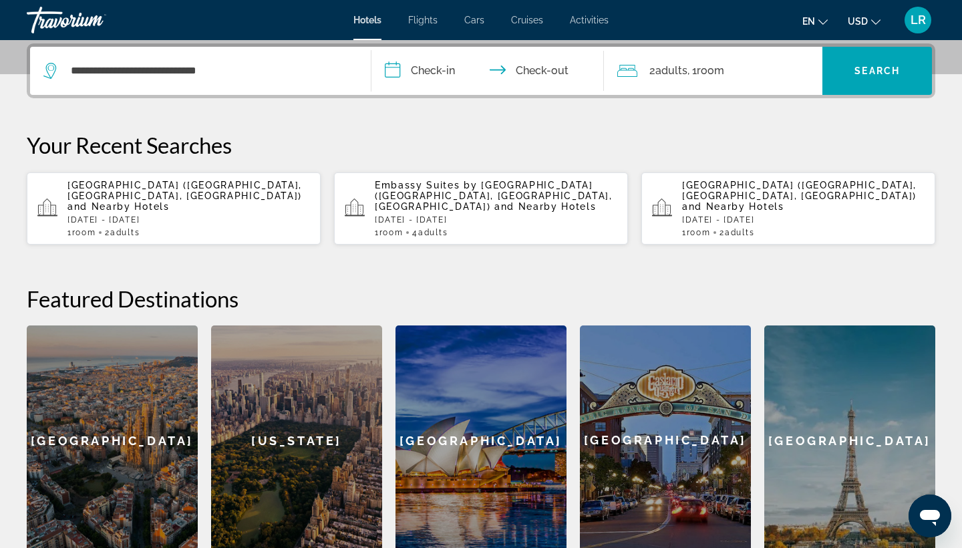
click at [424, 54] on input "**********" at bounding box center [490, 73] width 238 height 52
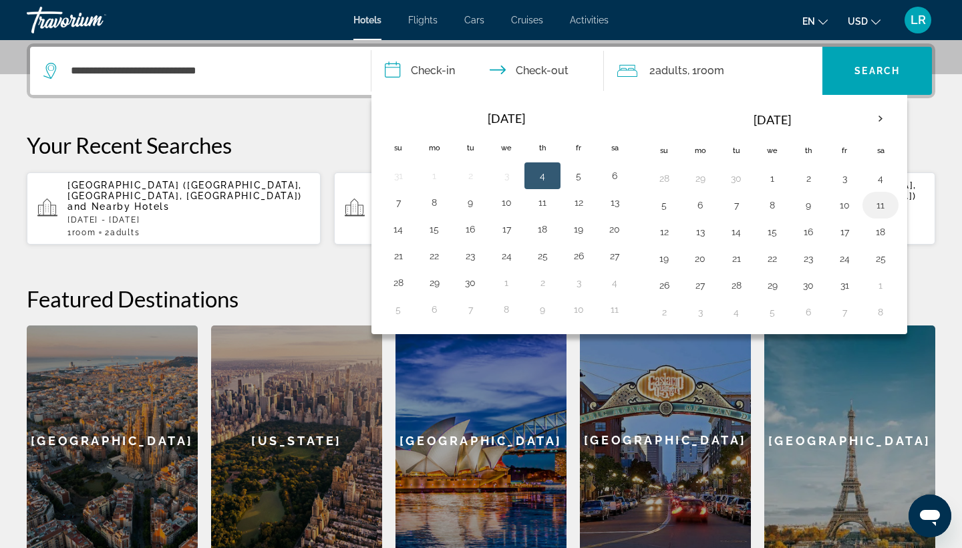
click at [878, 203] on button "11" at bounding box center [880, 205] width 21 height 19
click at [704, 232] on button "13" at bounding box center [699, 231] width 21 height 19
type input "**********"
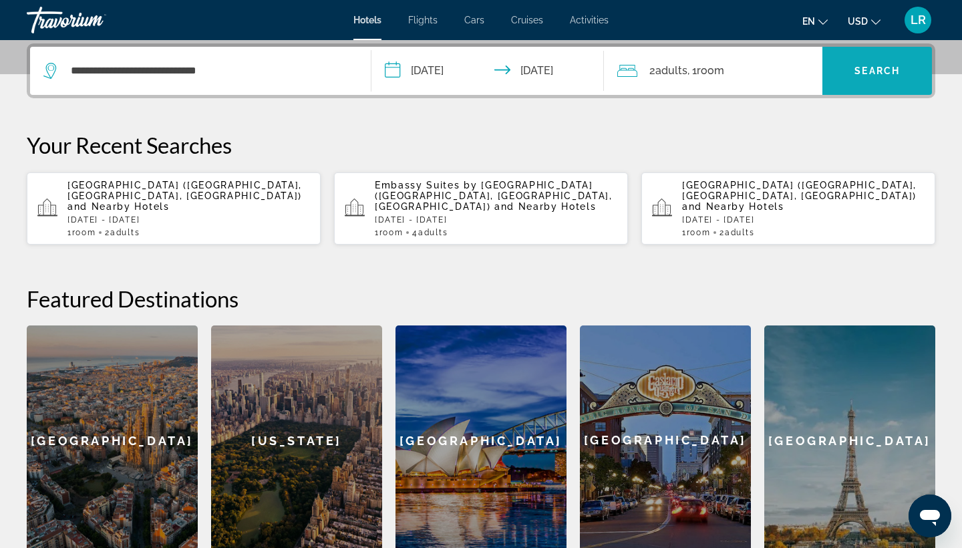
click at [834, 77] on span "Search widget" at bounding box center [877, 71] width 110 height 32
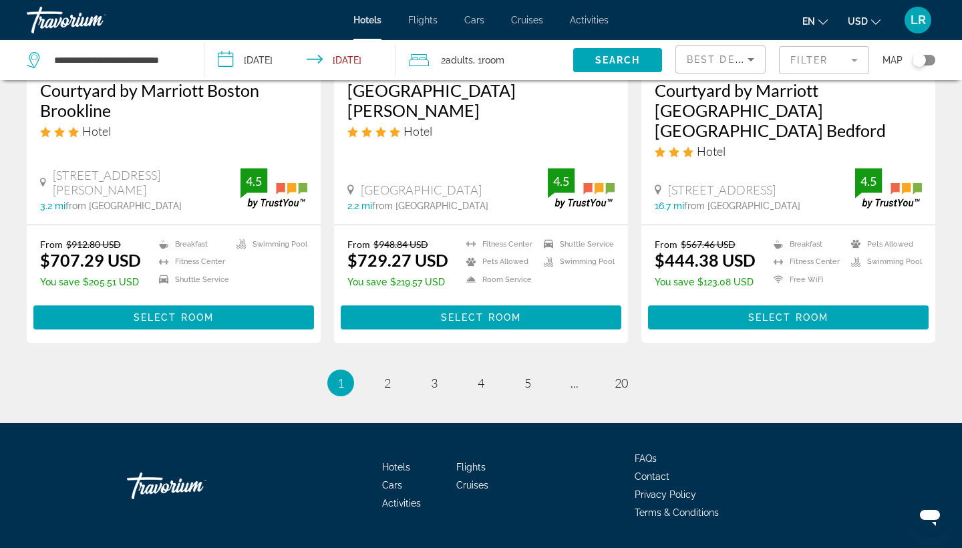
scroll to position [1760, 0]
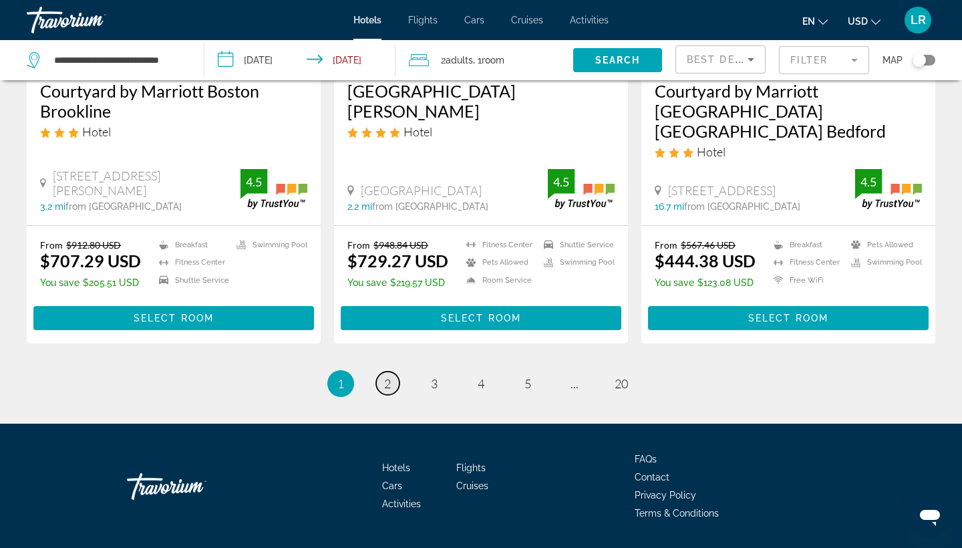
click at [390, 371] on link "page 2" at bounding box center [387, 382] width 23 height 23
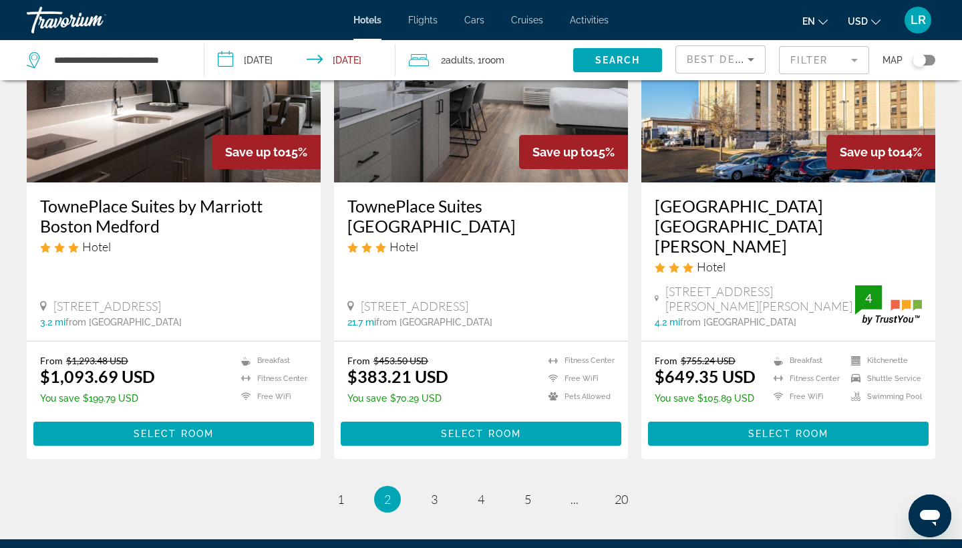
scroll to position [1690, 0]
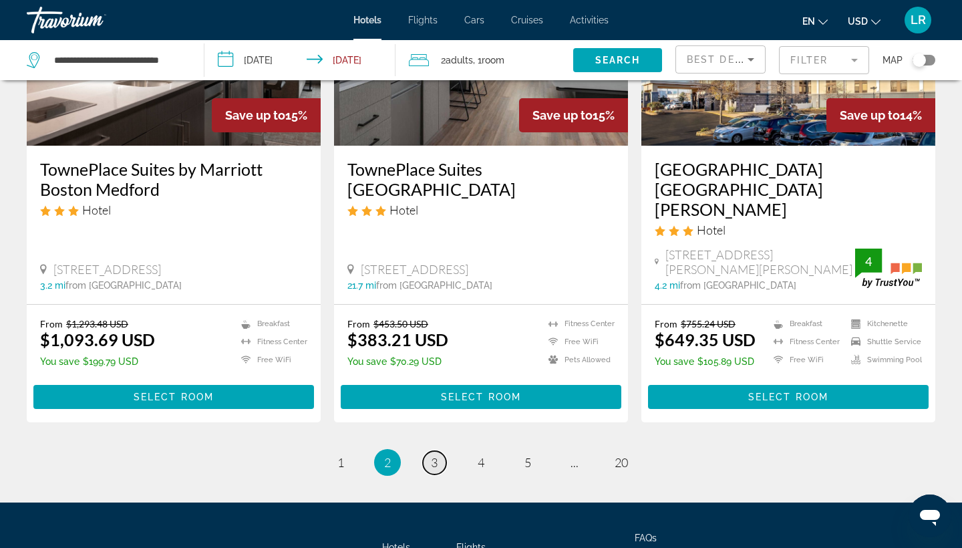
click at [437, 455] on span "3" at bounding box center [434, 462] width 7 height 15
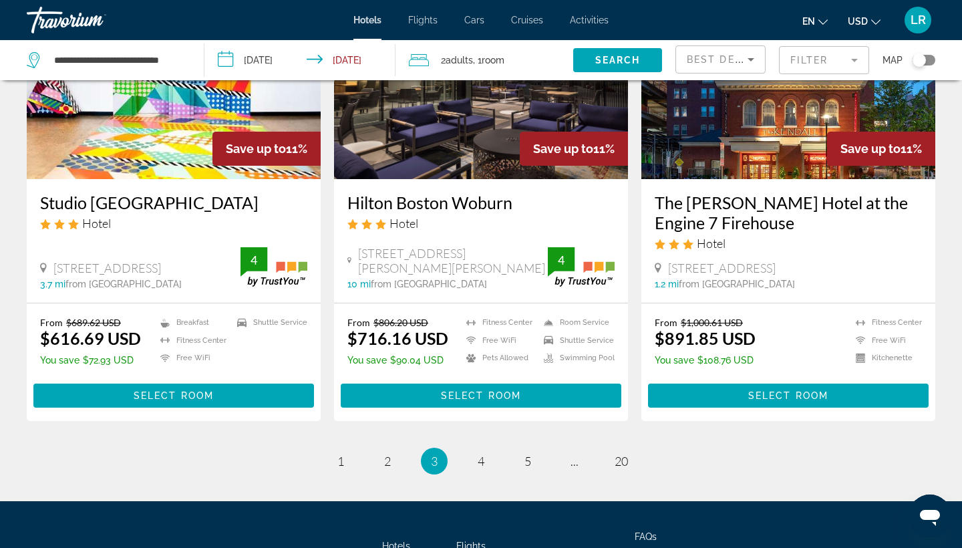
scroll to position [1671, 0]
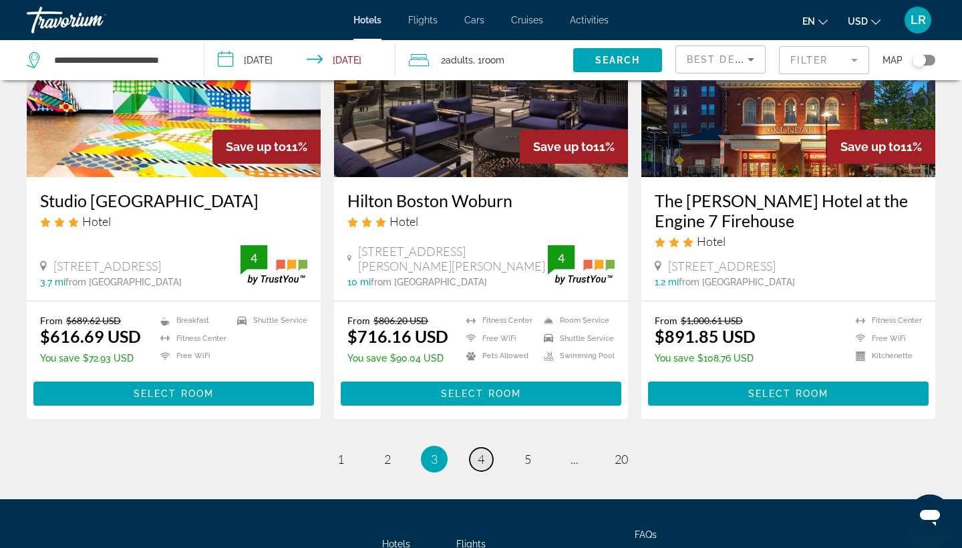
click at [481, 451] on span "4" at bounding box center [481, 458] width 7 height 15
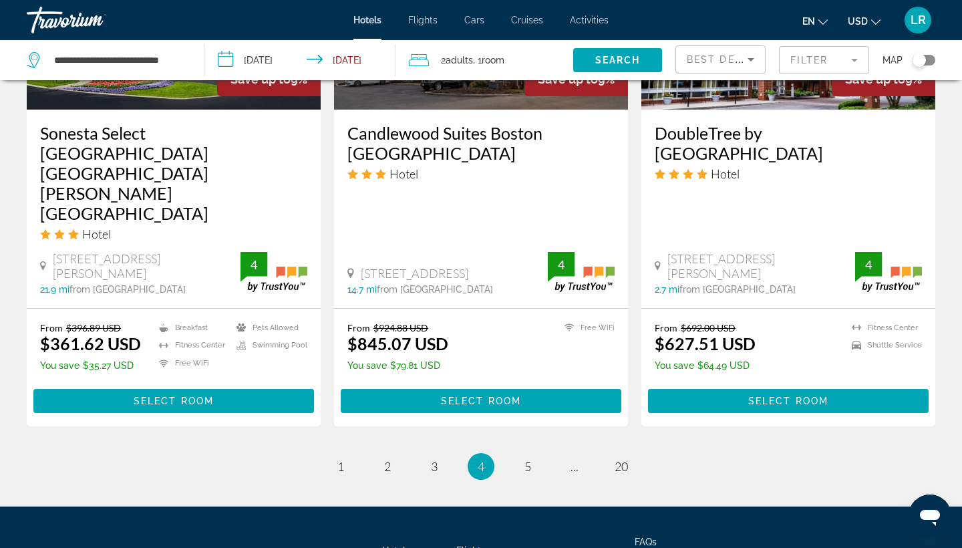
scroll to position [1779, 0]
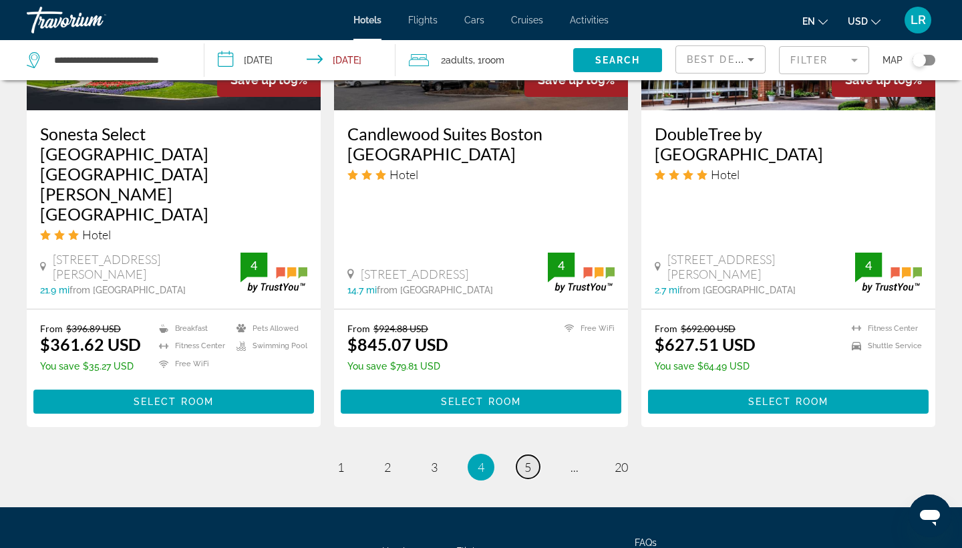
click at [528, 455] on link "page 5" at bounding box center [527, 466] width 23 height 23
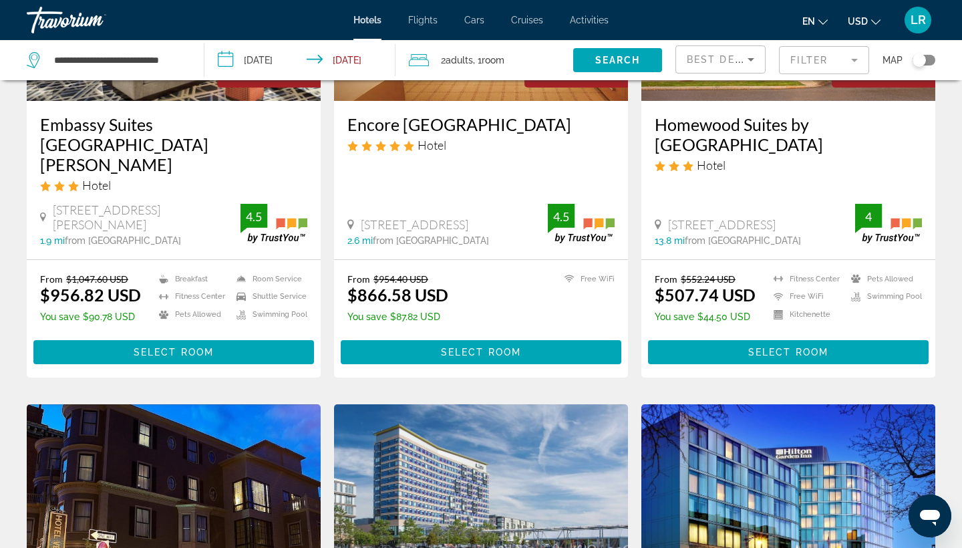
scroll to position [240, 0]
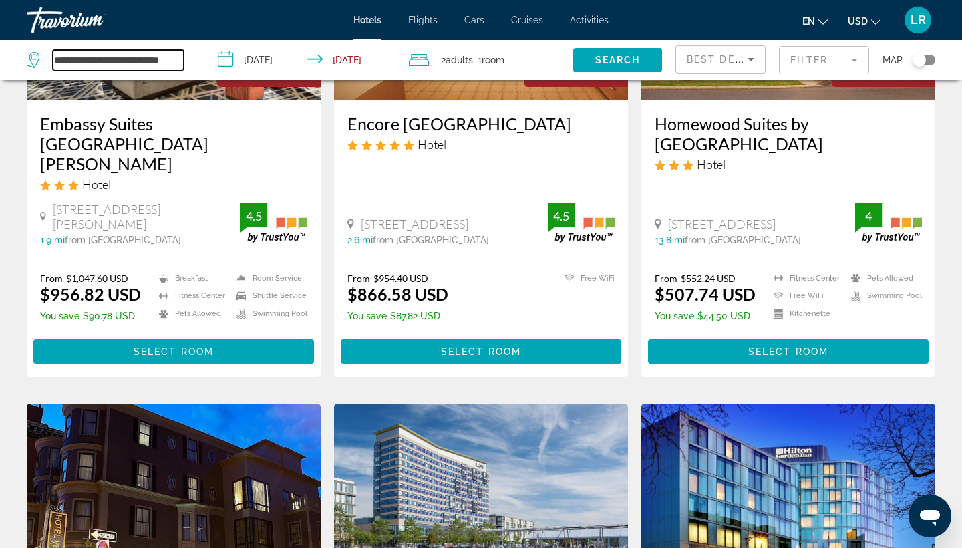
click at [145, 54] on input "**********" at bounding box center [118, 60] width 131 height 20
drag, startPoint x: 53, startPoint y: 59, endPoint x: 256, endPoint y: 65, distance: 203.8
click at [256, 65] on div "**********" at bounding box center [481, 60] width 962 height 40
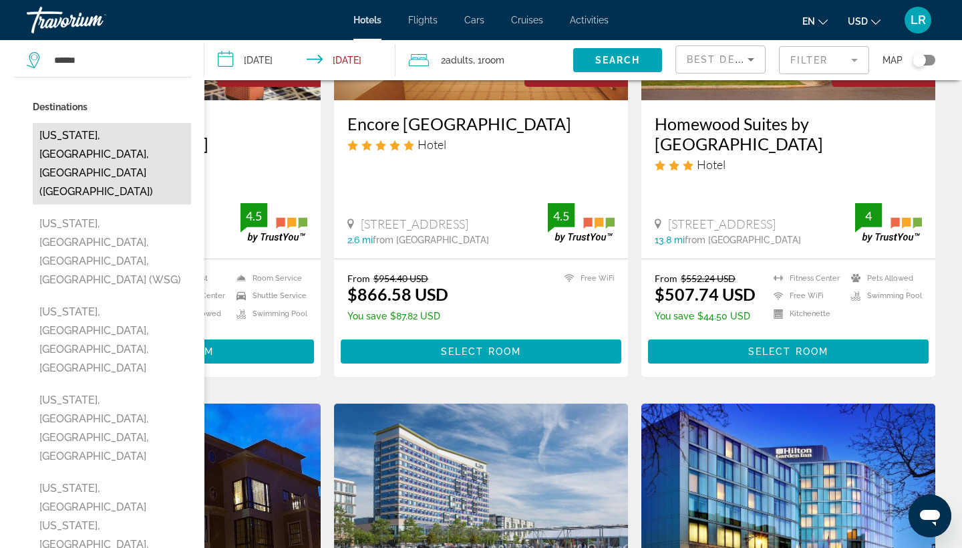
click at [127, 147] on button "[US_STATE], [GEOGRAPHIC_DATA], [GEOGRAPHIC_DATA] ([GEOGRAPHIC_DATA])" at bounding box center [112, 163] width 158 height 81
type input "**********"
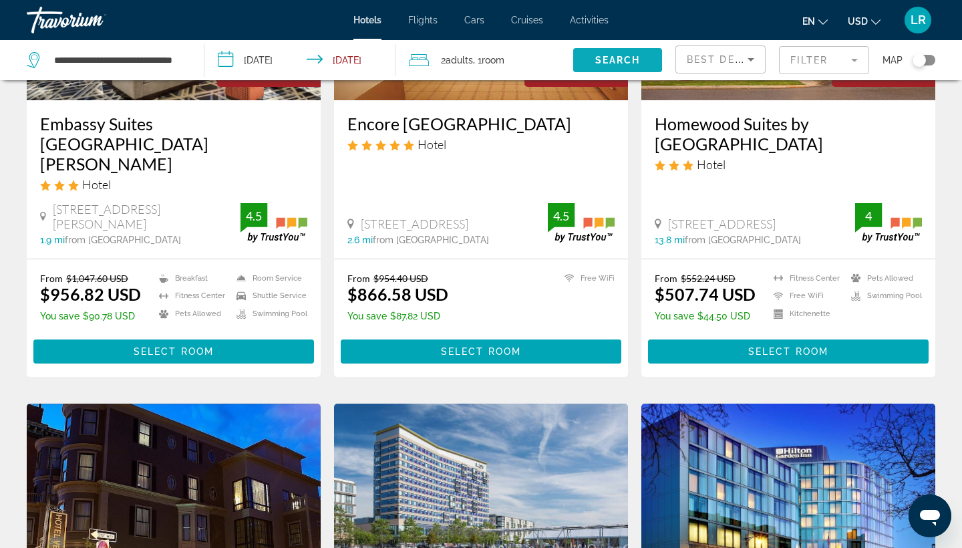
click at [596, 53] on span "Search widget" at bounding box center [617, 60] width 89 height 32
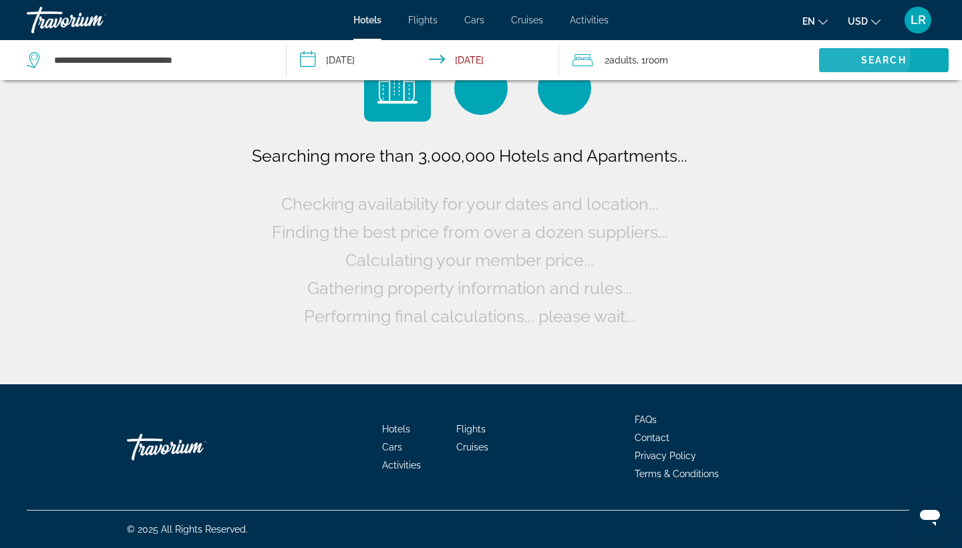
scroll to position [0, 0]
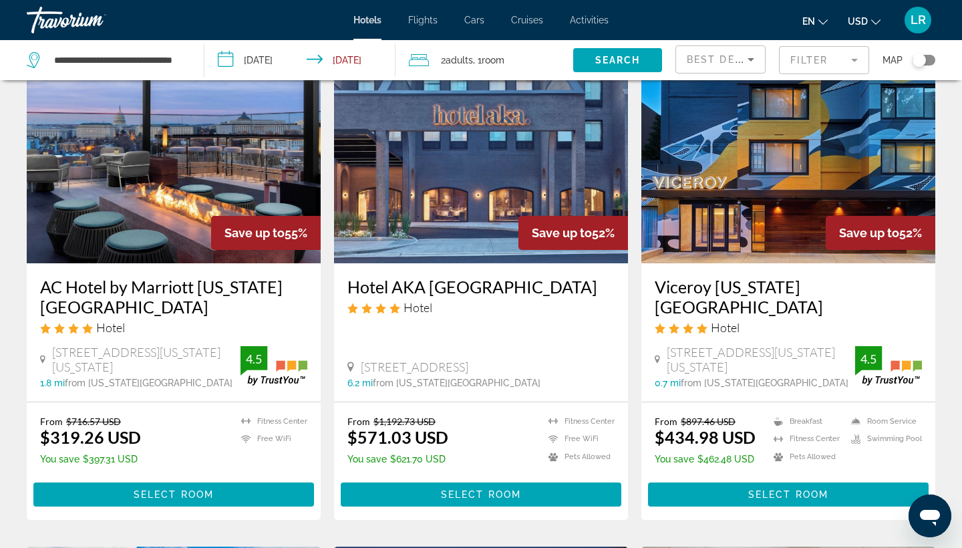
scroll to position [76, 0]
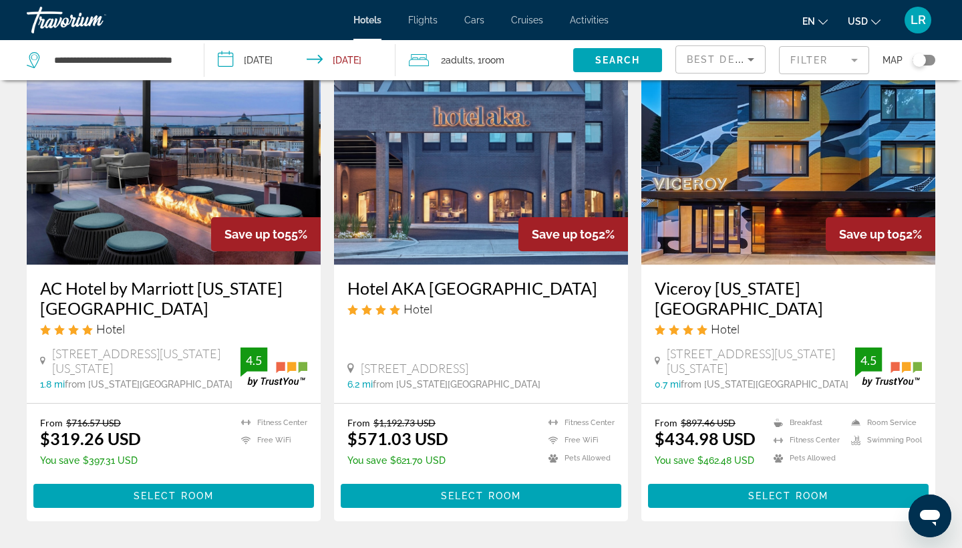
click at [223, 222] on div "Save up to 55%" at bounding box center [266, 234] width 110 height 34
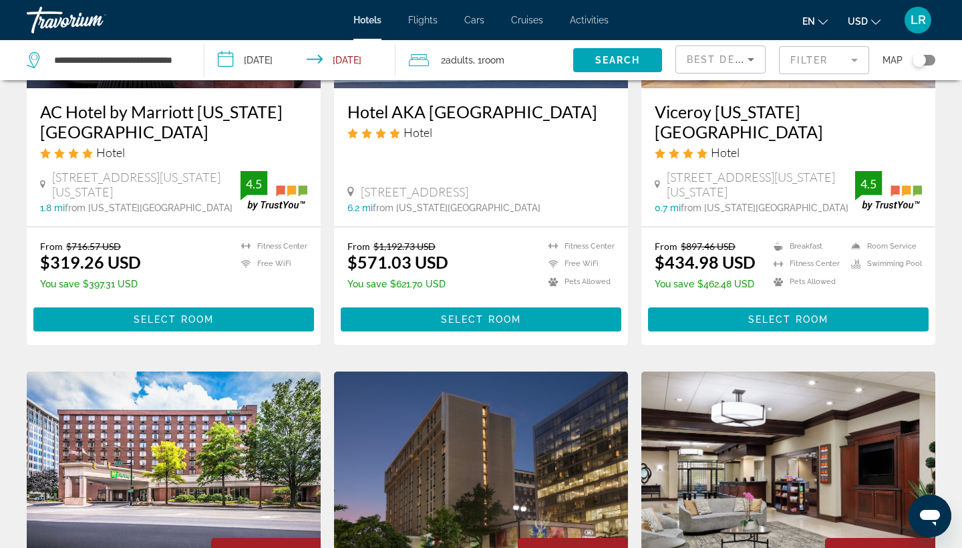
scroll to position [254, 0]
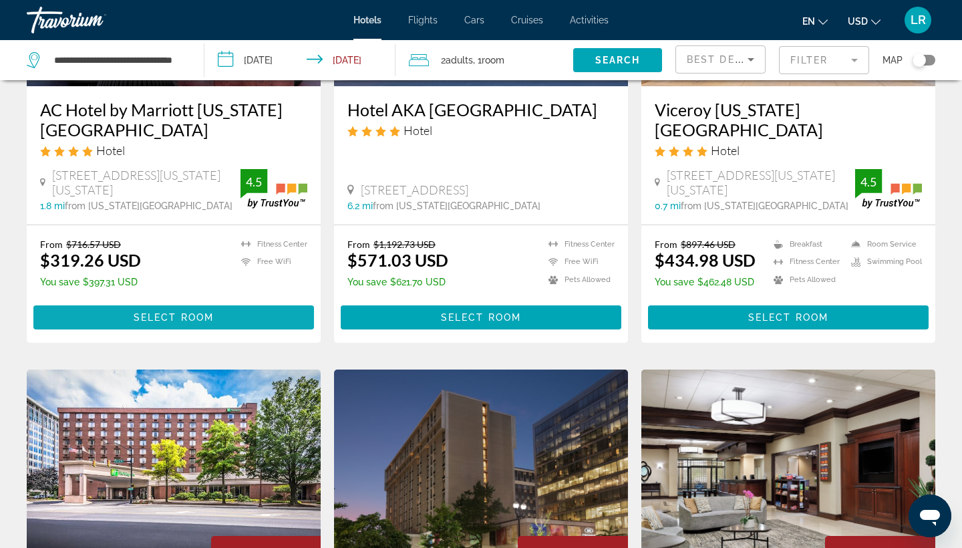
click at [236, 314] on span "Main content" at bounding box center [173, 317] width 280 height 32
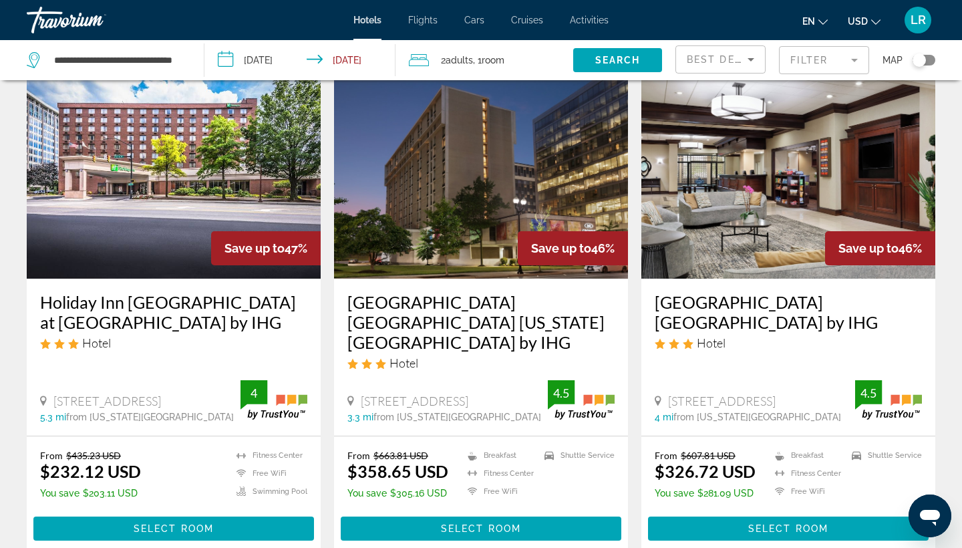
scroll to position [557, 0]
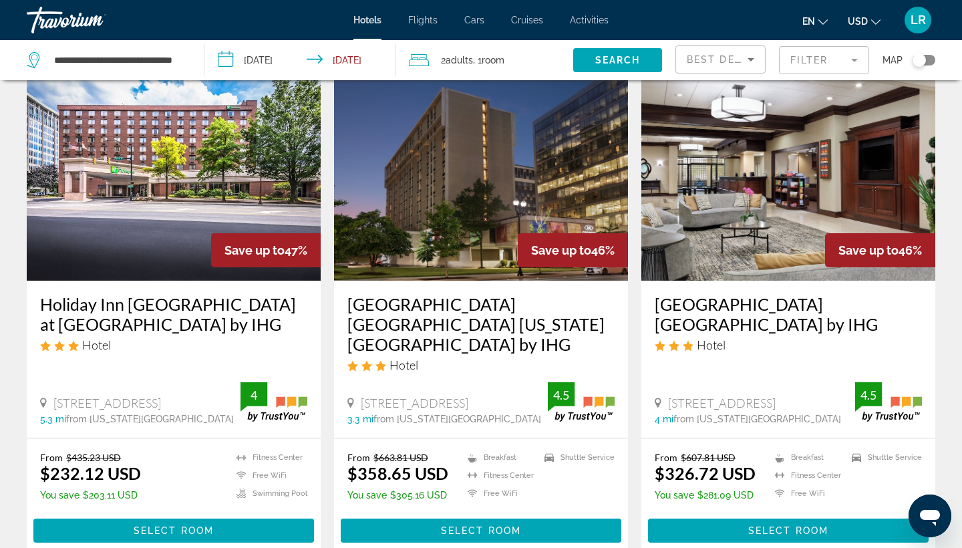
click at [282, 259] on div "Save up to 47%" at bounding box center [266, 250] width 110 height 34
click at [245, 514] on span "Main content" at bounding box center [173, 530] width 280 height 32
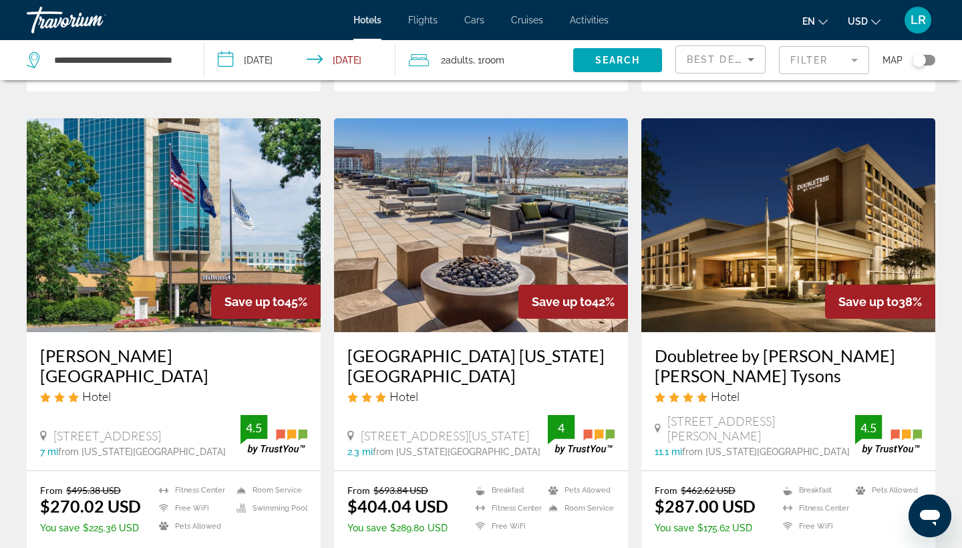
scroll to position [1017, 0]
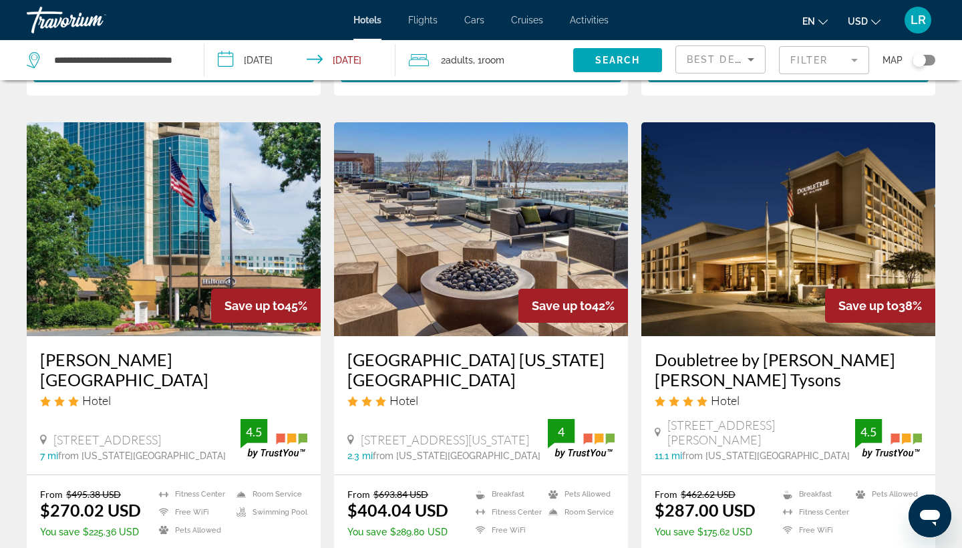
click at [181, 263] on img "Main content" at bounding box center [174, 229] width 294 height 214
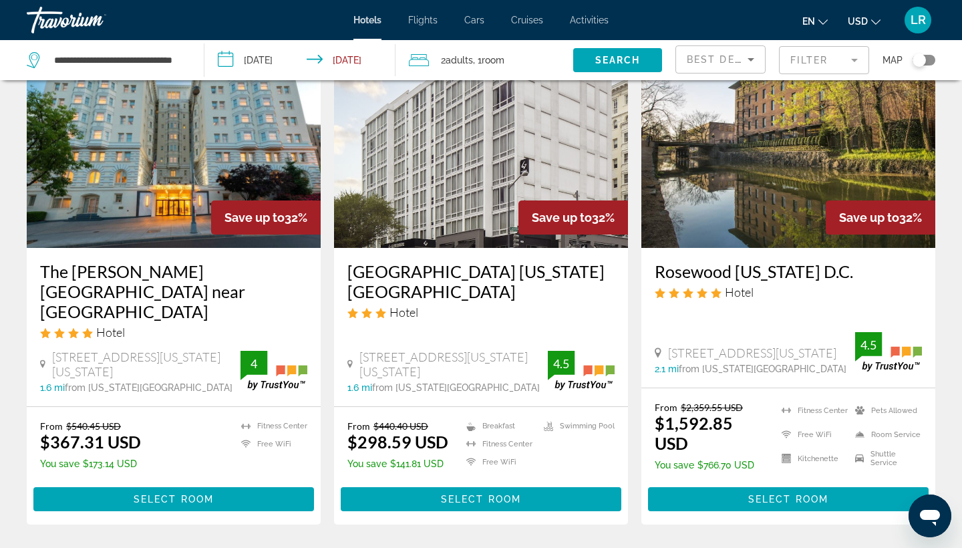
scroll to position [1603, 0]
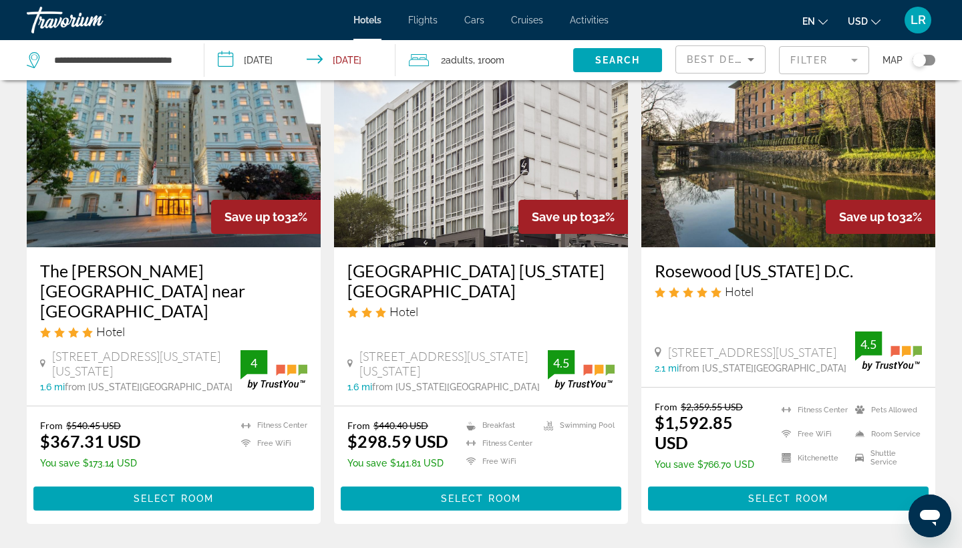
click at [457, 176] on img "Main content" at bounding box center [481, 140] width 294 height 214
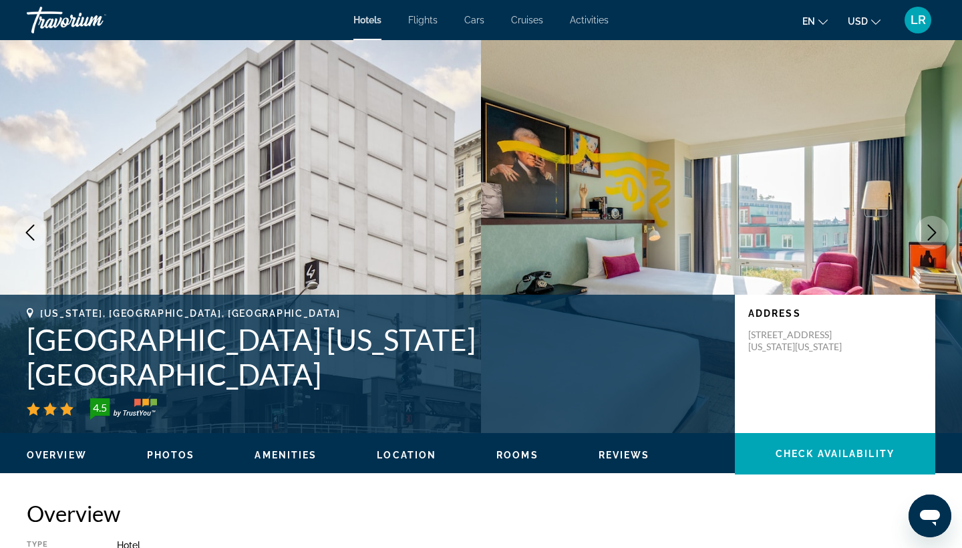
scroll to position [11, 0]
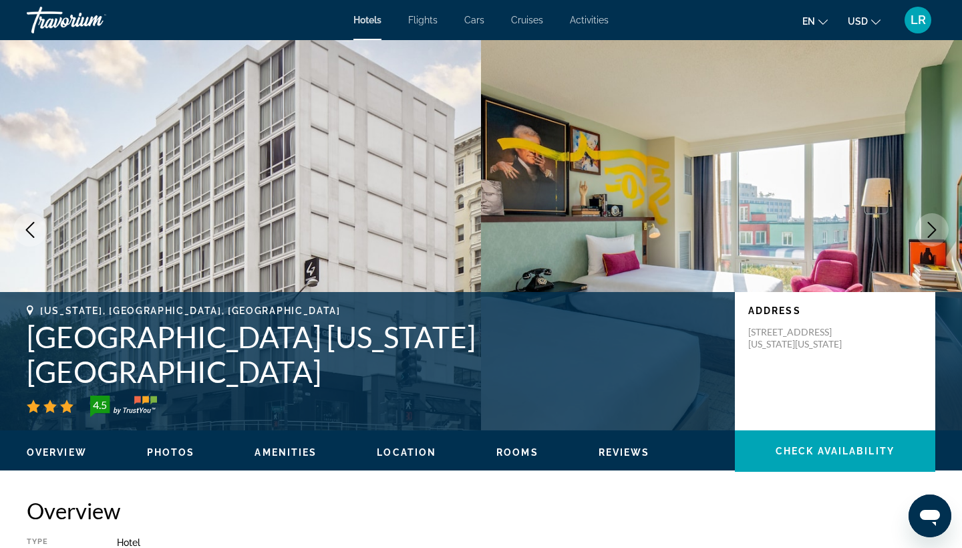
click at [936, 231] on icon "Next image" at bounding box center [932, 230] width 16 height 16
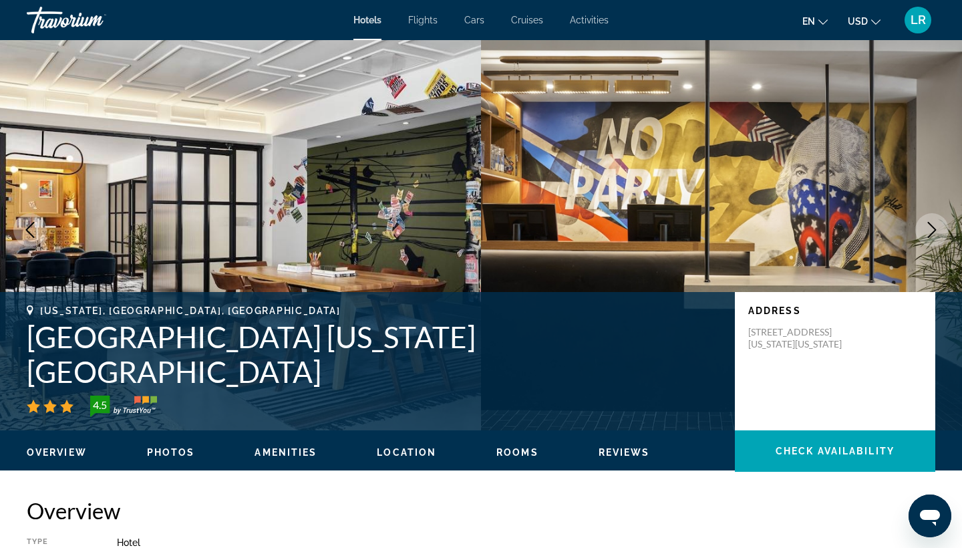
click at [936, 231] on icon "Next image" at bounding box center [932, 230] width 16 height 16
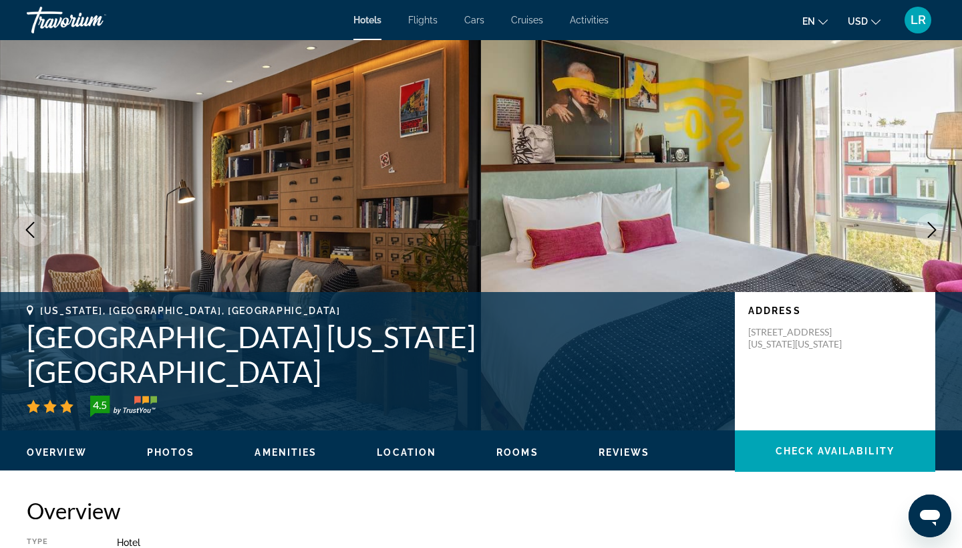
click at [936, 228] on icon "Next image" at bounding box center [932, 230] width 16 height 16
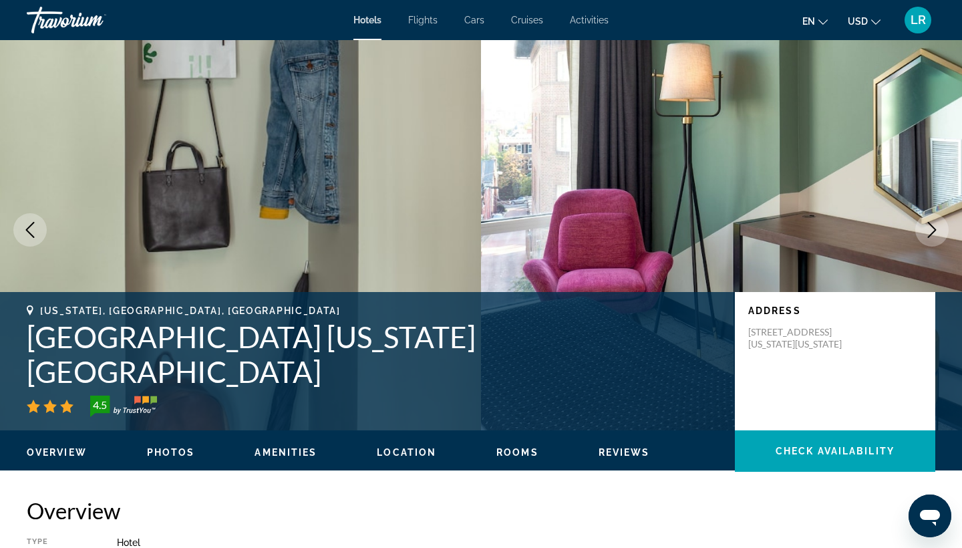
click at [936, 228] on icon "Next image" at bounding box center [932, 230] width 16 height 16
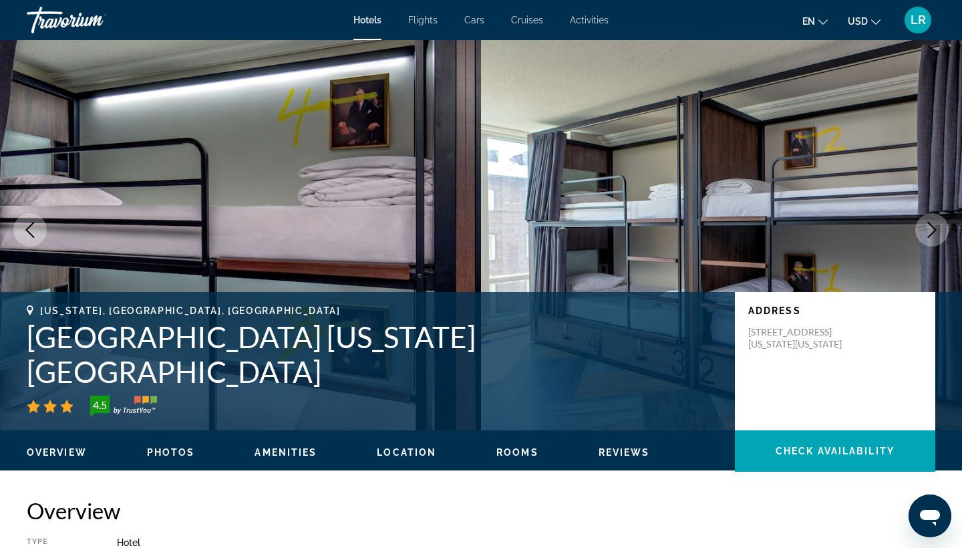
click at [936, 228] on icon "Next image" at bounding box center [932, 230] width 16 height 16
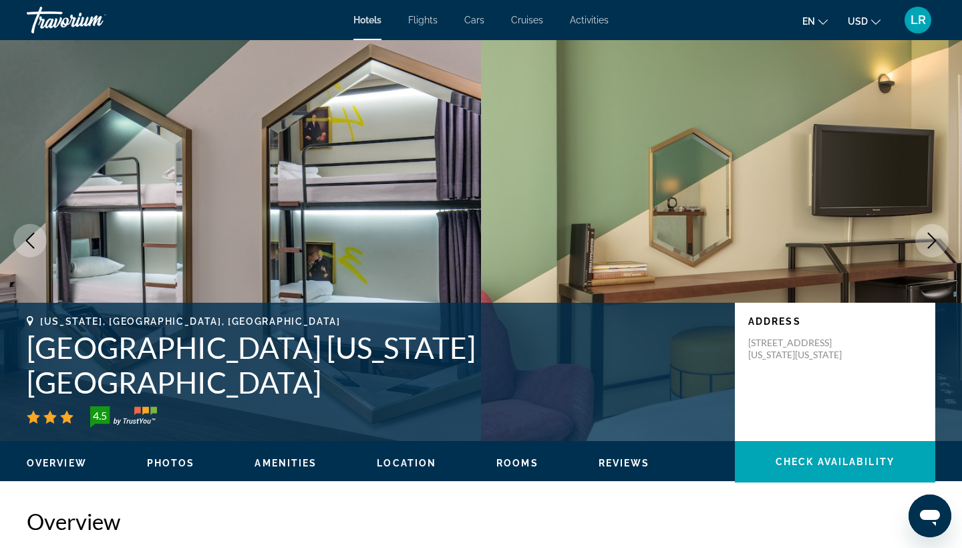
scroll to position [0, 0]
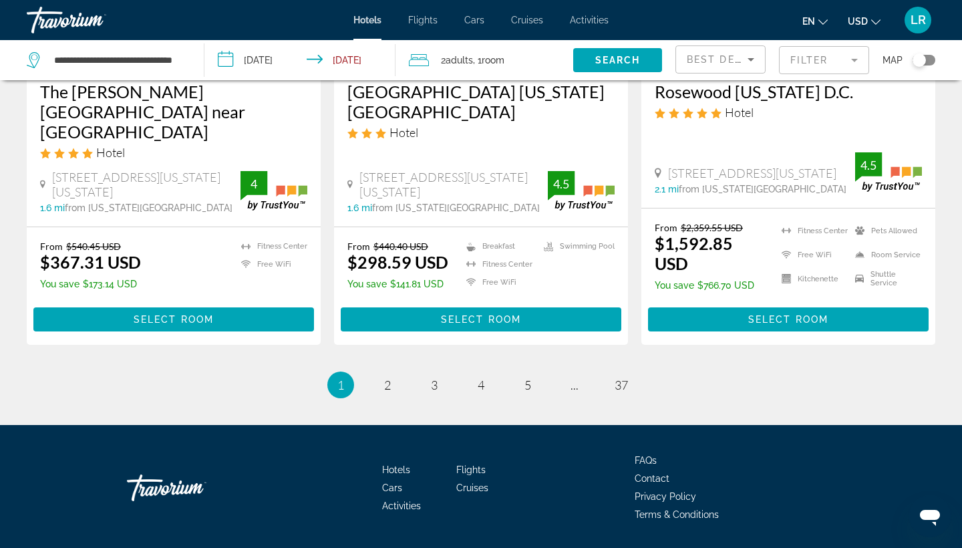
scroll to position [1780, 0]
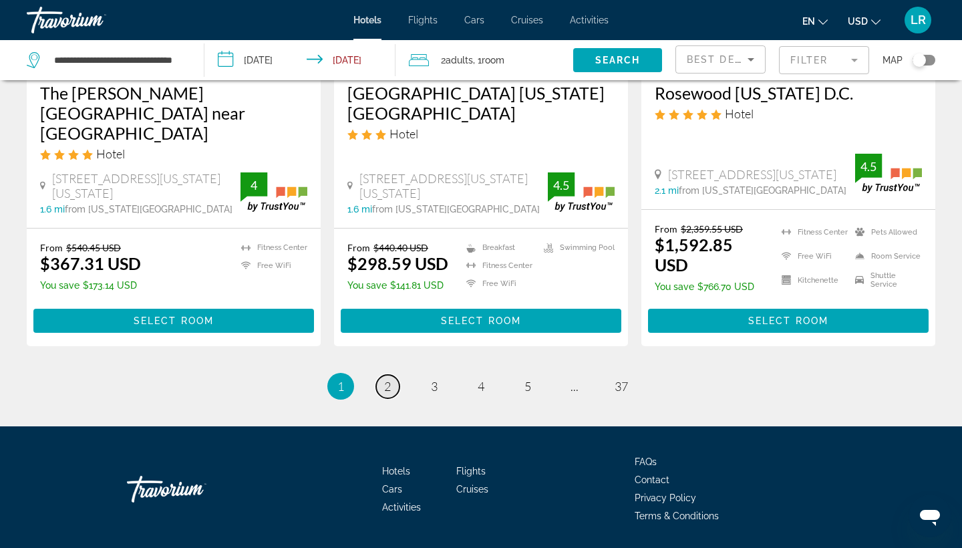
click at [379, 375] on link "page 2" at bounding box center [387, 386] width 23 height 23
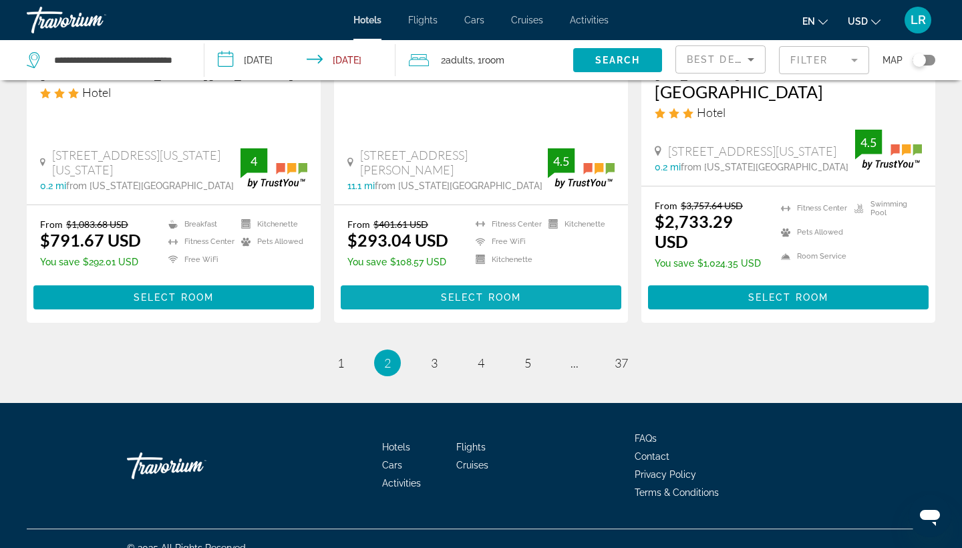
scroll to position [1799, 0]
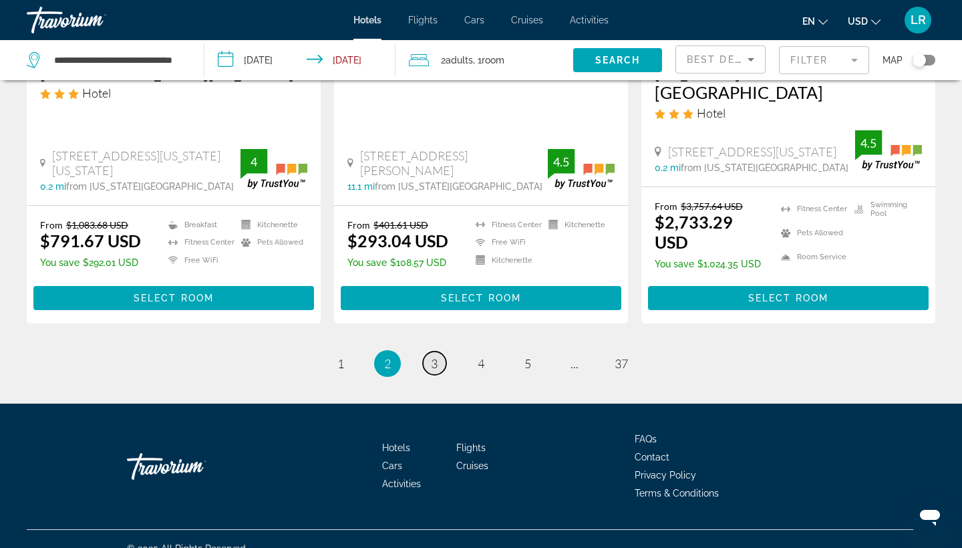
click at [441, 351] on link "page 3" at bounding box center [434, 362] width 23 height 23
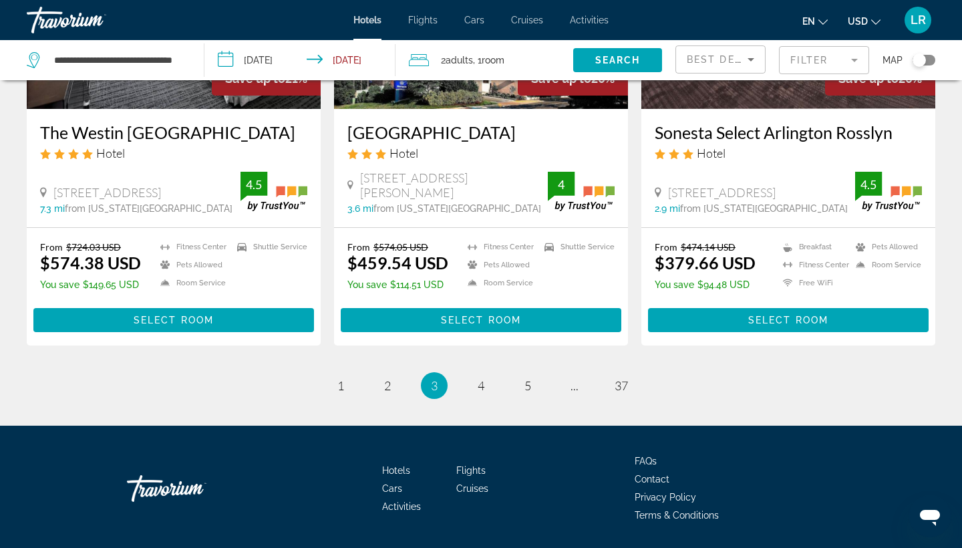
scroll to position [1759, 0]
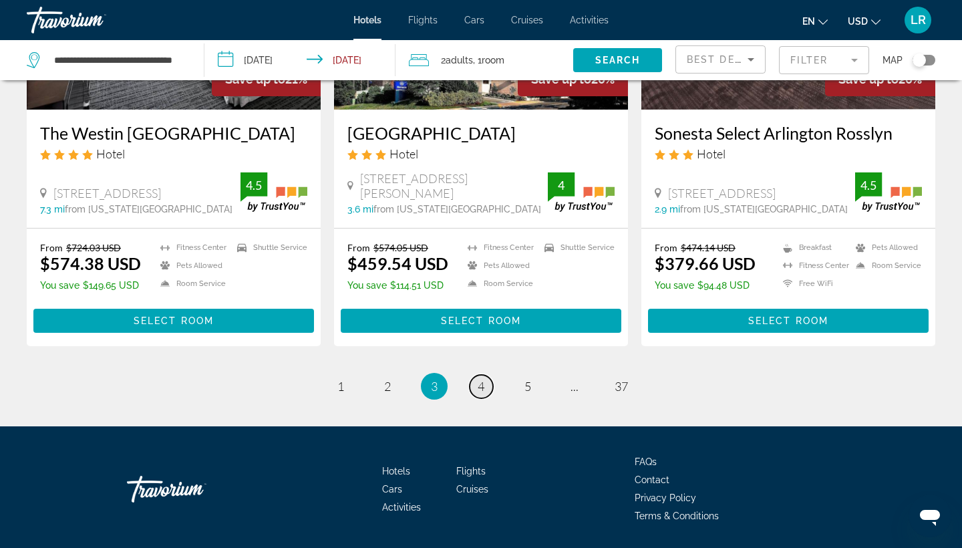
click at [490, 375] on link "page 4" at bounding box center [480, 386] width 23 height 23
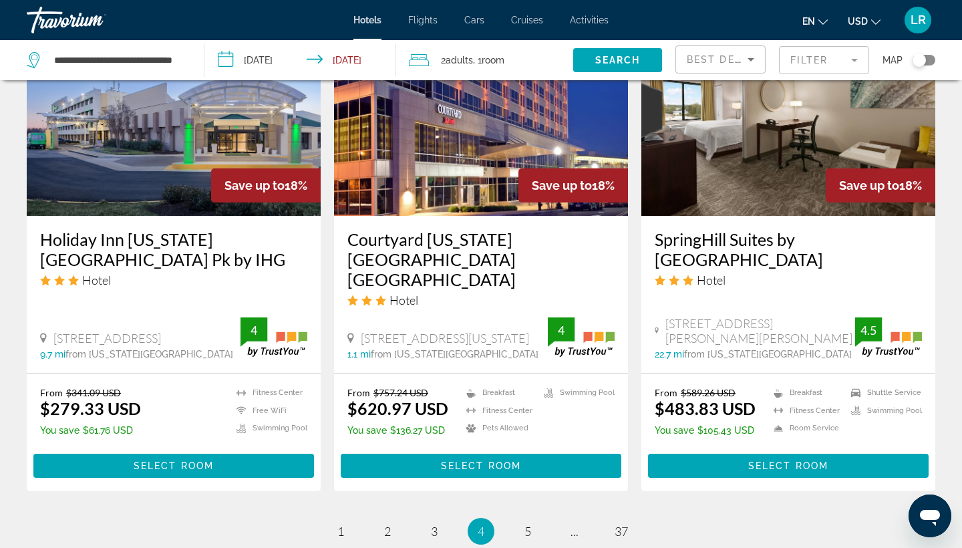
scroll to position [1654, 0]
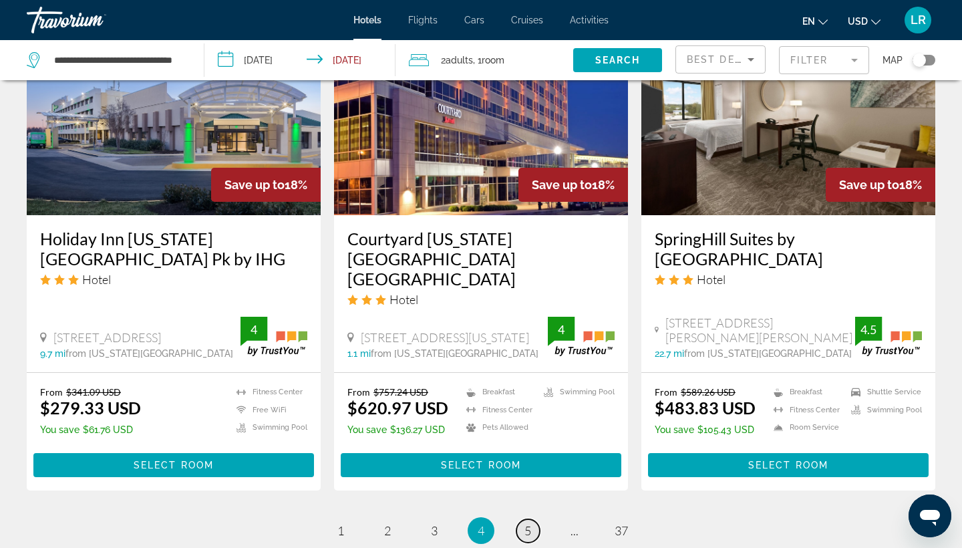
click at [527, 519] on link "page 5" at bounding box center [527, 530] width 23 height 23
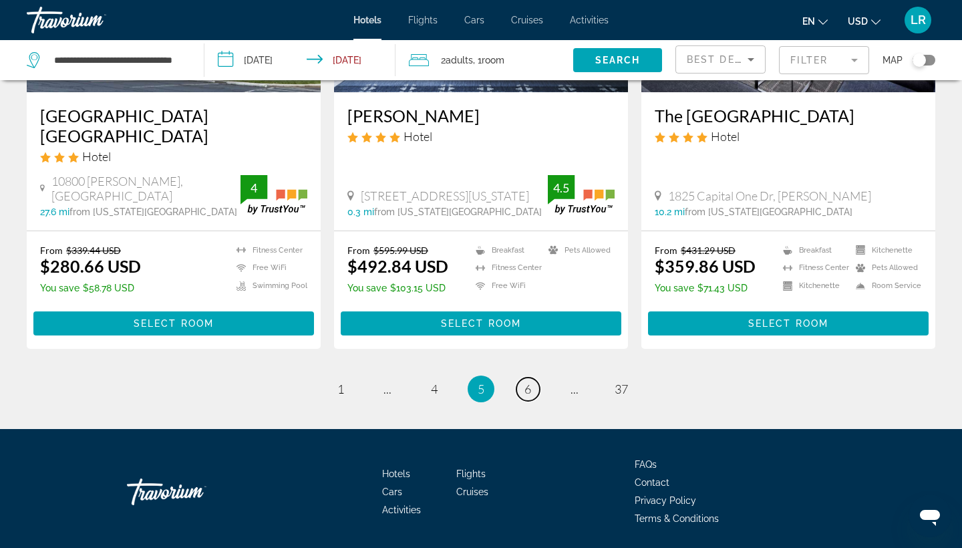
scroll to position [1762, 0]
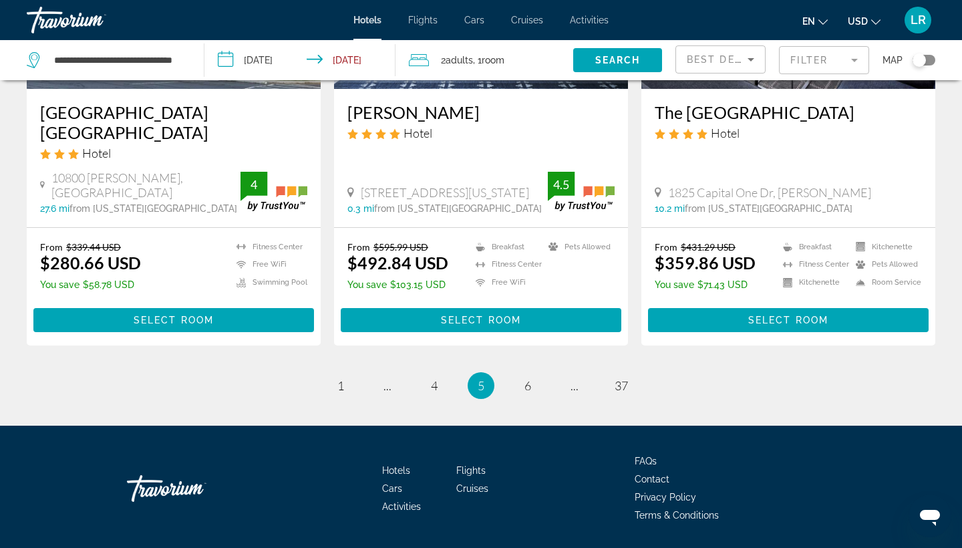
click at [445, 372] on li "page 4" at bounding box center [434, 385] width 27 height 27
click at [440, 374] on link "page 4" at bounding box center [434, 385] width 23 height 23
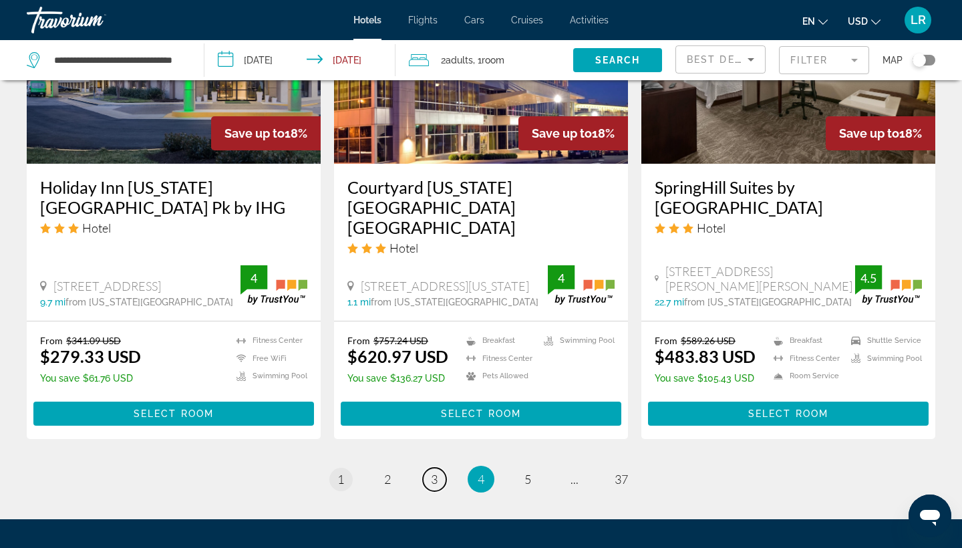
scroll to position [1706, 0]
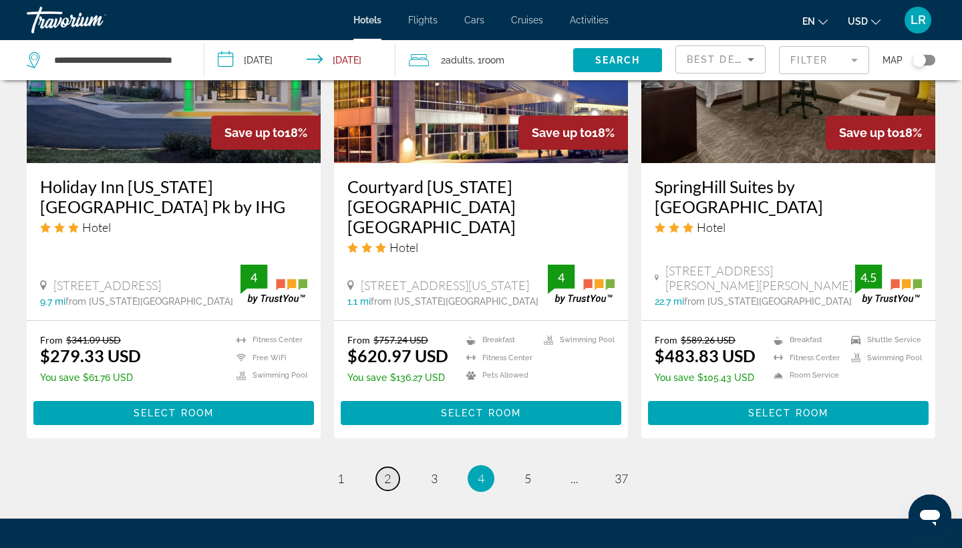
click at [387, 471] on span "2" at bounding box center [387, 478] width 7 height 15
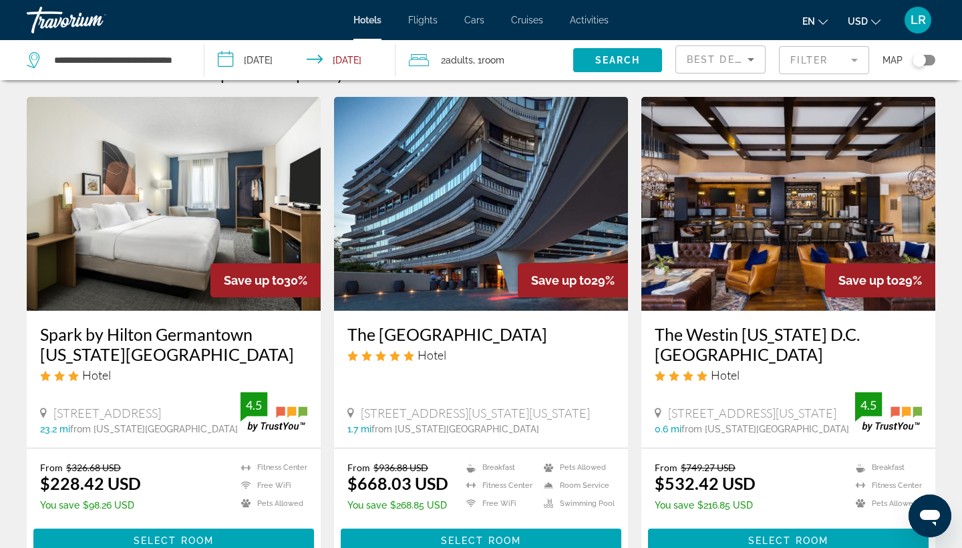
scroll to position [32, 0]
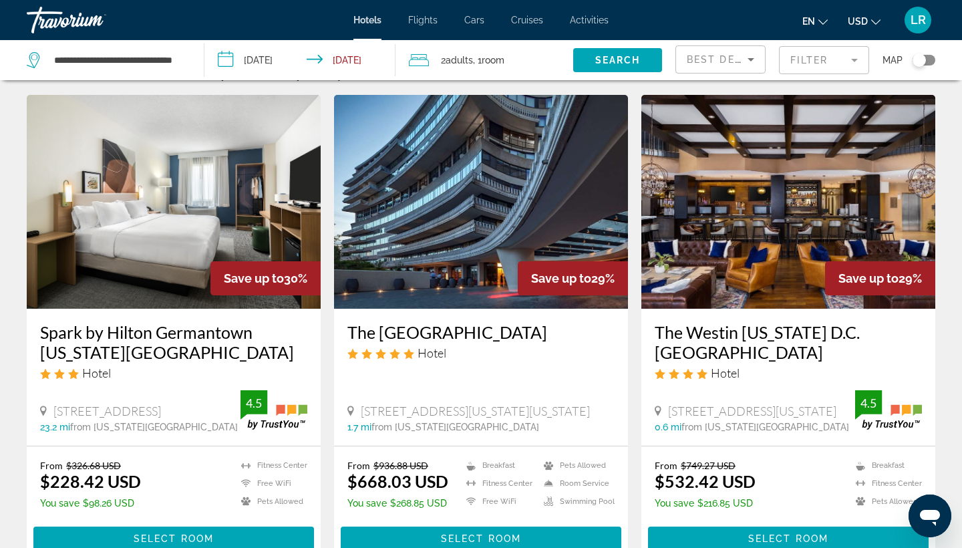
click at [405, 270] on img "Main content" at bounding box center [481, 202] width 294 height 214
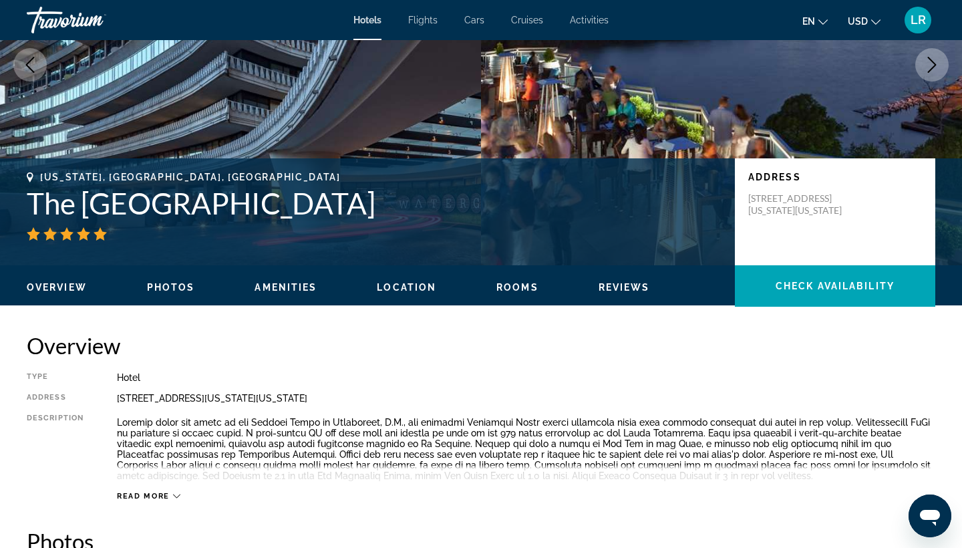
scroll to position [134, 0]
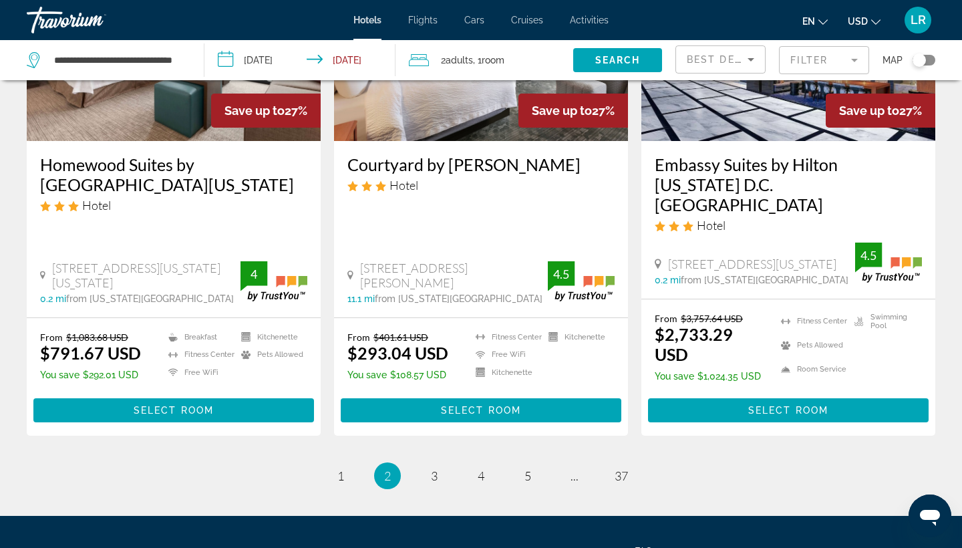
scroll to position [1686, 0]
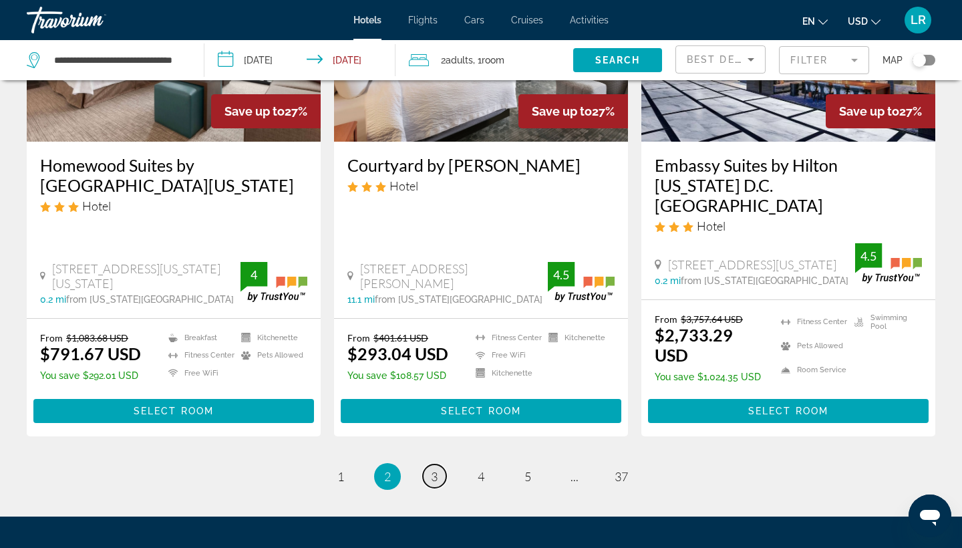
click at [431, 469] on span "3" at bounding box center [434, 476] width 7 height 15
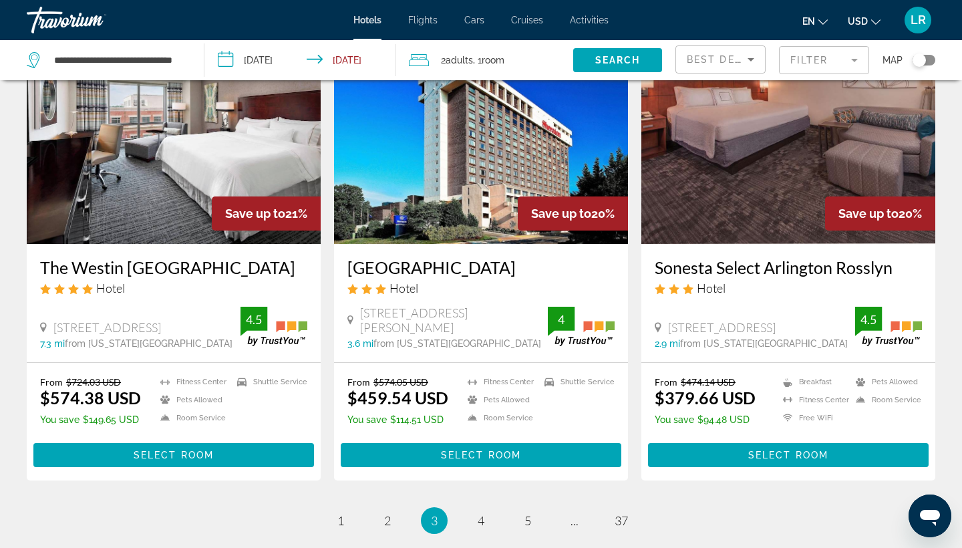
scroll to position [1628, 0]
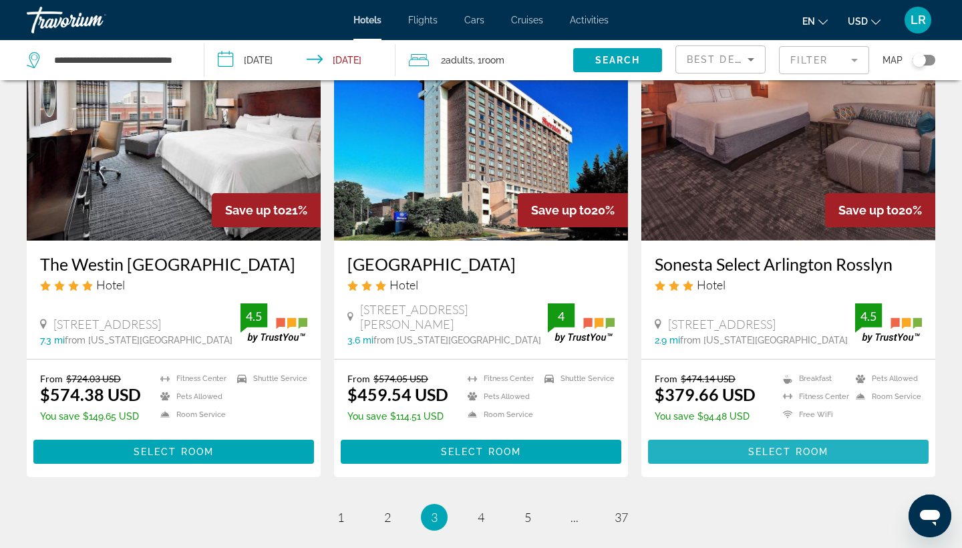
click at [696, 435] on span "Main content" at bounding box center [788, 451] width 280 height 32
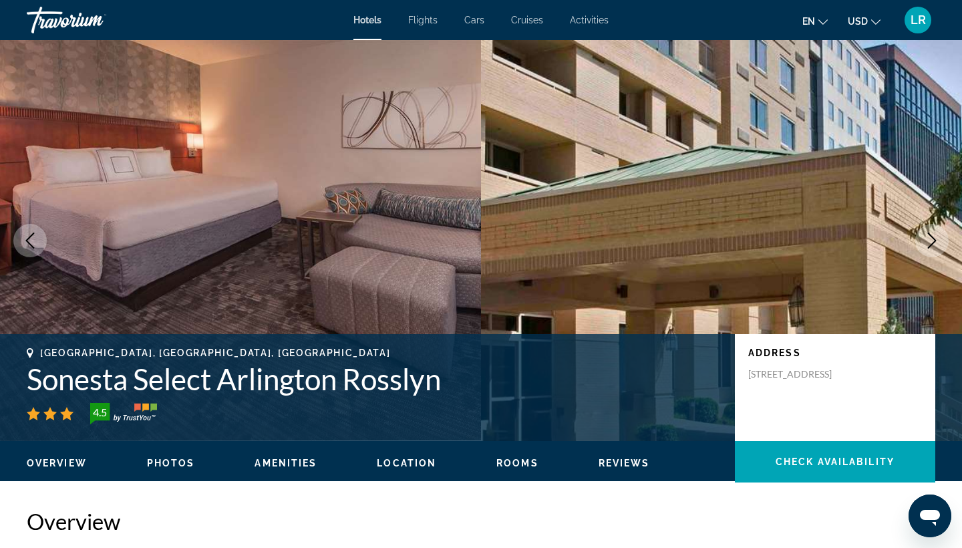
click at [930, 248] on button "Next image" at bounding box center [931, 240] width 33 height 33
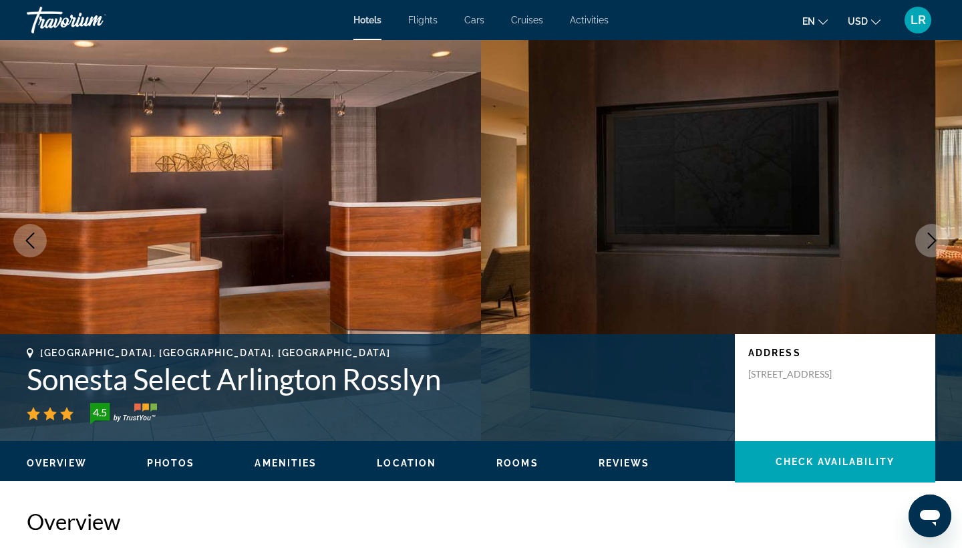
click at [930, 248] on button "Next image" at bounding box center [931, 240] width 33 height 33
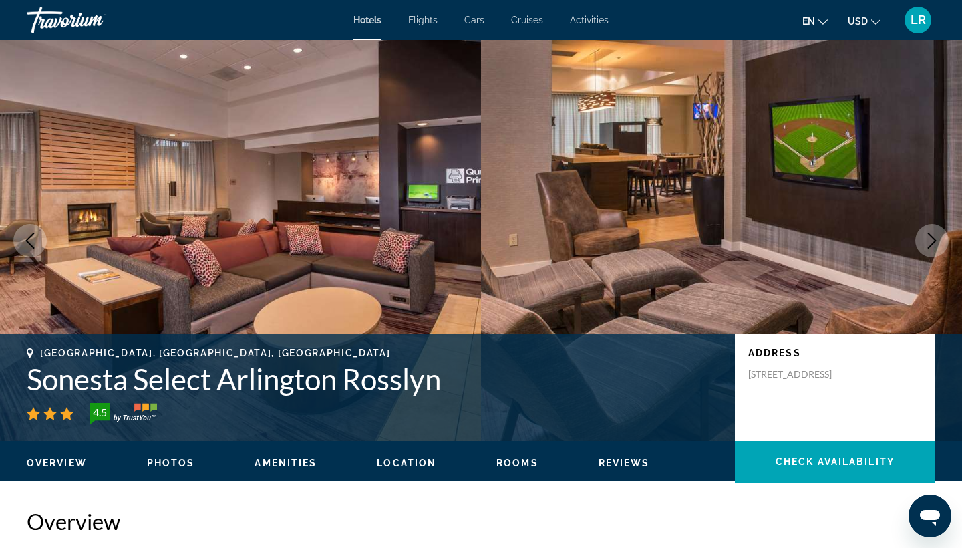
click at [930, 248] on button "Next image" at bounding box center [931, 240] width 33 height 33
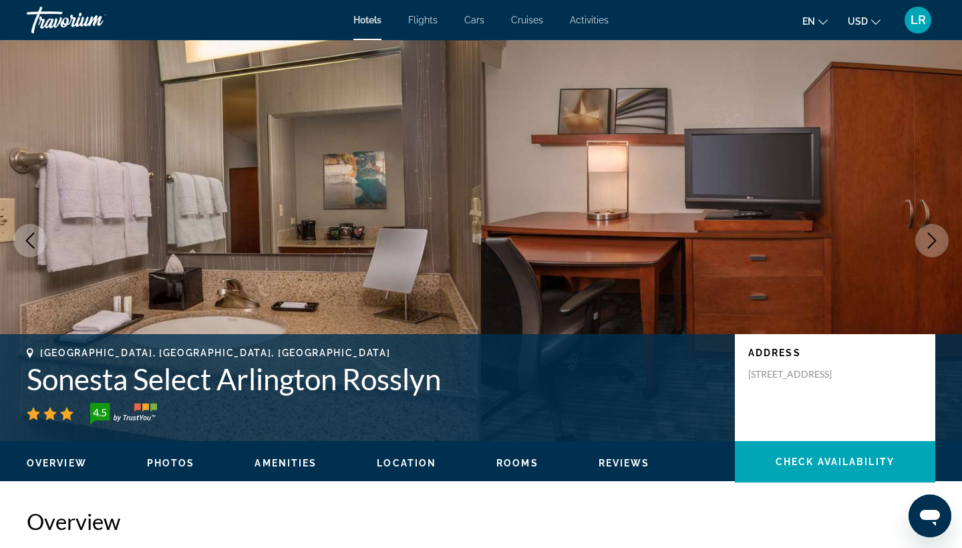
click at [930, 248] on button "Next image" at bounding box center [931, 240] width 33 height 33
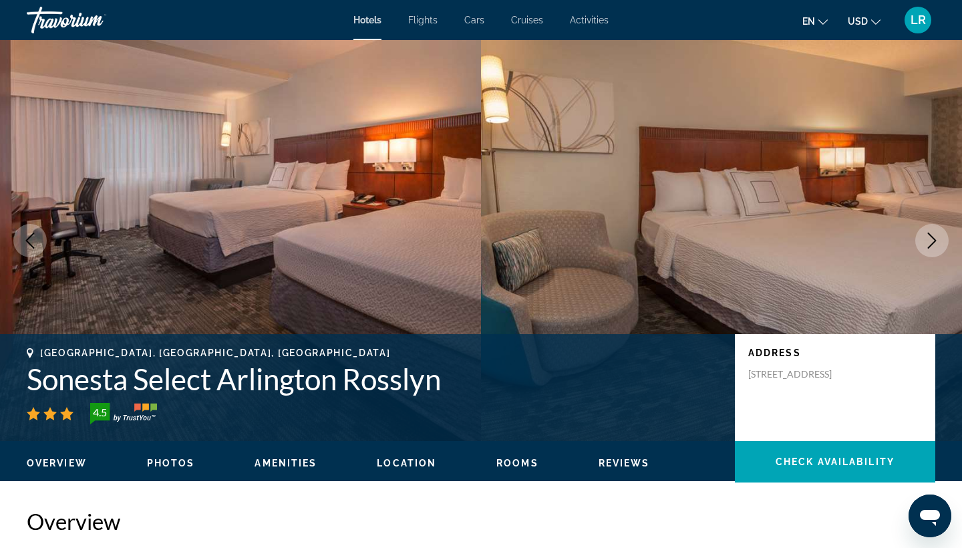
click at [930, 248] on button "Next image" at bounding box center [931, 240] width 33 height 33
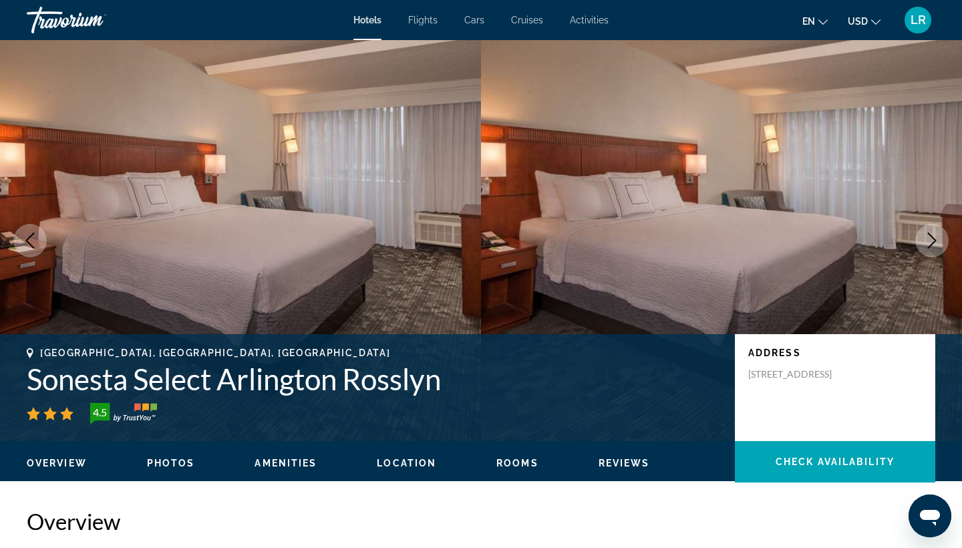
click at [930, 248] on button "Next image" at bounding box center [931, 240] width 33 height 33
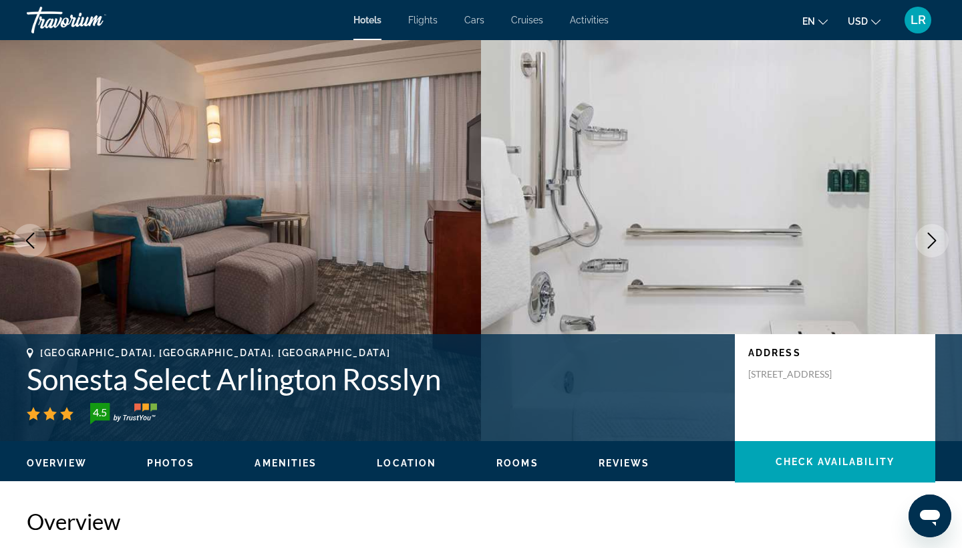
click at [930, 248] on icon "Next image" at bounding box center [932, 240] width 16 height 16
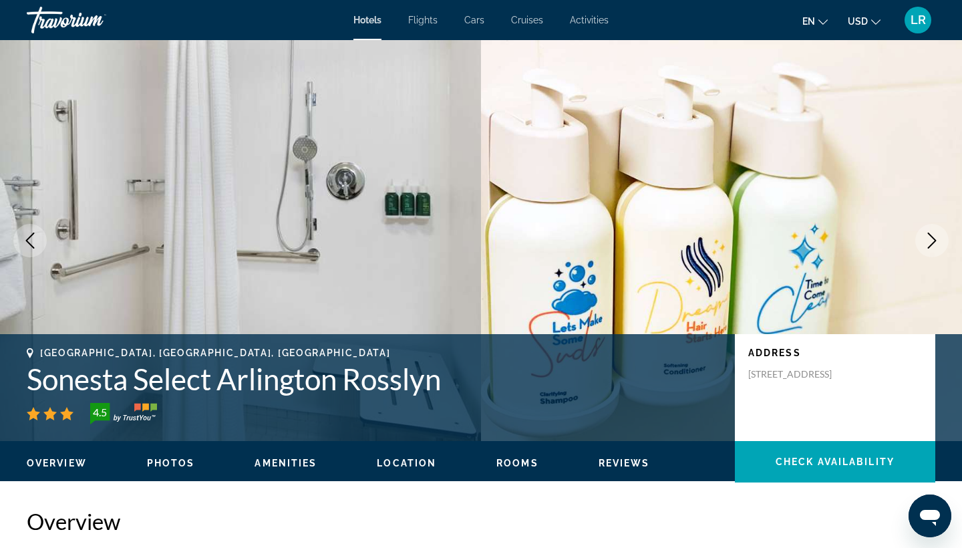
click at [930, 248] on icon "Next image" at bounding box center [932, 240] width 16 height 16
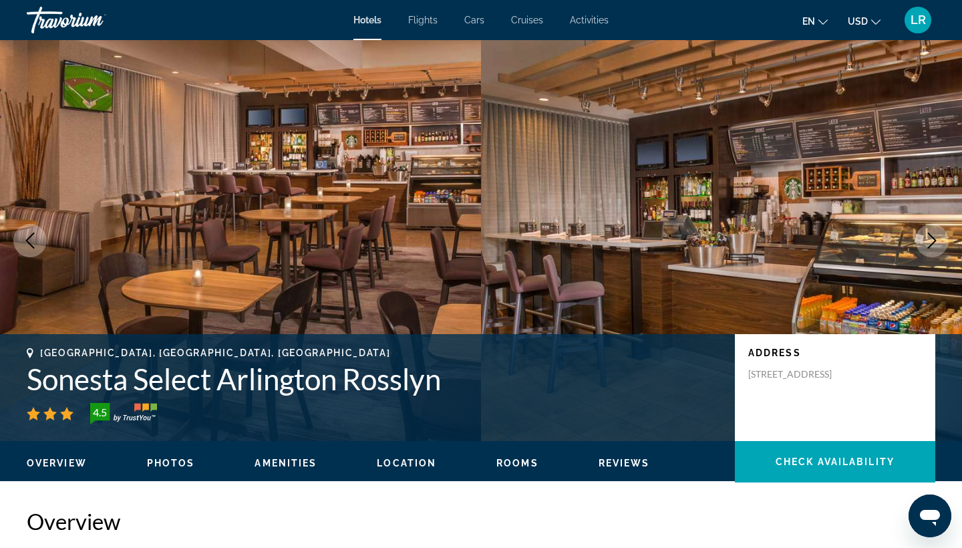
click at [930, 248] on icon "Next image" at bounding box center [932, 240] width 16 height 16
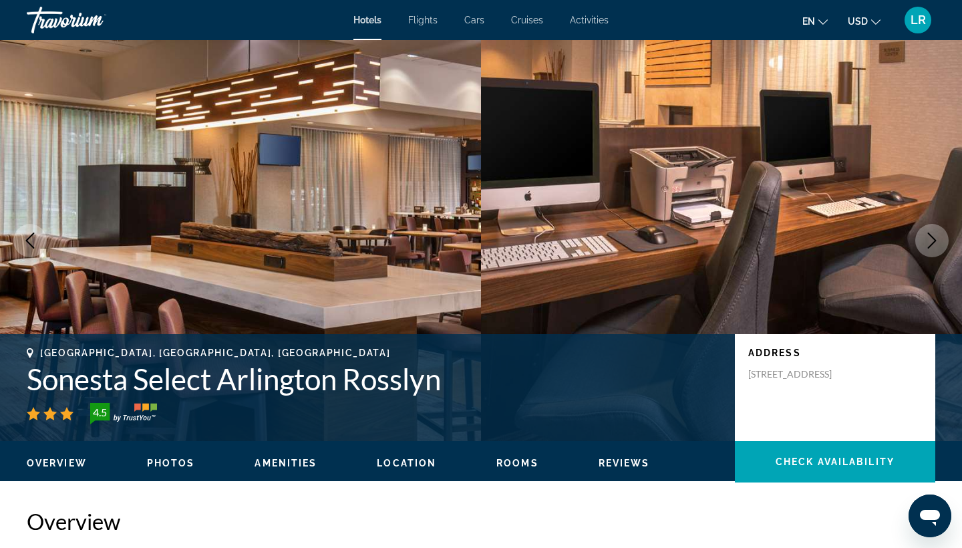
click at [930, 248] on icon "Next image" at bounding box center [932, 240] width 16 height 16
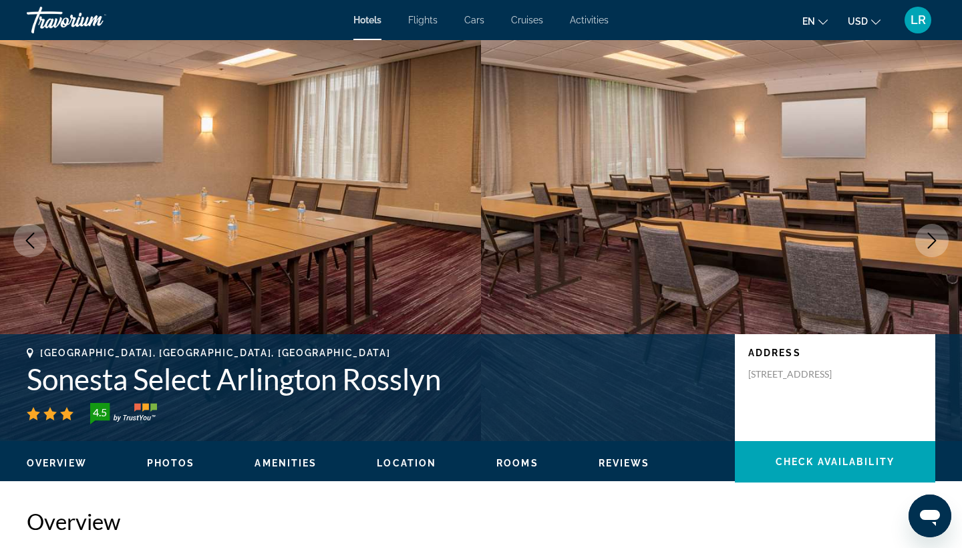
click at [930, 248] on icon "Next image" at bounding box center [932, 240] width 16 height 16
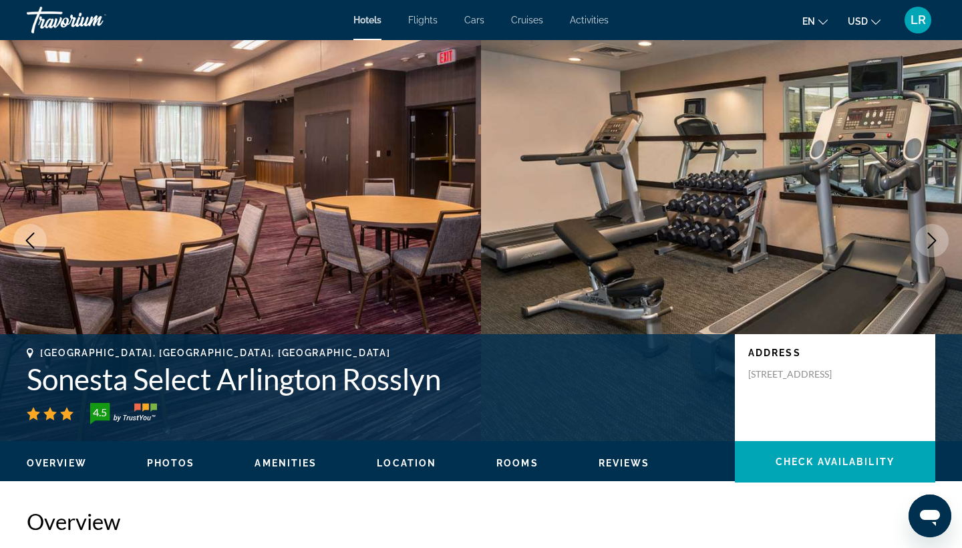
click at [930, 248] on icon "Next image" at bounding box center [932, 240] width 16 height 16
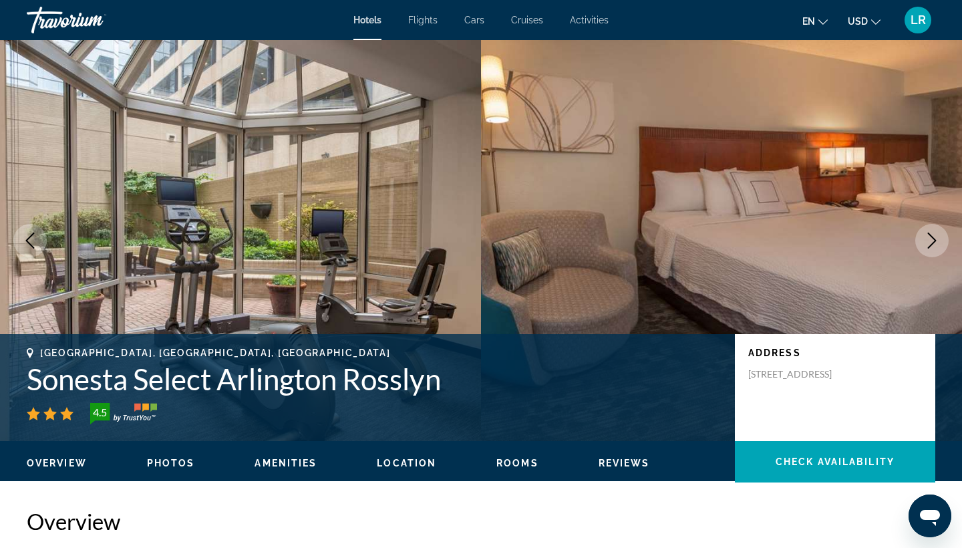
click at [930, 248] on icon "Next image" at bounding box center [932, 240] width 16 height 16
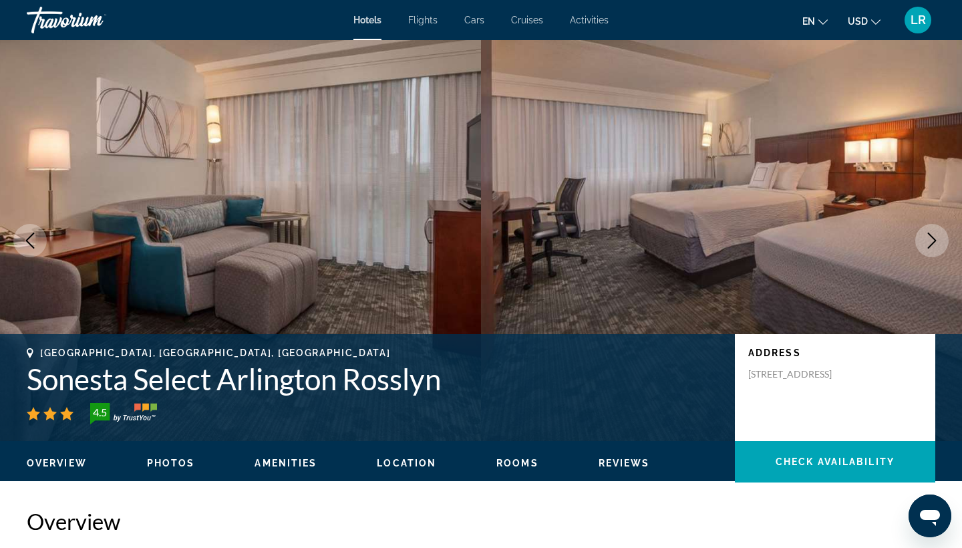
click at [930, 247] on icon "Next image" at bounding box center [932, 240] width 16 height 16
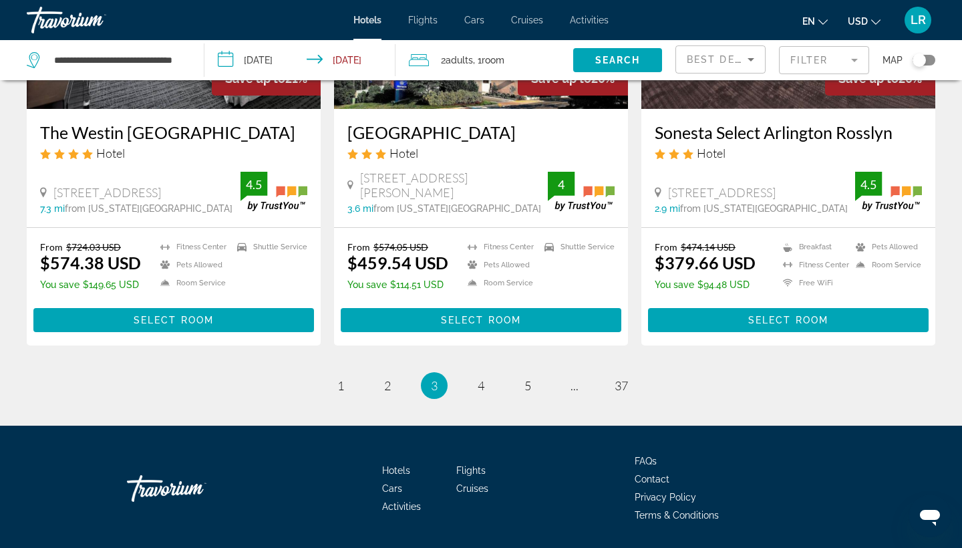
scroll to position [1759, 0]
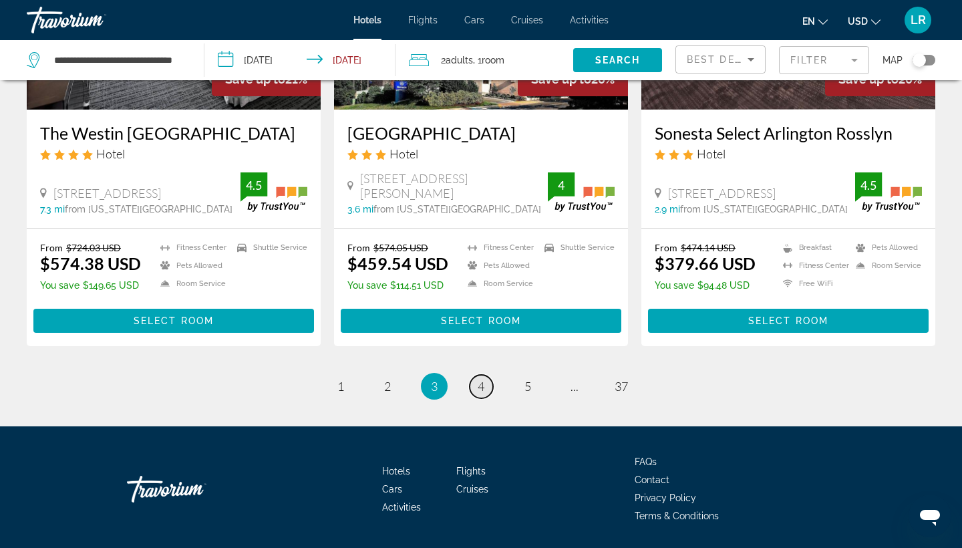
click at [482, 379] on span "4" at bounding box center [481, 386] width 7 height 15
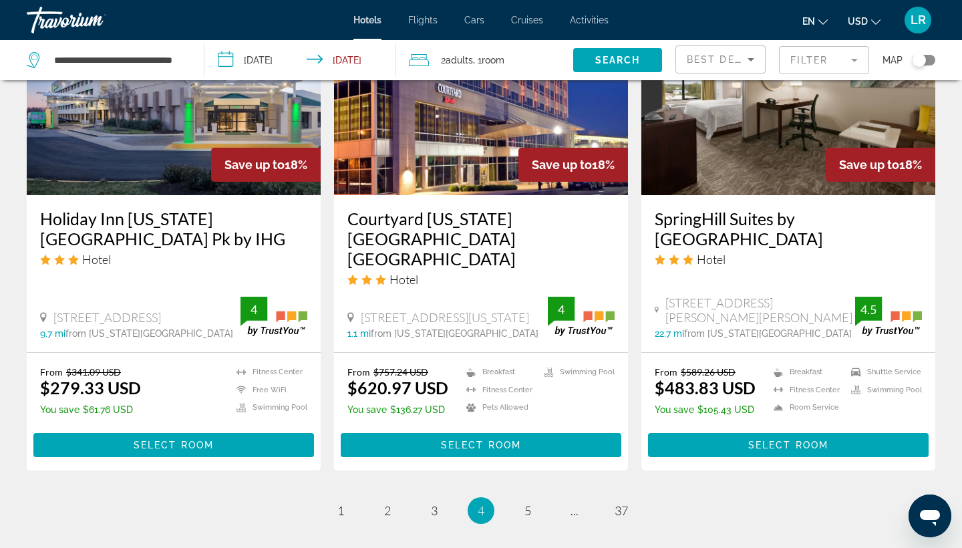
scroll to position [1671, 0]
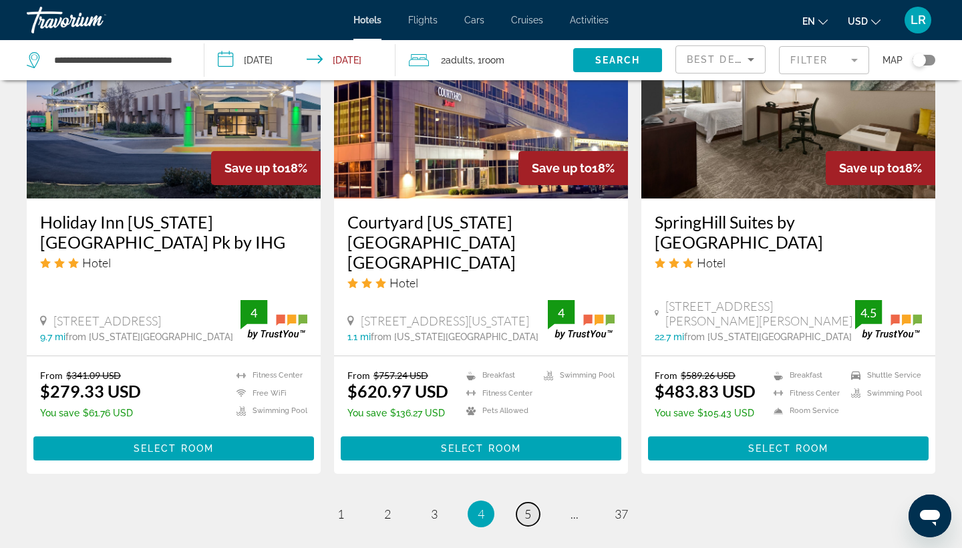
click at [522, 502] on link "page 5" at bounding box center [527, 513] width 23 height 23
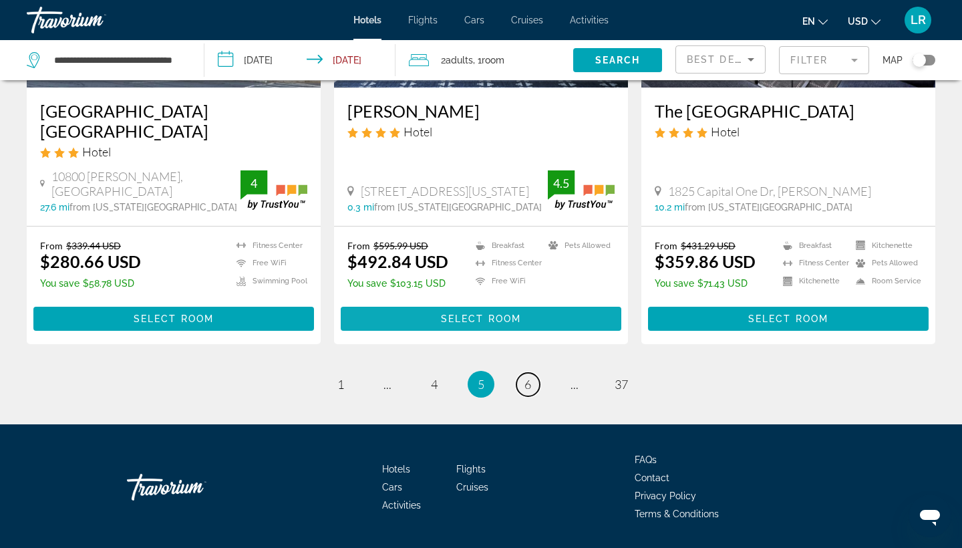
scroll to position [1763, 0]
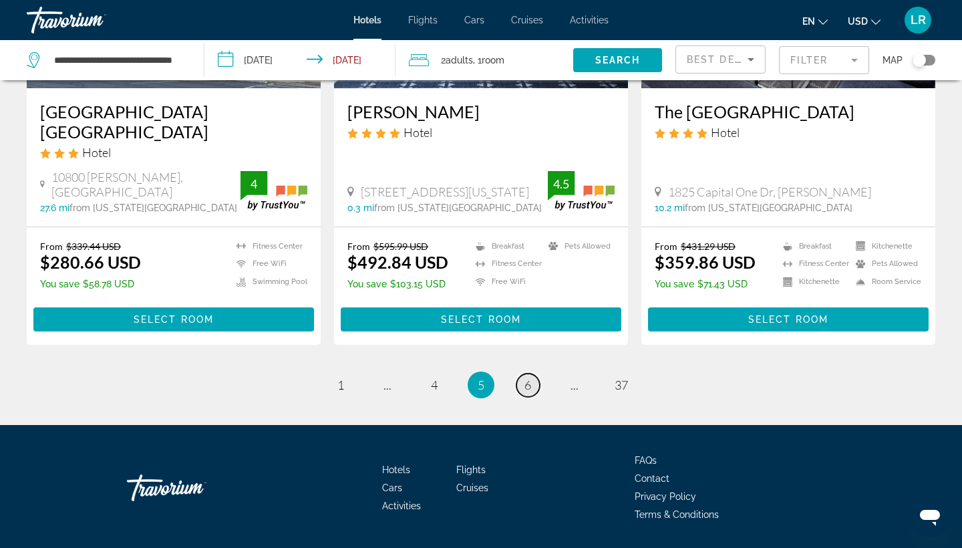
click at [526, 377] on span "6" at bounding box center [527, 384] width 7 height 15
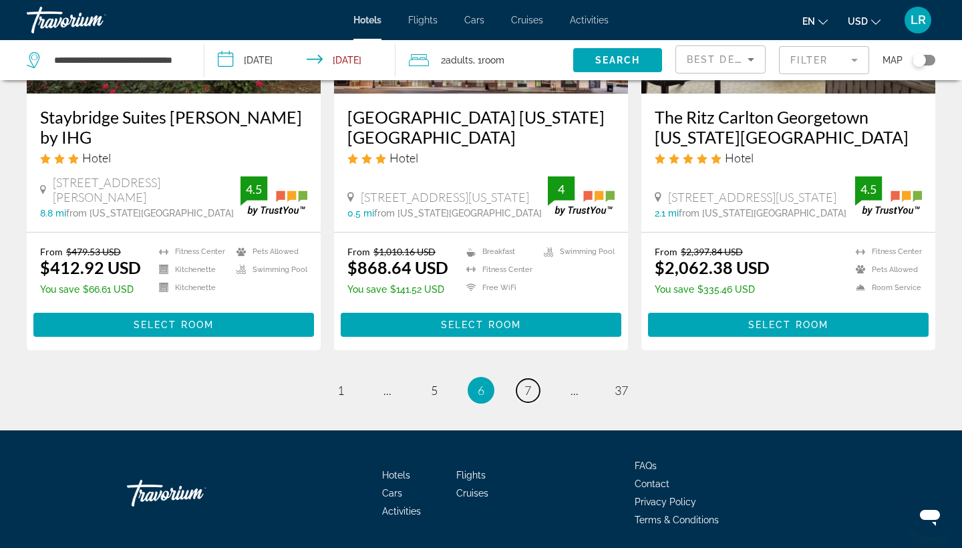
scroll to position [1759, 0]
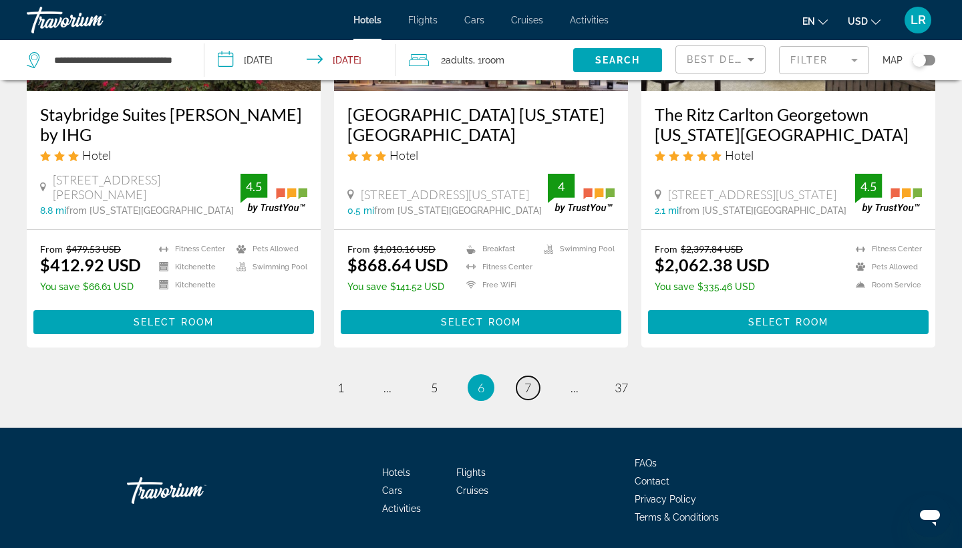
click at [526, 380] on span "7" at bounding box center [527, 387] width 7 height 15
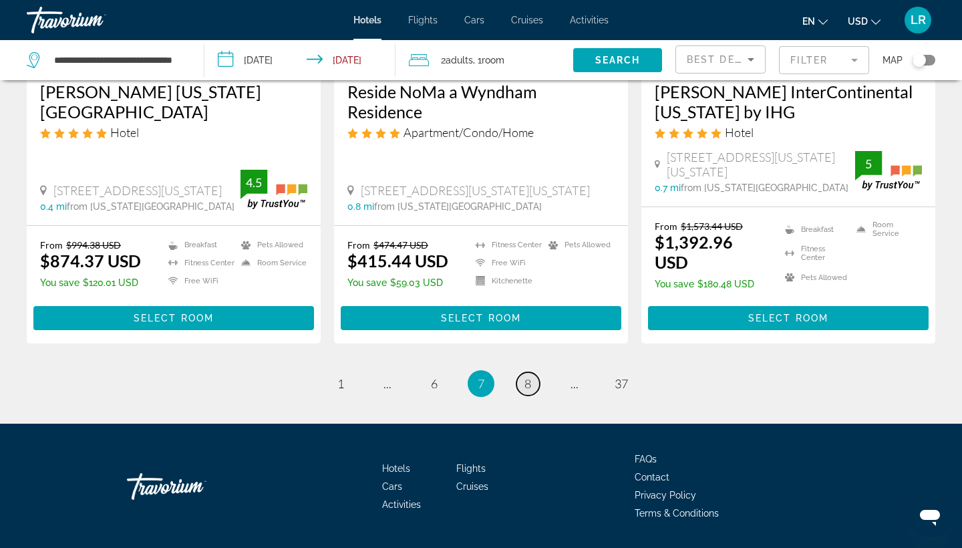
click at [527, 372] on link "page 8" at bounding box center [527, 383] width 23 height 23
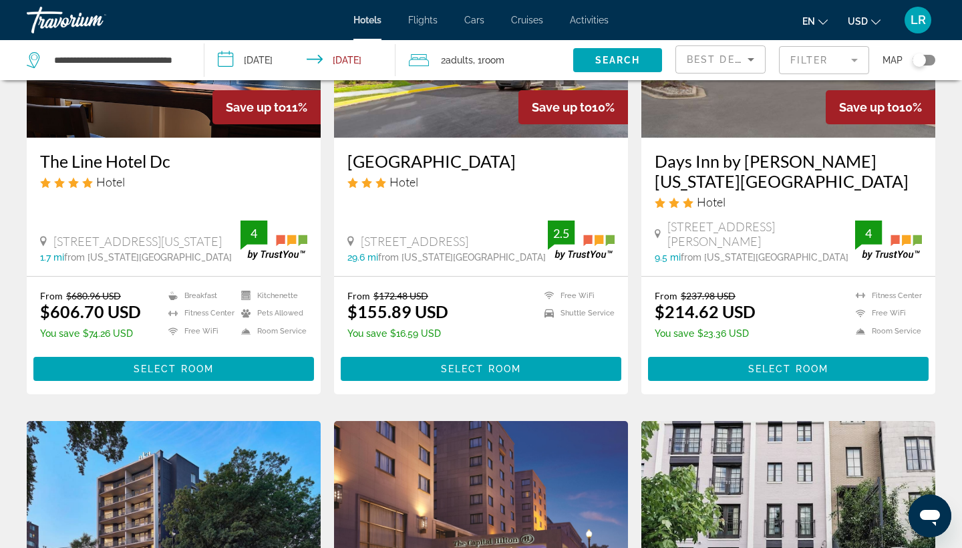
scroll to position [1205, 0]
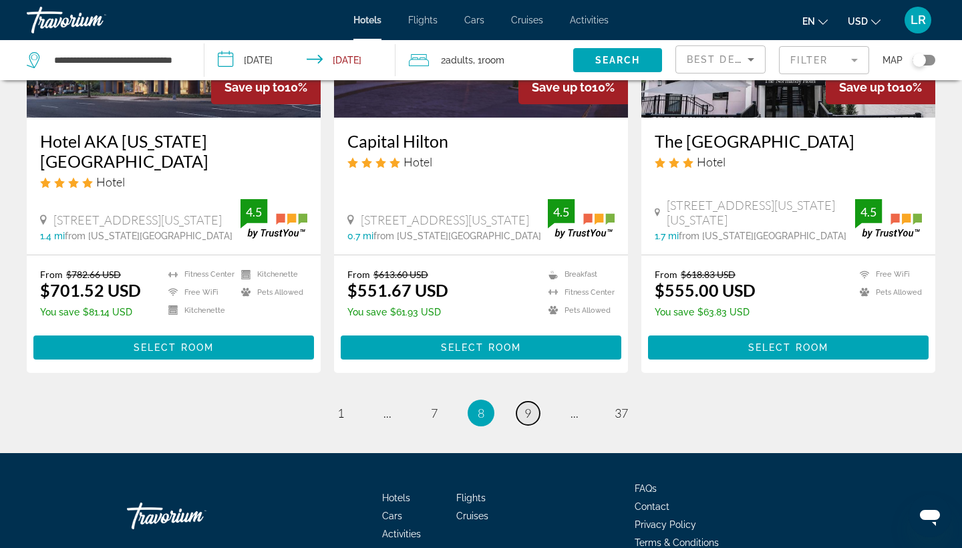
click at [538, 401] on link "page 9" at bounding box center [527, 412] width 23 height 23
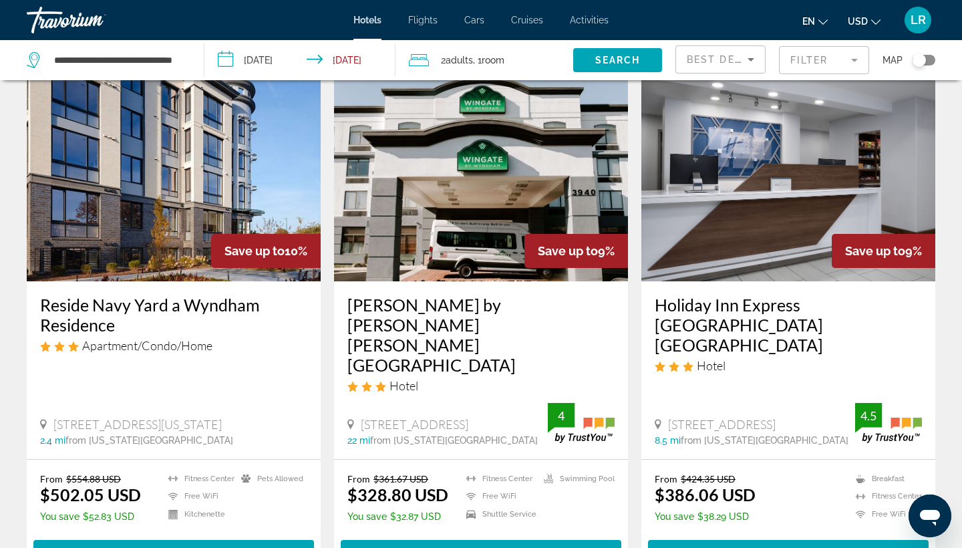
scroll to position [1079, 0]
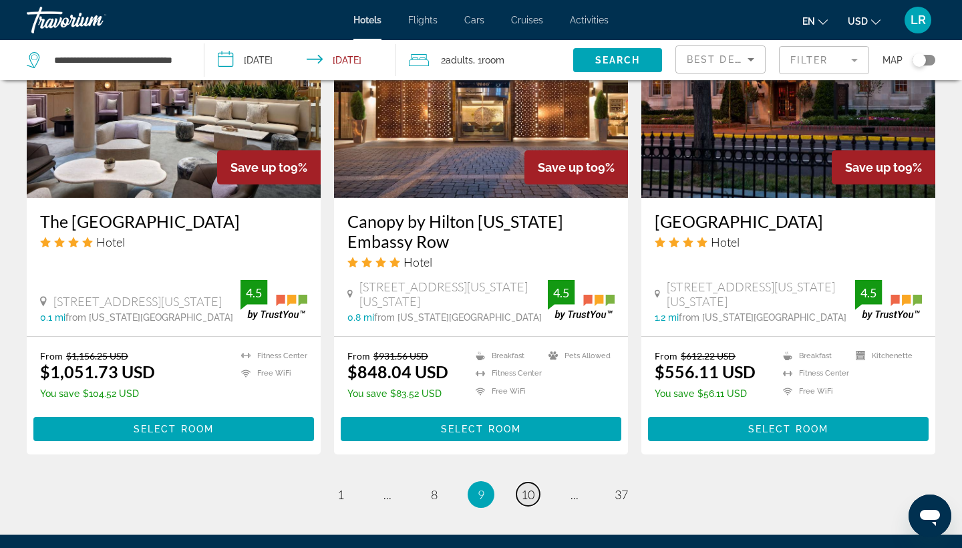
click at [532, 487] on span "10" at bounding box center [527, 494] width 13 height 15
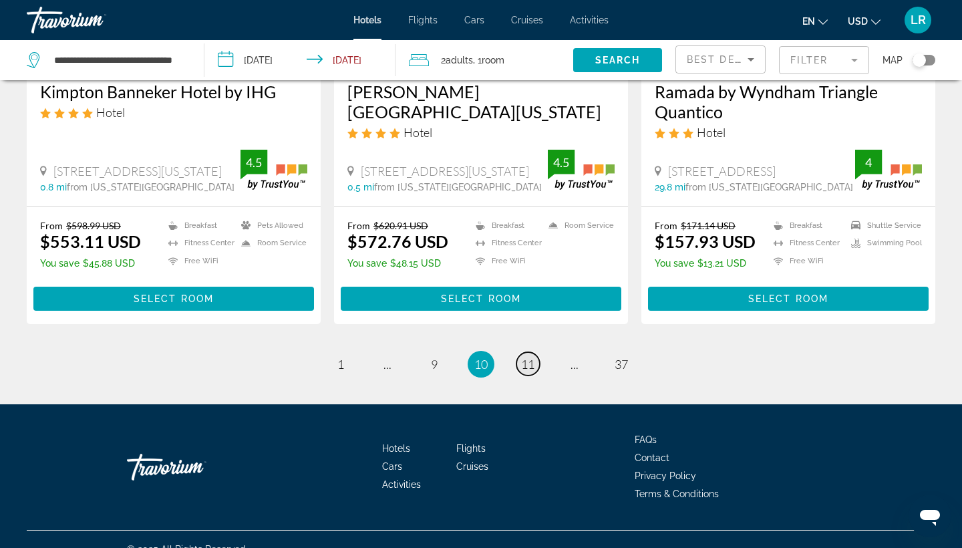
click at [534, 357] on span "11" at bounding box center [527, 364] width 13 height 15
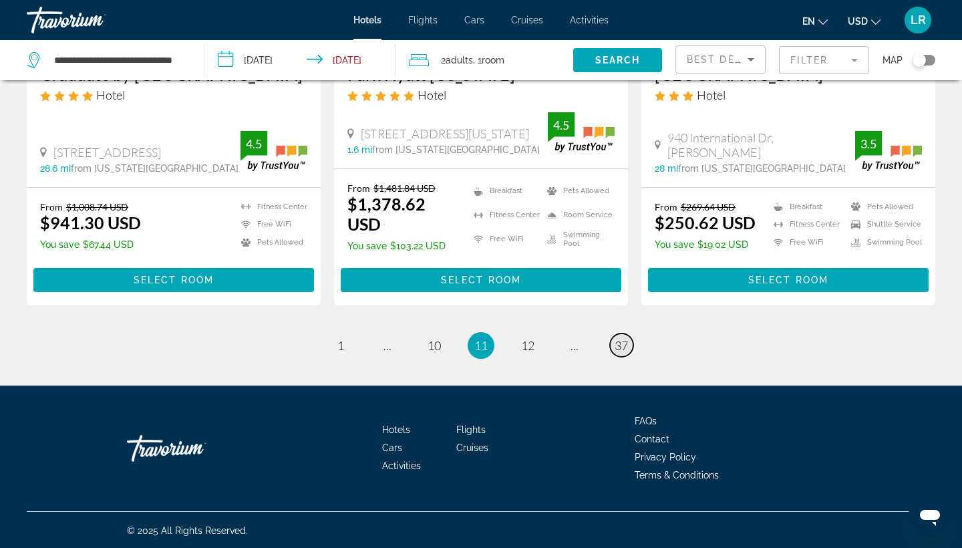
click at [621, 346] on span "37" at bounding box center [620, 345] width 13 height 15
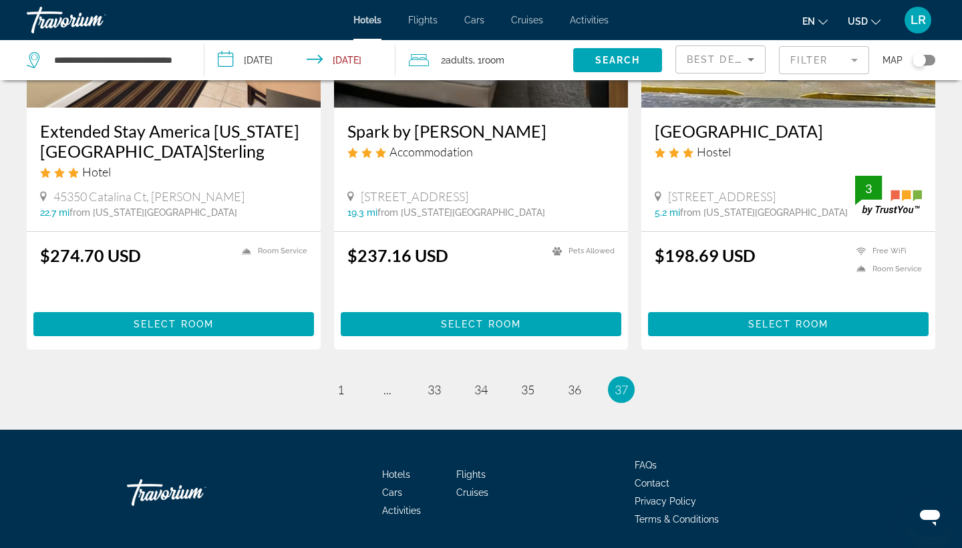
scroll to position [1732, 0]
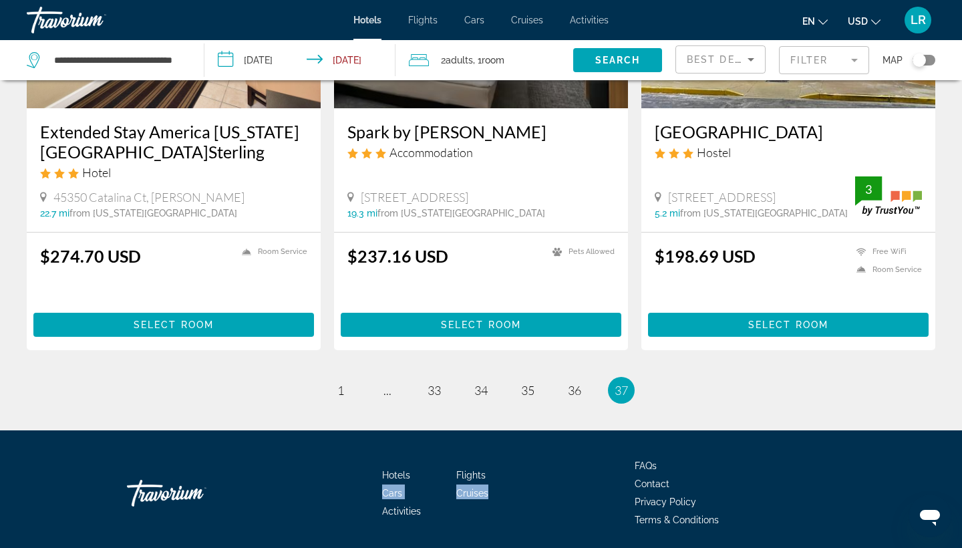
drag, startPoint x: 562, startPoint y: 437, endPoint x: 554, endPoint y: 425, distance: 15.0
click at [554, 430] on div "Hotels Flights Cars Cruises Activities FAQs Contact Privacy Policy Terms & Cond…" at bounding box center [481, 493] width 908 height 126
